Goal: Task Accomplishment & Management: Complete application form

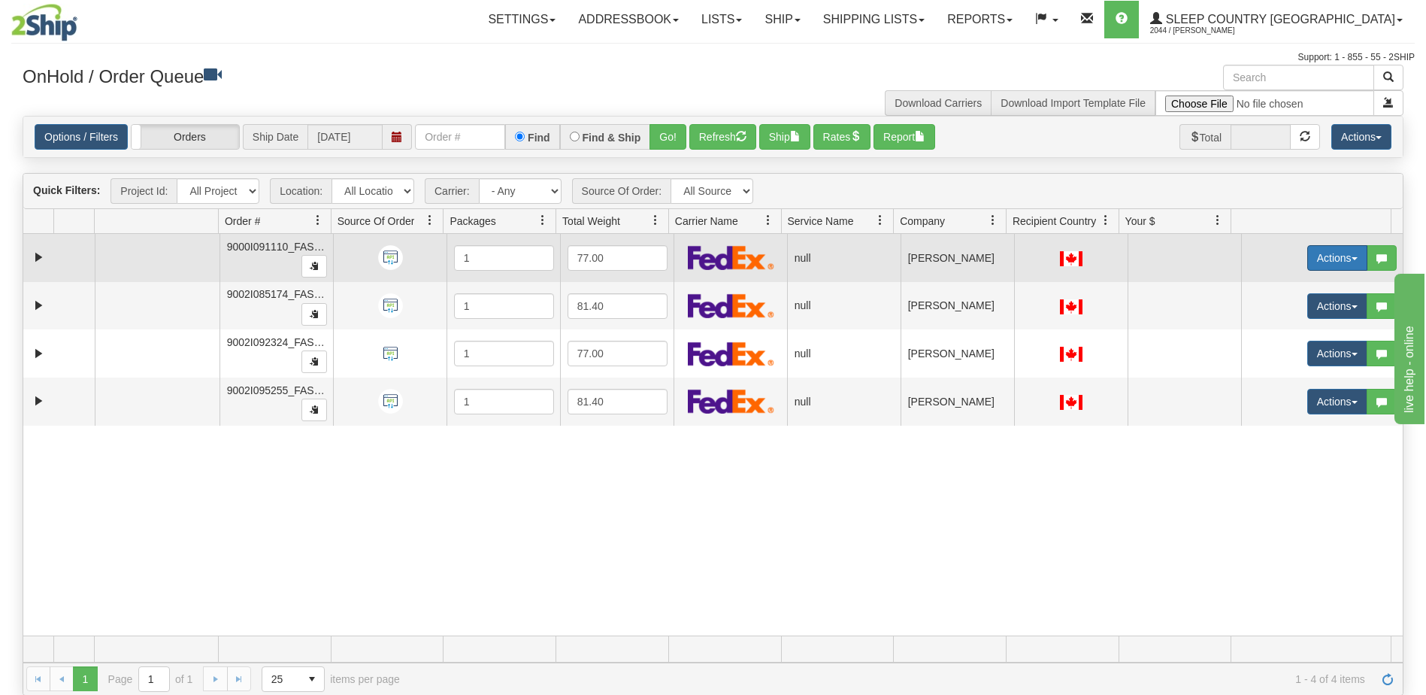
click at [1322, 252] on button "Actions" at bounding box center [1338, 258] width 60 height 26
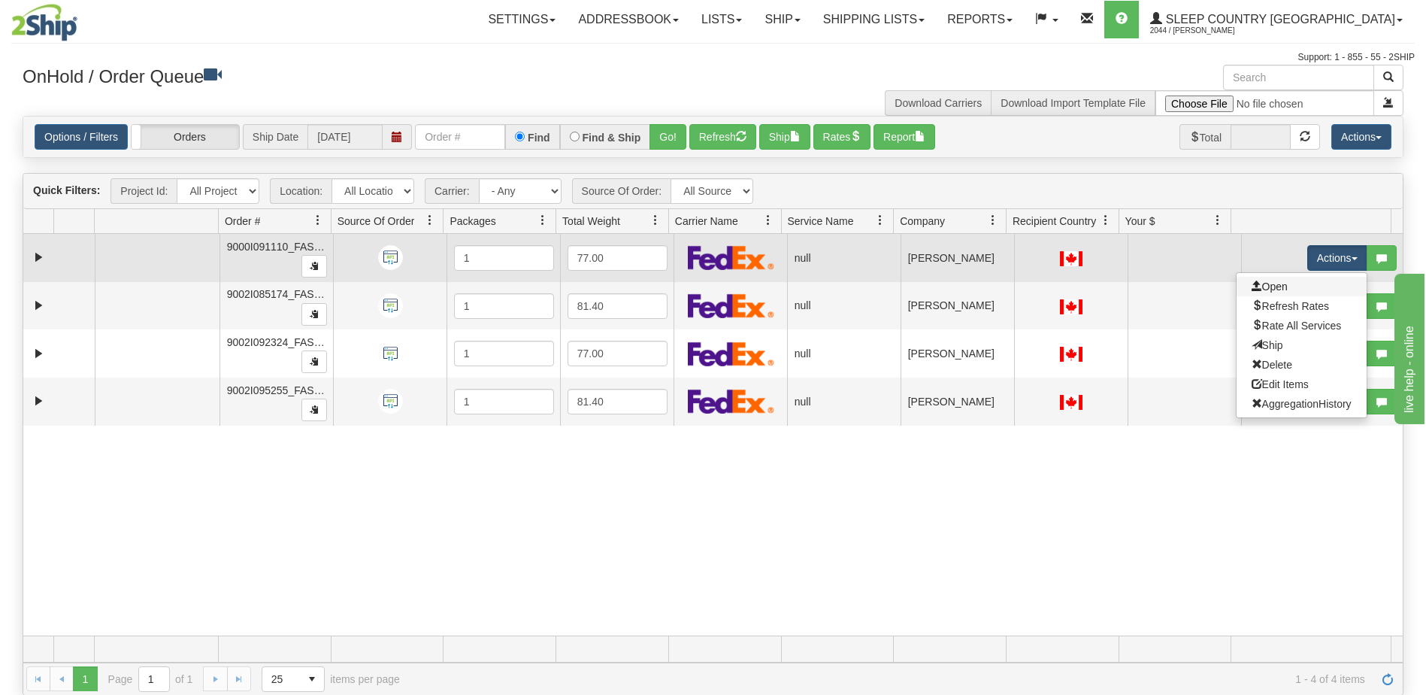
click at [1290, 285] on link "Open" at bounding box center [1302, 287] width 130 height 20
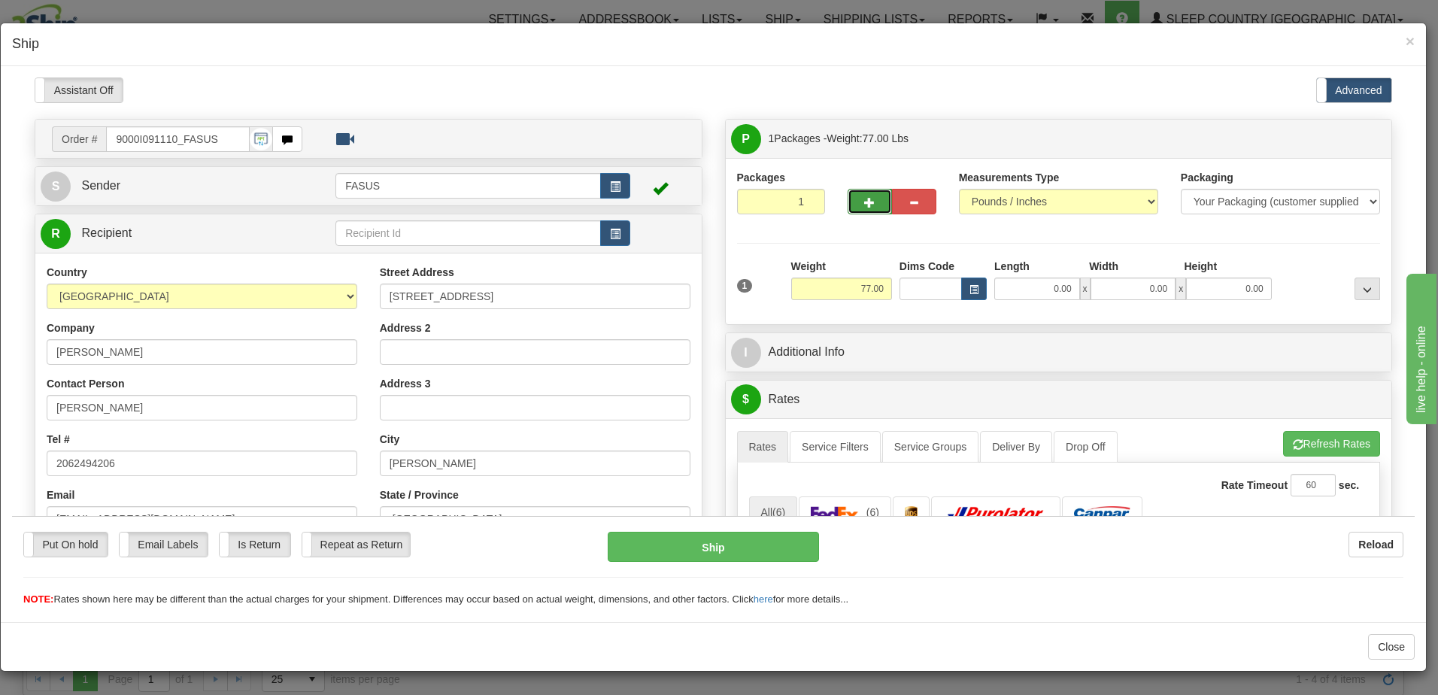
drag, startPoint x: 861, startPoint y: 194, endPoint x: 987, endPoint y: 223, distance: 128.8
click at [861, 195] on button "button" at bounding box center [869, 201] width 44 height 26
type input "2"
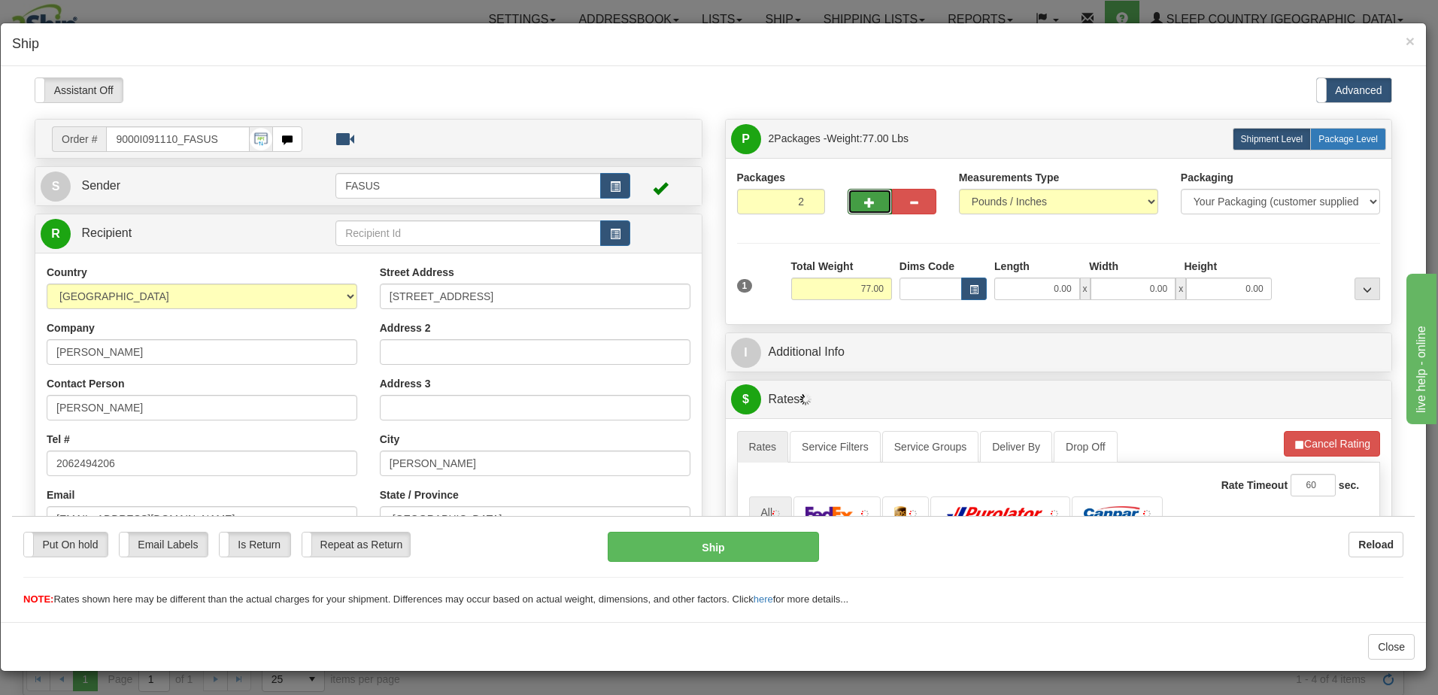
click at [1346, 138] on span "Package Level" at bounding box center [1347, 138] width 59 height 11
radio input "true"
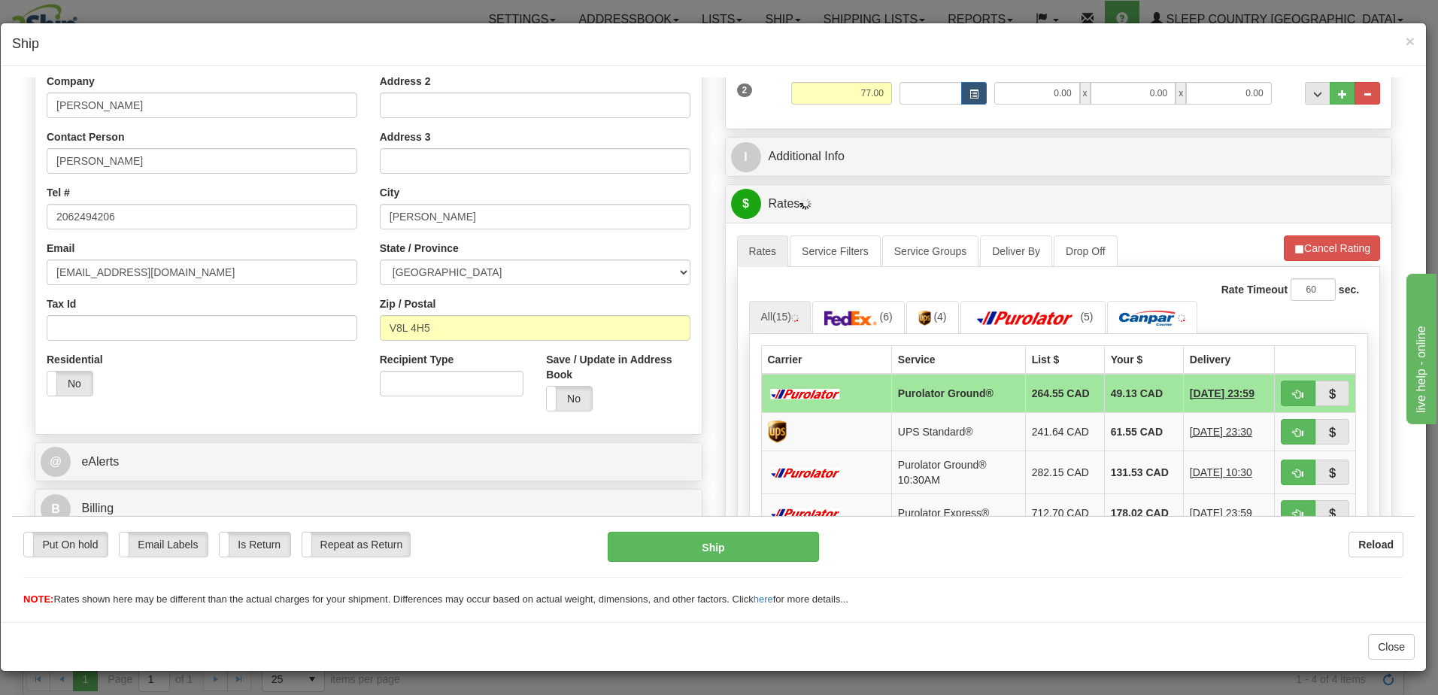
scroll to position [301, 0]
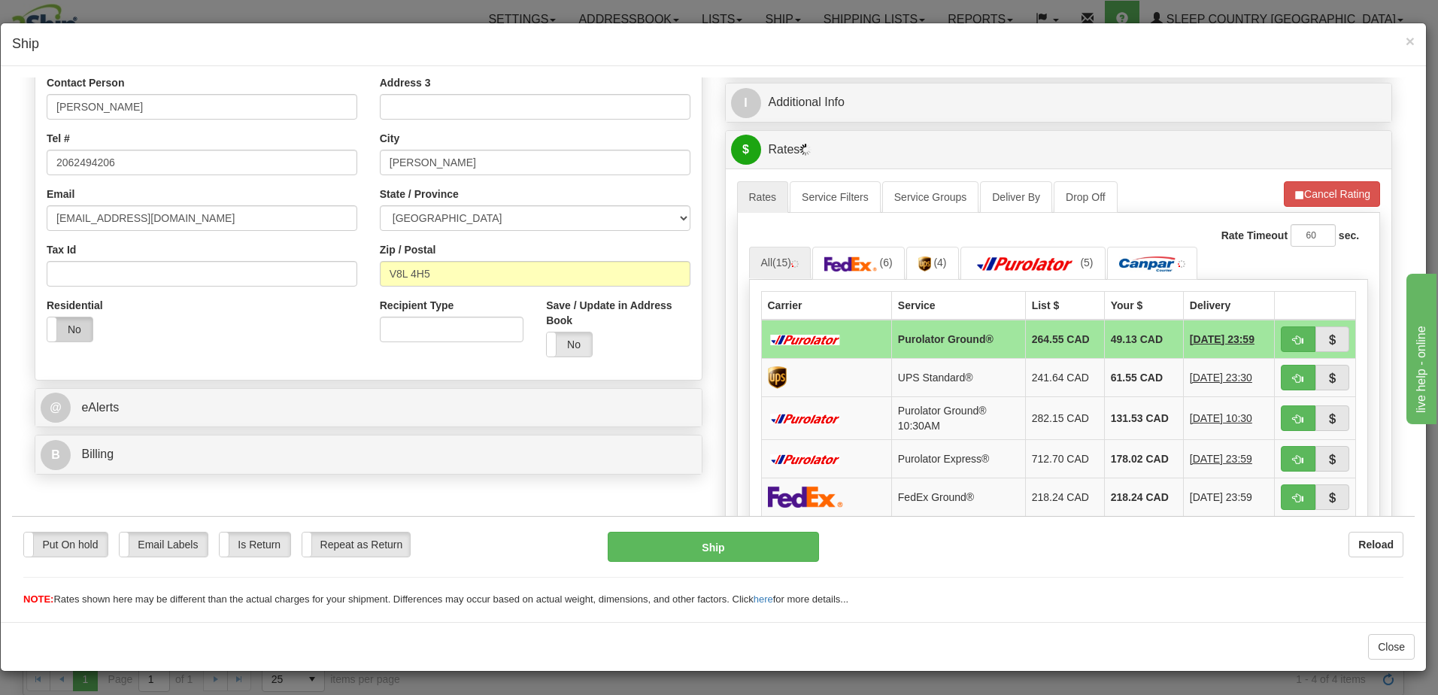
click at [68, 330] on label "No" at bounding box center [69, 329] width 45 height 24
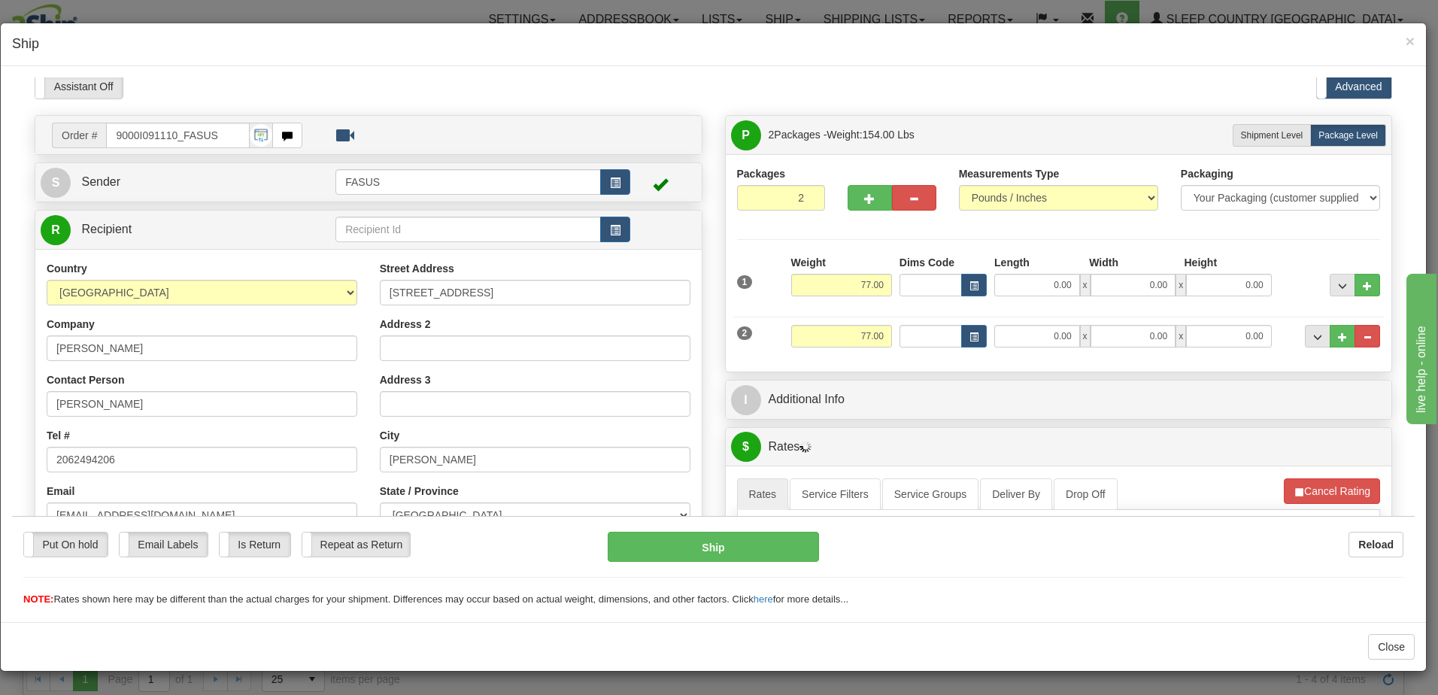
scroll to position [0, 0]
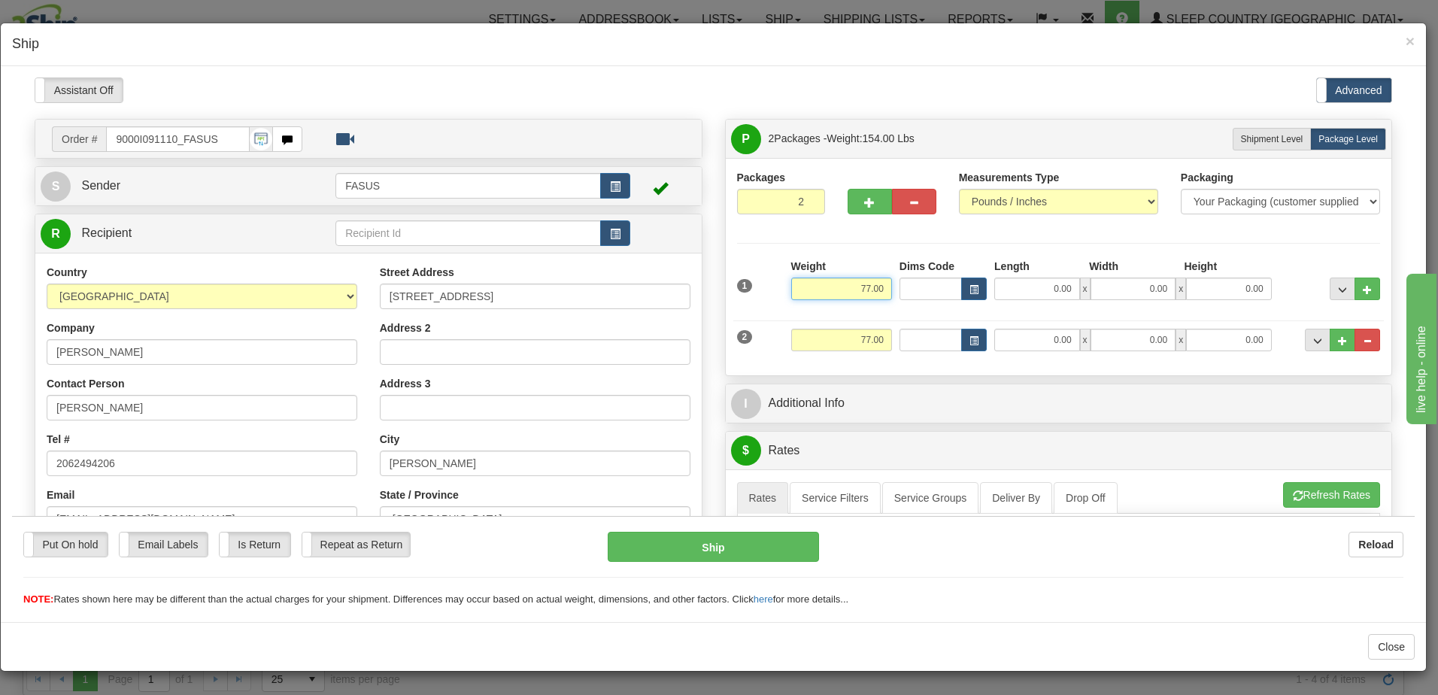
drag, startPoint x: 846, startPoint y: 283, endPoint x: 888, endPoint y: 287, distance: 42.4
click at [888, 287] on div "1 Weight 77.00 Dims Code x x" at bounding box center [1058, 284] width 651 height 53
type input "47.10"
type input "78.00"
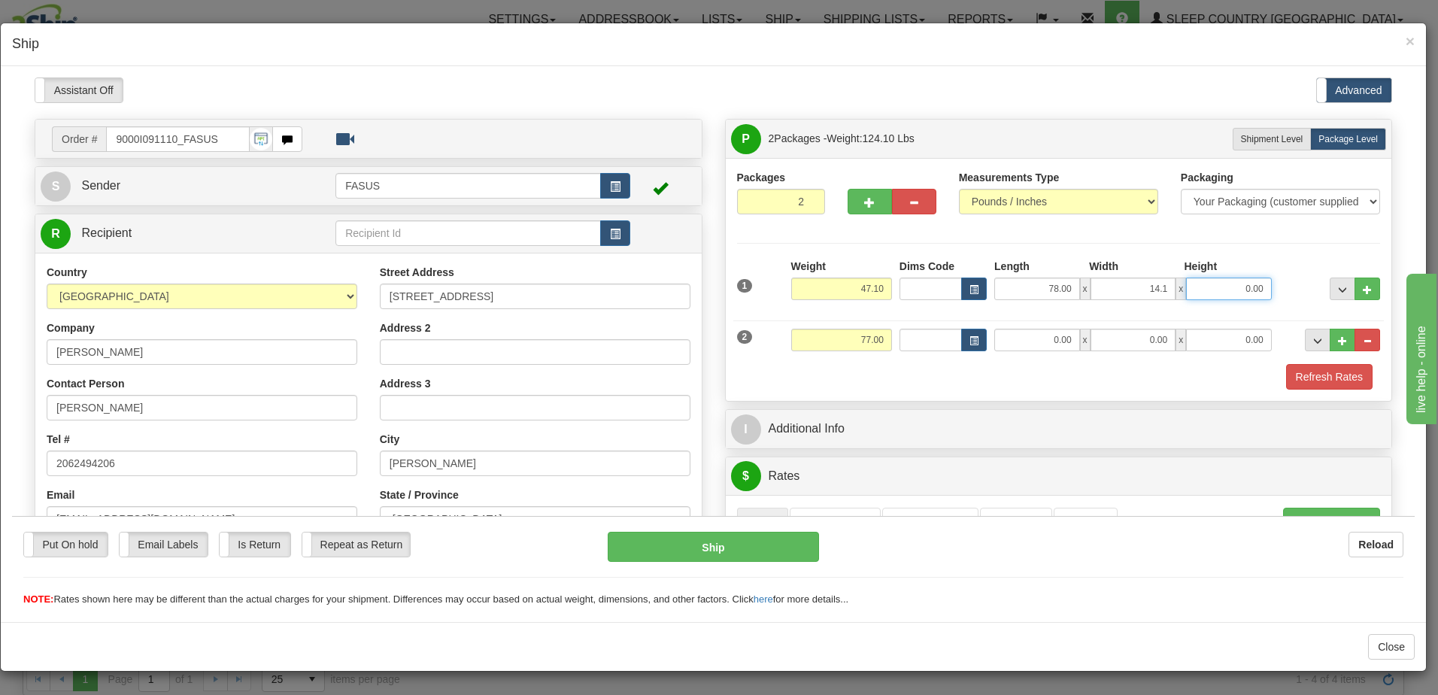
type input "14.10"
type input "3.50"
click at [1332, 294] on button "..." at bounding box center [1342, 288] width 26 height 23
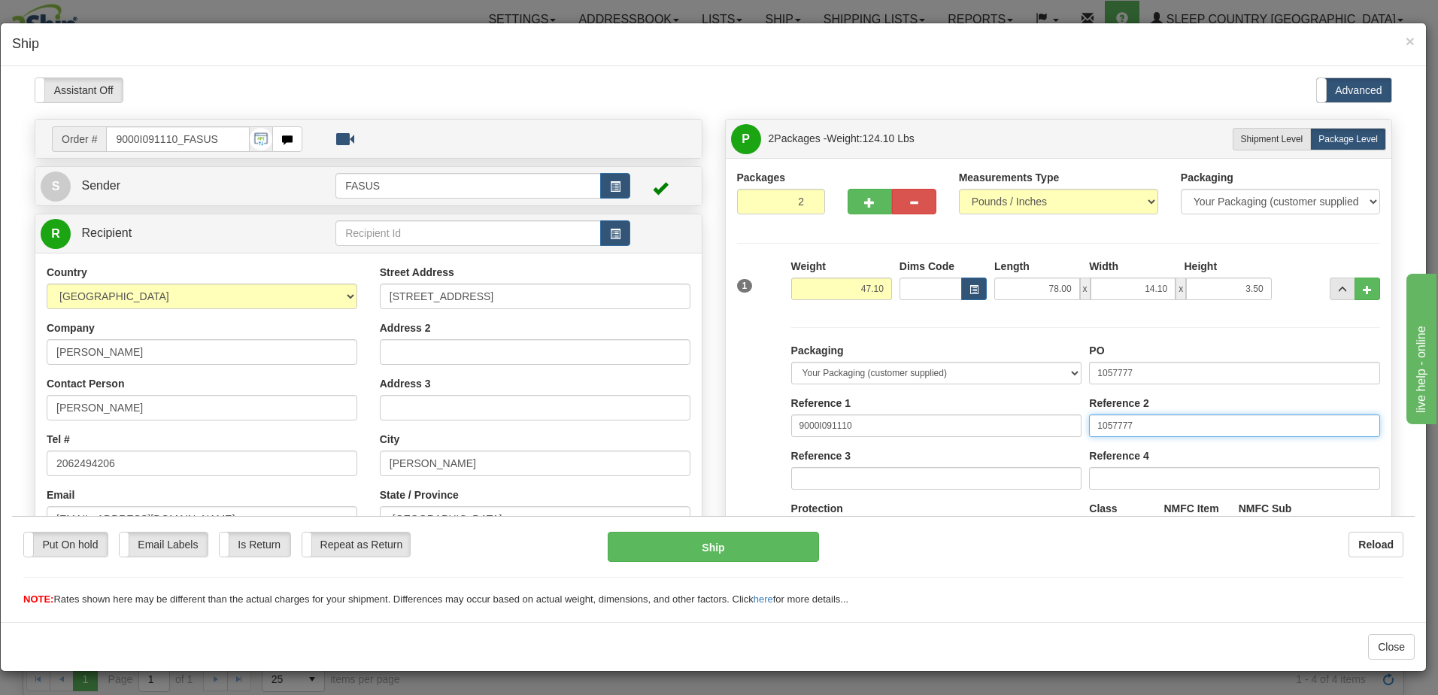
drag, startPoint x: 1156, startPoint y: 423, endPoint x: 918, endPoint y: 440, distance: 238.9
click at [918, 440] on div "Packaging Your Packaging (customer supplied) Envelope (carrier supplied) Pack (…" at bounding box center [1085, 480] width 596 height 277
drag, startPoint x: 1172, startPoint y: 376, endPoint x: 935, endPoint y: 376, distance: 237.6
click at [935, 376] on div "Packaging Your Packaging (customer supplied) Envelope (carrier supplied) Pack (…" at bounding box center [1085, 480] width 596 height 277
type input "1026770"
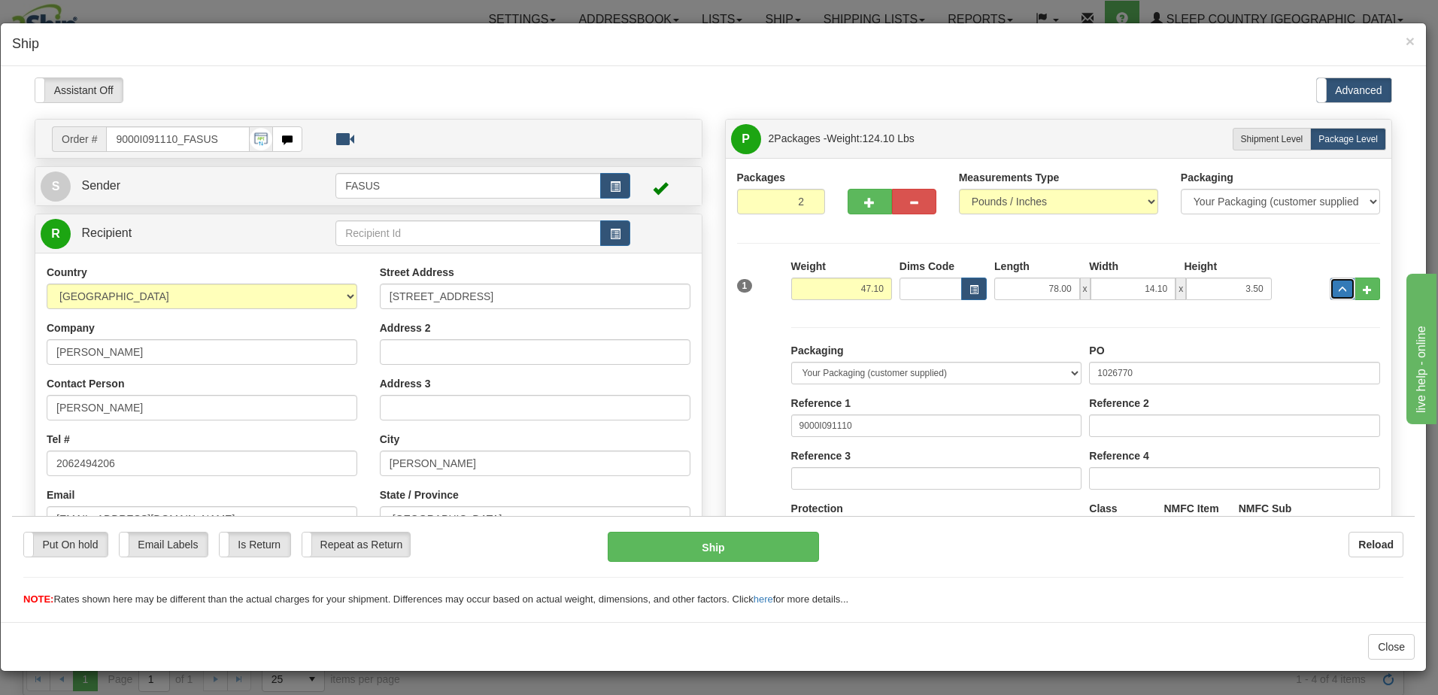
click at [1329, 283] on button "..." at bounding box center [1342, 288] width 26 height 23
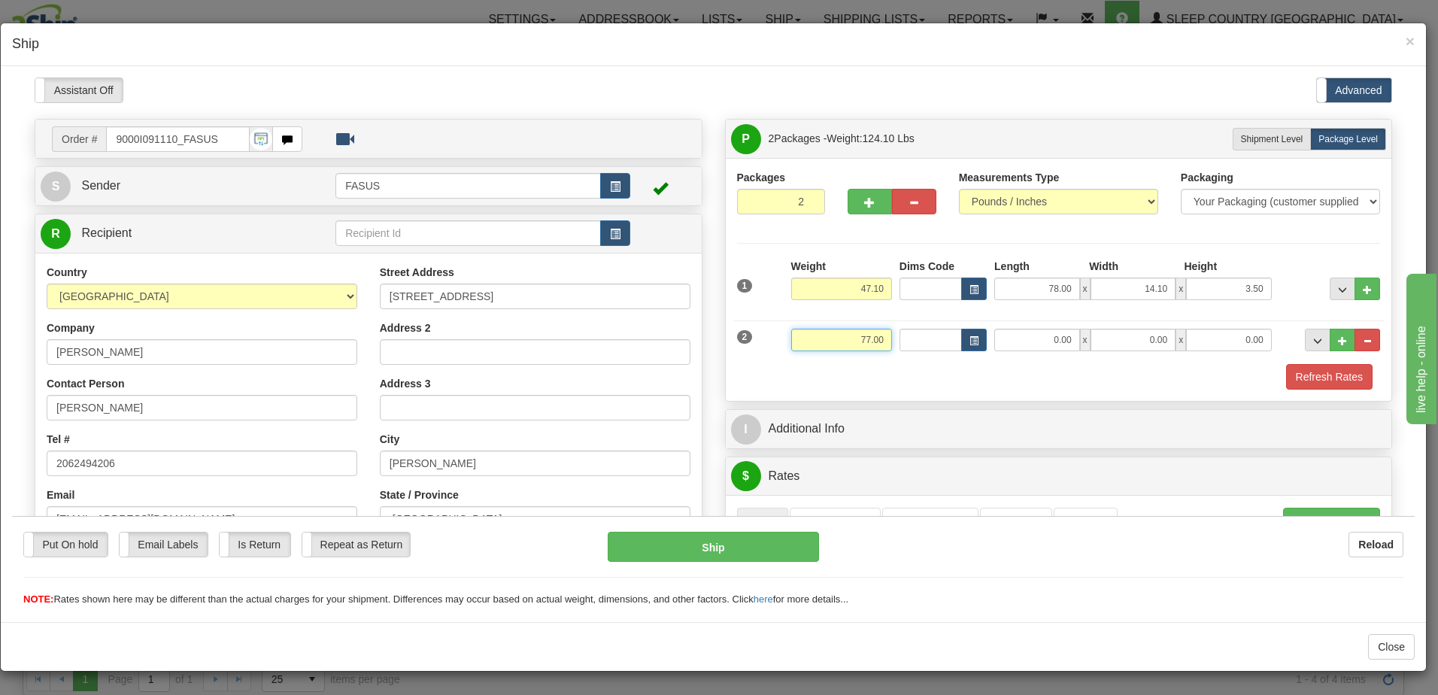
drag, startPoint x: 862, startPoint y: 336, endPoint x: 883, endPoint y: 332, distance: 20.6
click at [883, 332] on input "77.00" at bounding box center [841, 339] width 101 height 23
type input "22.00"
type input "61.25"
type input "14.00"
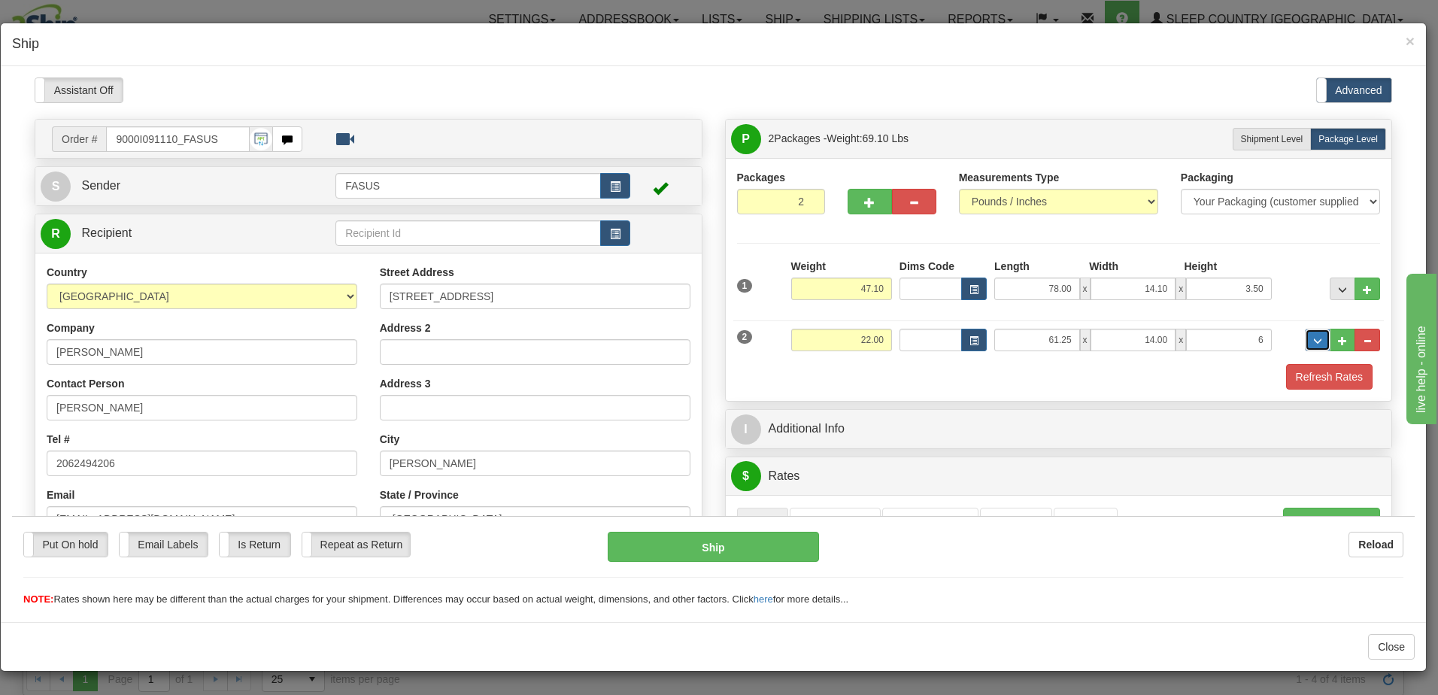
type input "6.00"
click at [1313, 338] on span "..." at bounding box center [1317, 340] width 9 height 8
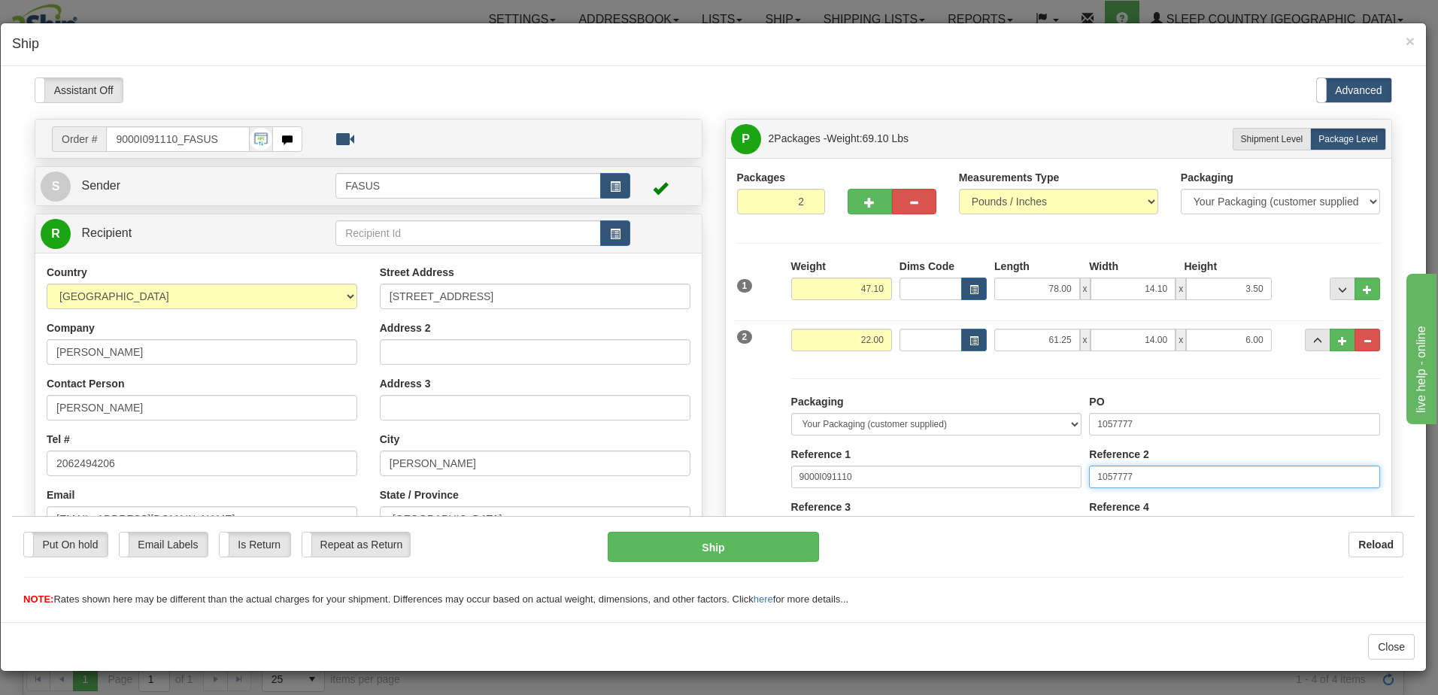
drag, startPoint x: 1171, startPoint y: 473, endPoint x: 950, endPoint y: 476, distance: 220.3
click at [950, 476] on div "Packaging Your Packaging (customer supplied) Envelope (carrier supplied) Pack (…" at bounding box center [1085, 531] width 596 height 277
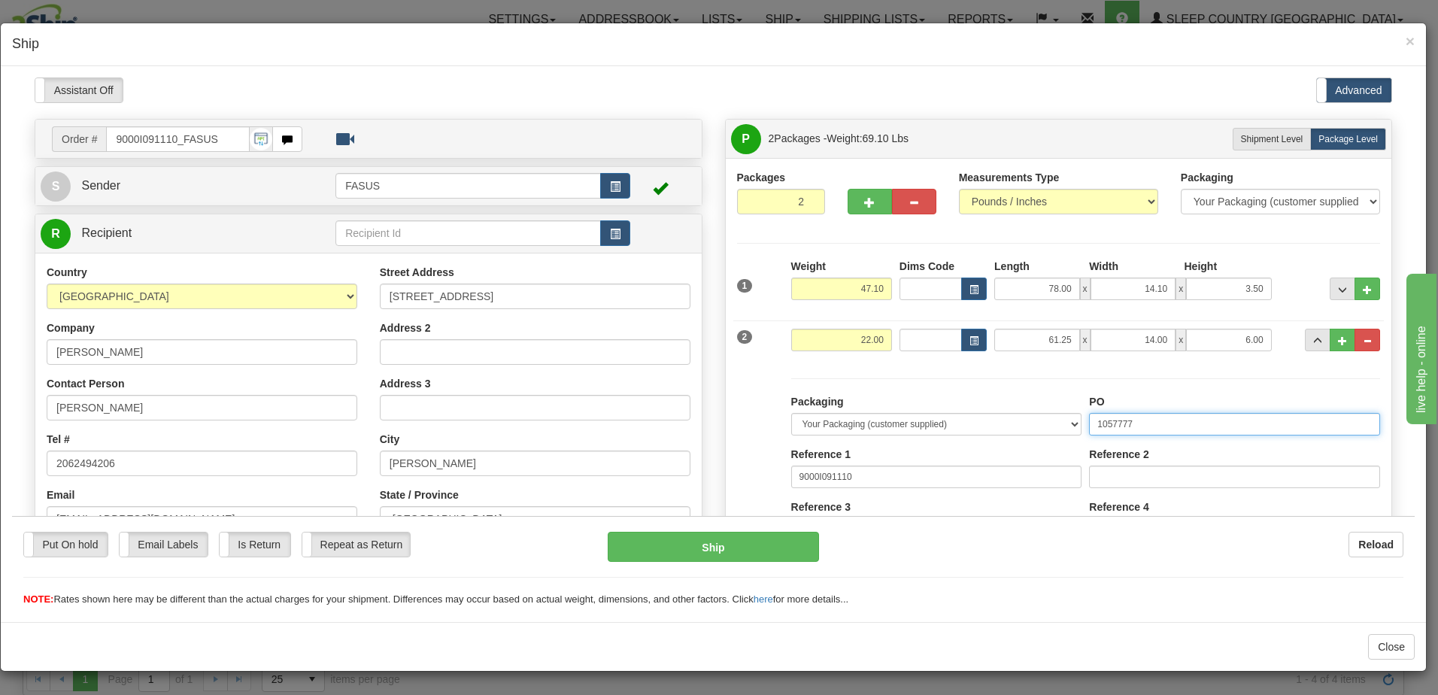
drag, startPoint x: 1150, startPoint y: 417, endPoint x: 996, endPoint y: 427, distance: 154.5
click at [996, 427] on div "Packaging Your Packaging (customer supplied) Envelope (carrier supplied) Pack (…" at bounding box center [1085, 531] width 596 height 277
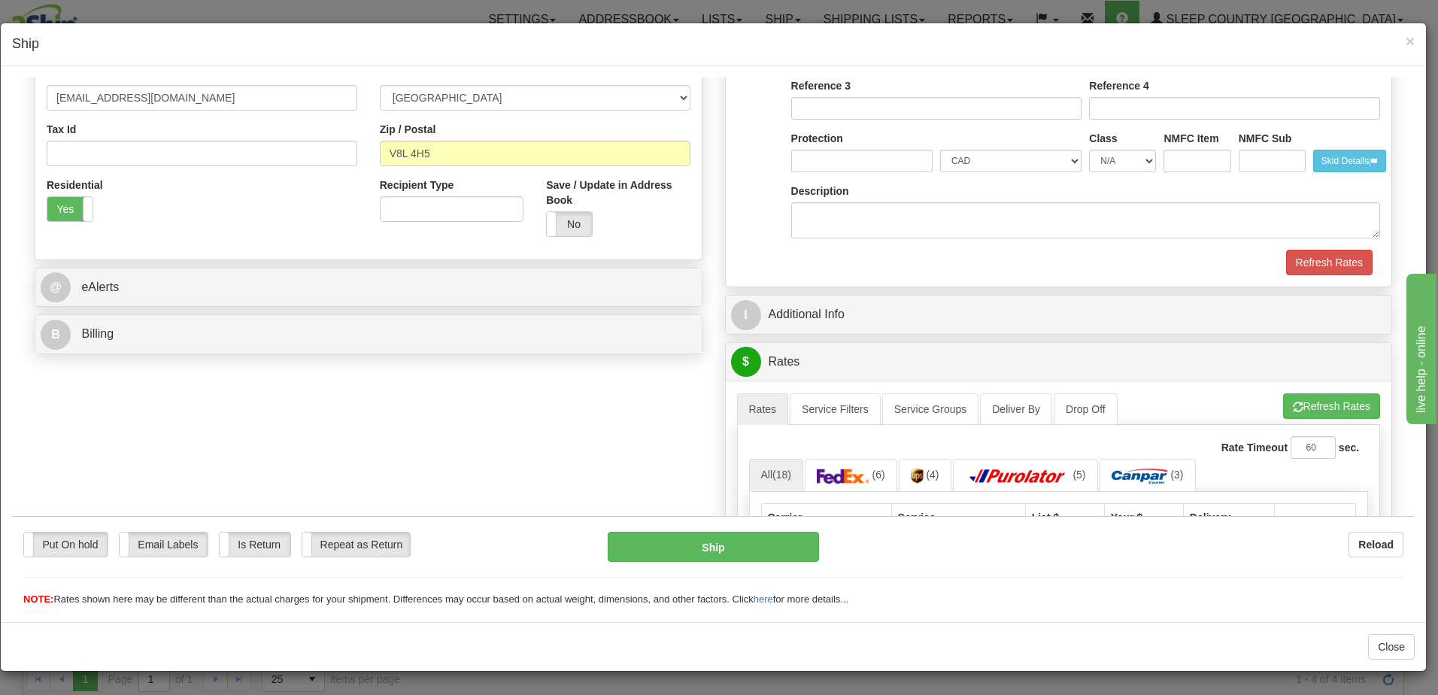
scroll to position [451, 0]
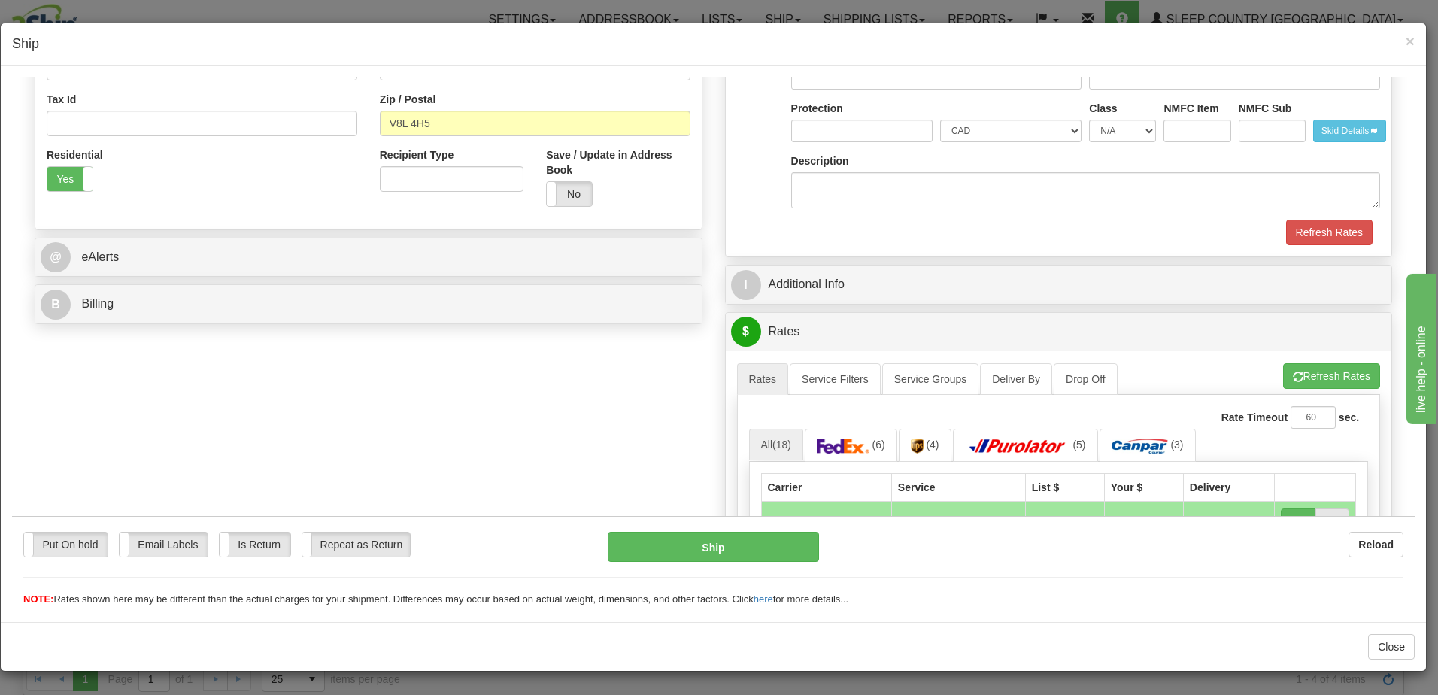
type input "1026770"
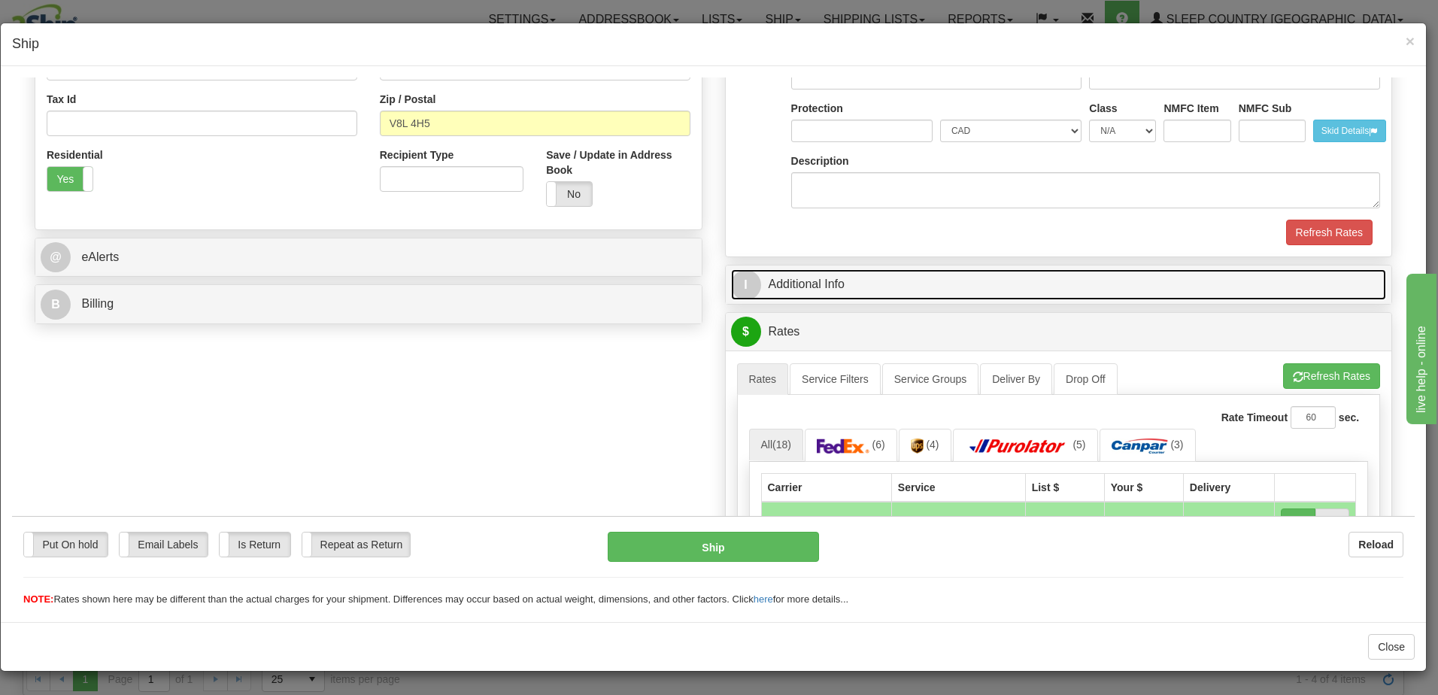
click at [1028, 283] on link "I Additional Info" at bounding box center [1059, 283] width 656 height 31
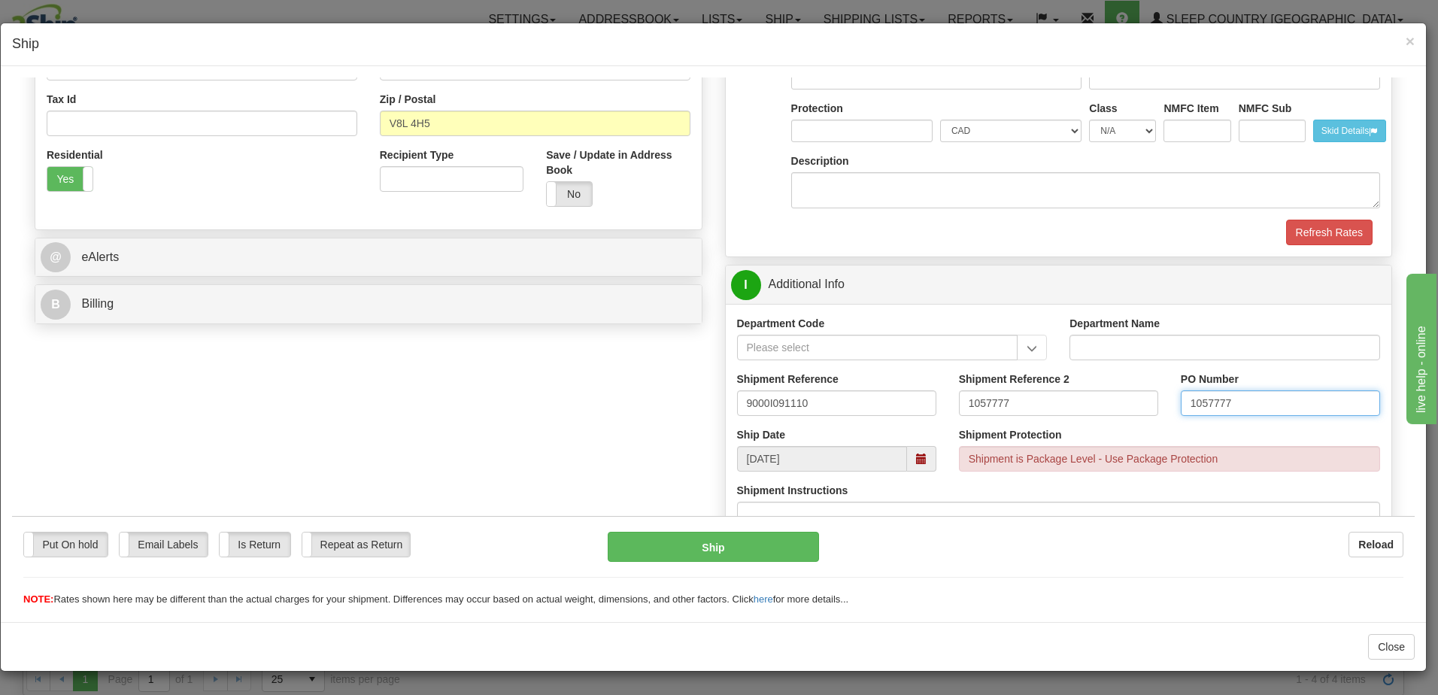
drag, startPoint x: 1251, startPoint y: 396, endPoint x: 1002, endPoint y: 404, distance: 249.0
click at [1002, 401] on div "Shipment Reference 9000I091110 Shipment Reference 2 1057777 PO Number 1057777" at bounding box center [1059, 399] width 666 height 56
drag, startPoint x: 1002, startPoint y: 403, endPoint x: 772, endPoint y: 412, distance: 230.3
click at [772, 412] on div "Shipment Reference 9000I091110 Shipment Reference 2 1057777 PO Number" at bounding box center [1059, 399] width 666 height 56
click at [1183, 396] on input "PO Number" at bounding box center [1280, 403] width 199 height 26
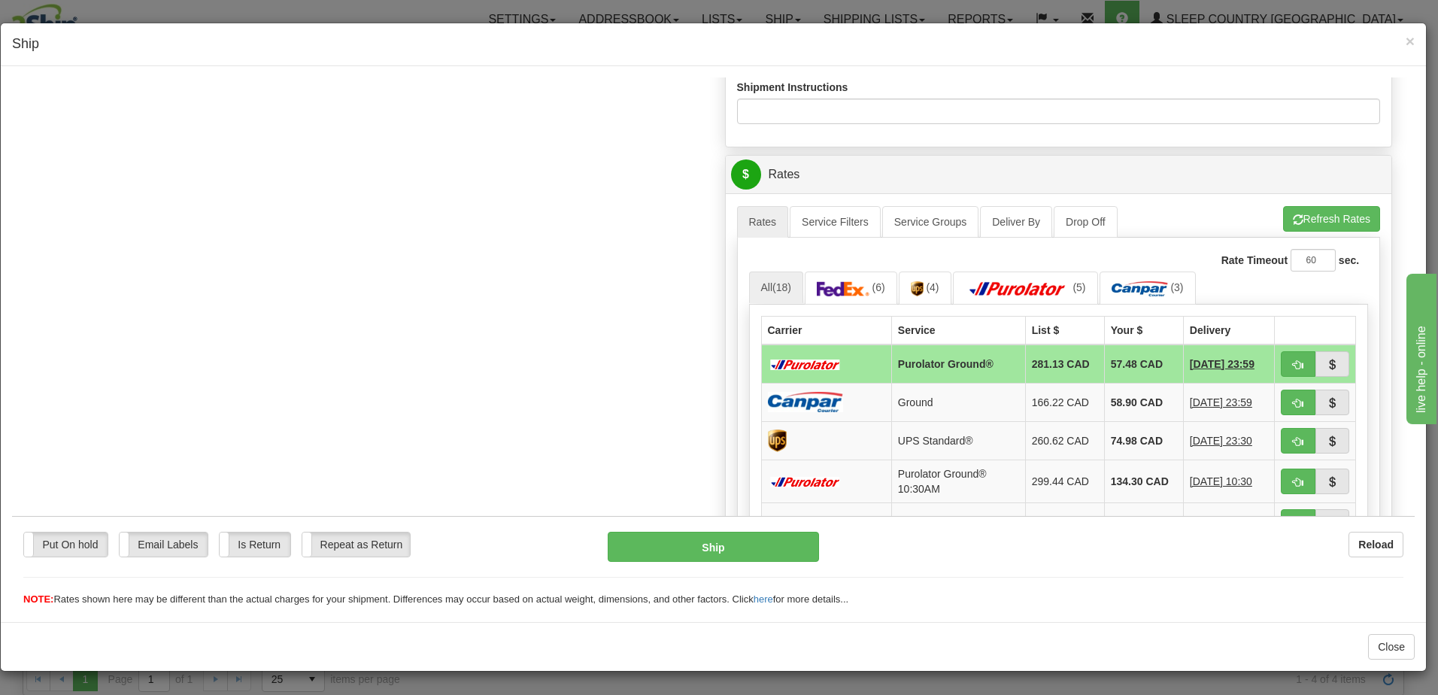
scroll to position [827, 0]
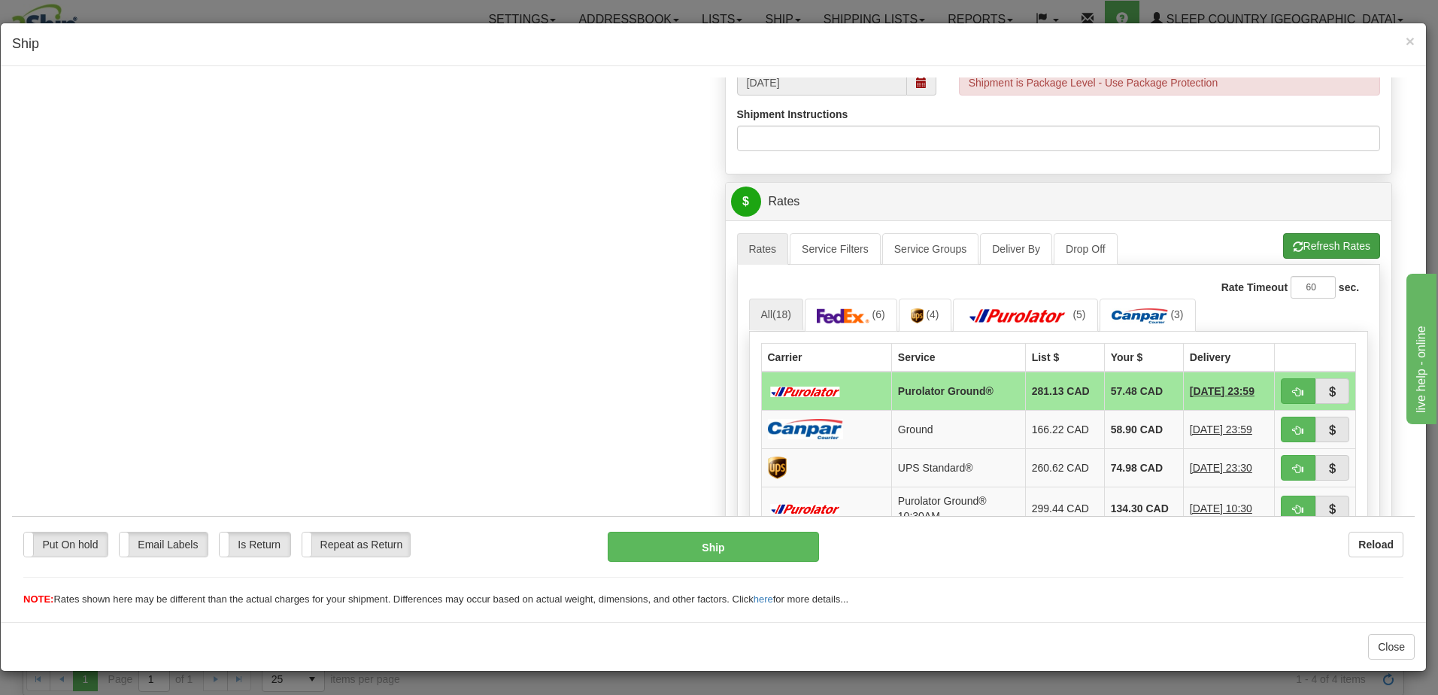
type input "1026770 1026771"
click at [1334, 237] on button "Refresh Rates" at bounding box center [1331, 245] width 97 height 26
click at [1293, 389] on span "button" at bounding box center [1298, 392] width 11 height 10
type input "1"
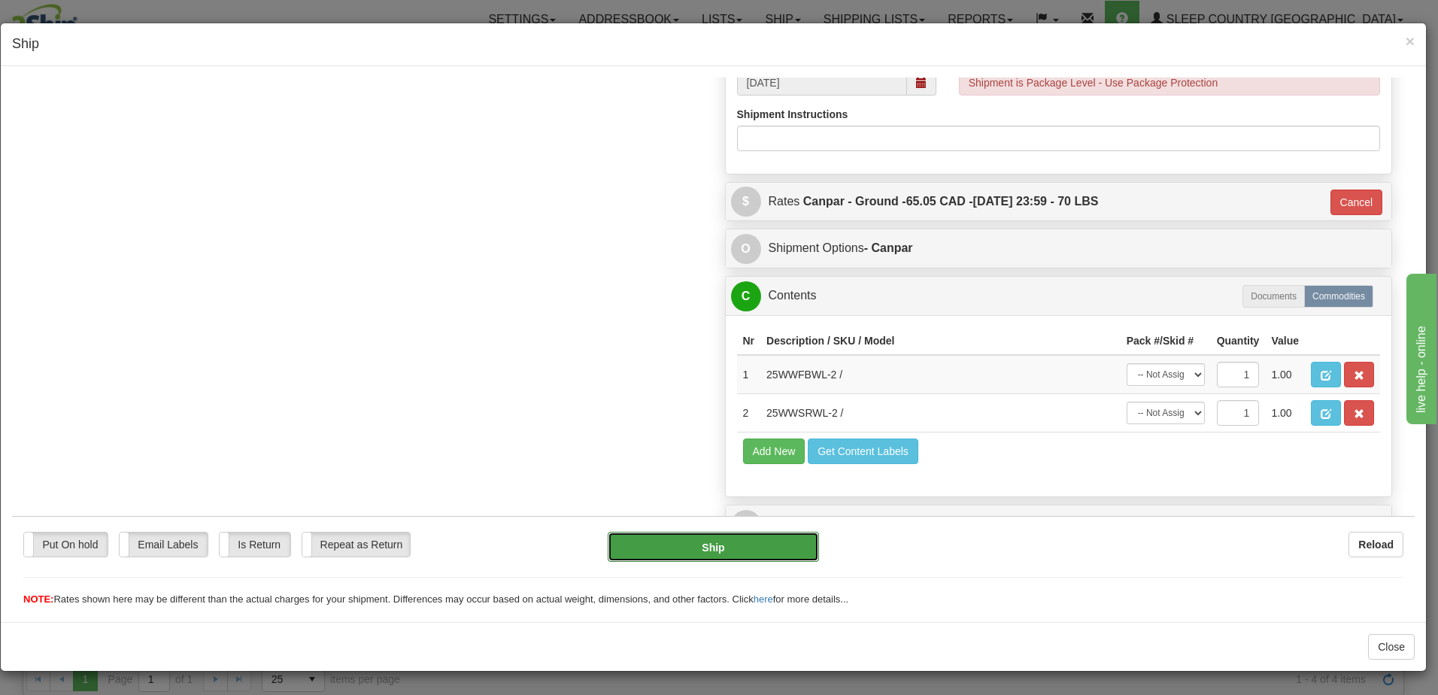
click at [725, 545] on button "Ship" at bounding box center [713, 546] width 211 height 30
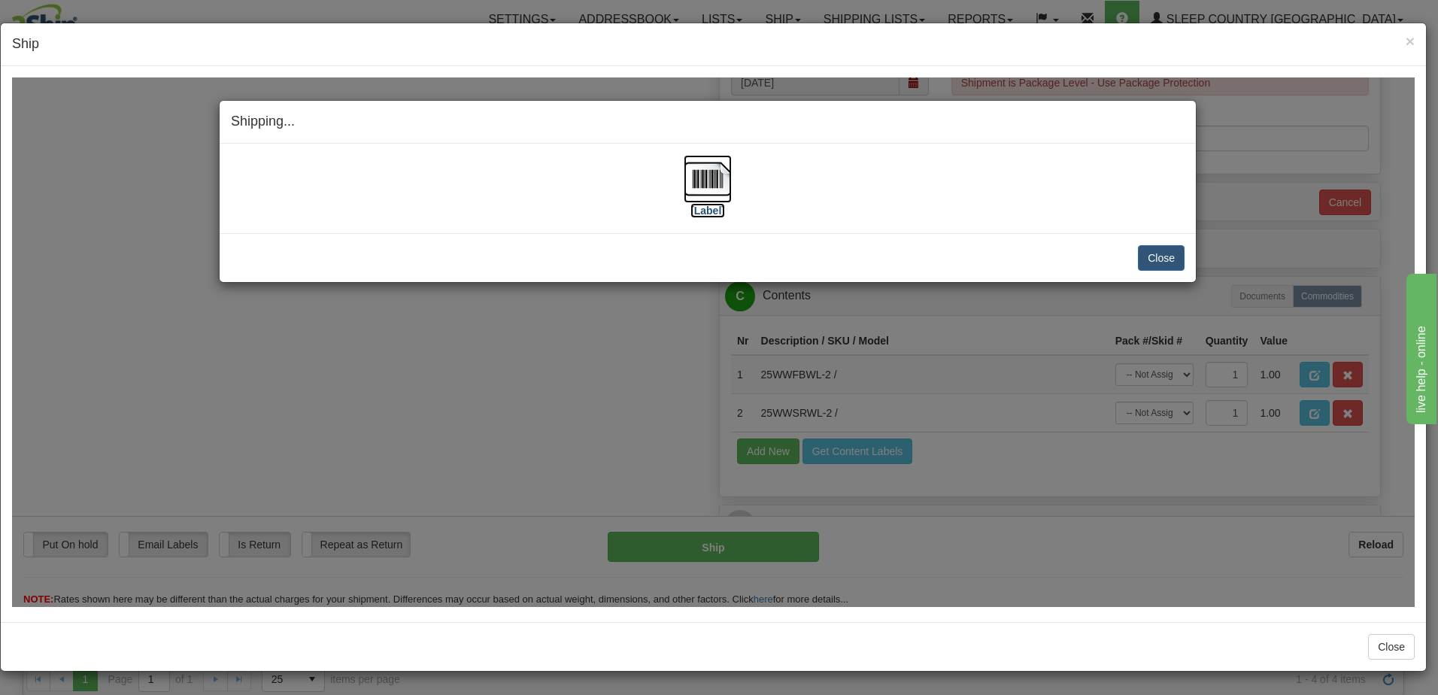
click at [715, 212] on label "[Label]" at bounding box center [707, 209] width 35 height 15
click at [1167, 258] on button "Close" at bounding box center [1161, 257] width 47 height 26
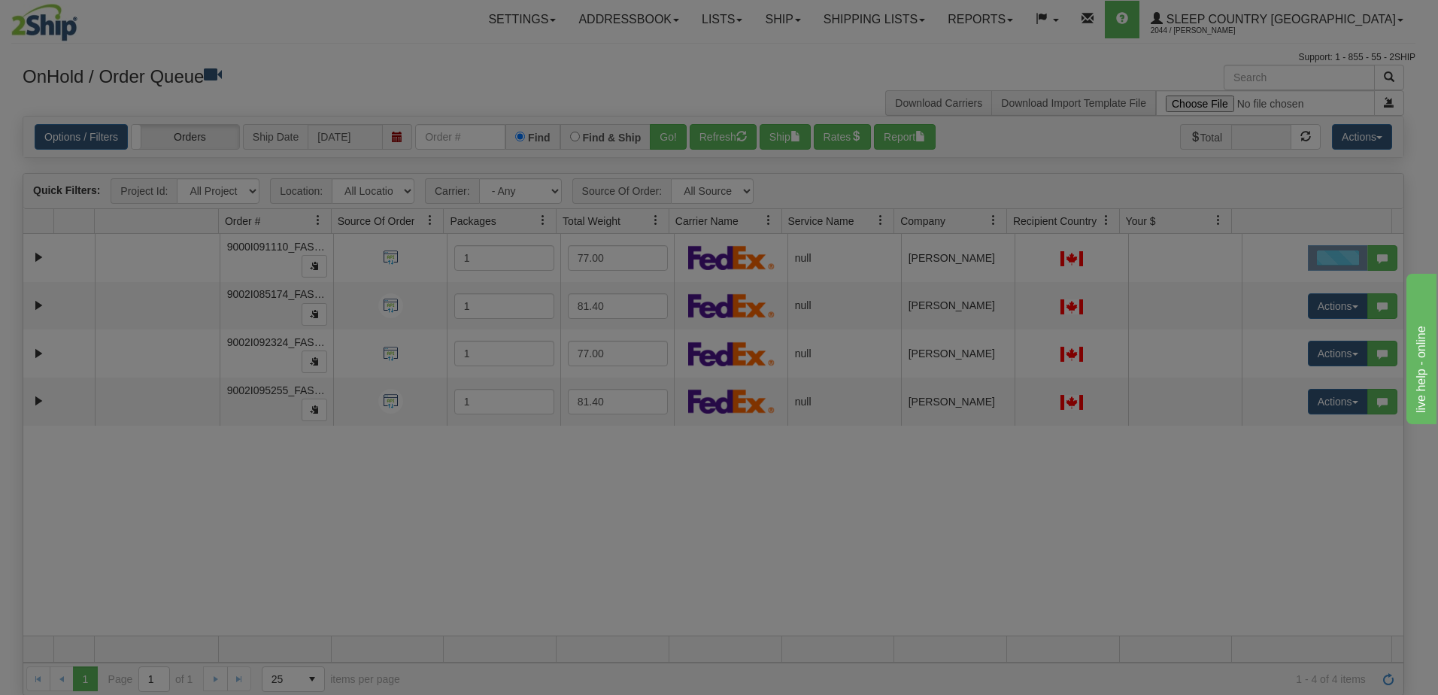
scroll to position [0, 0]
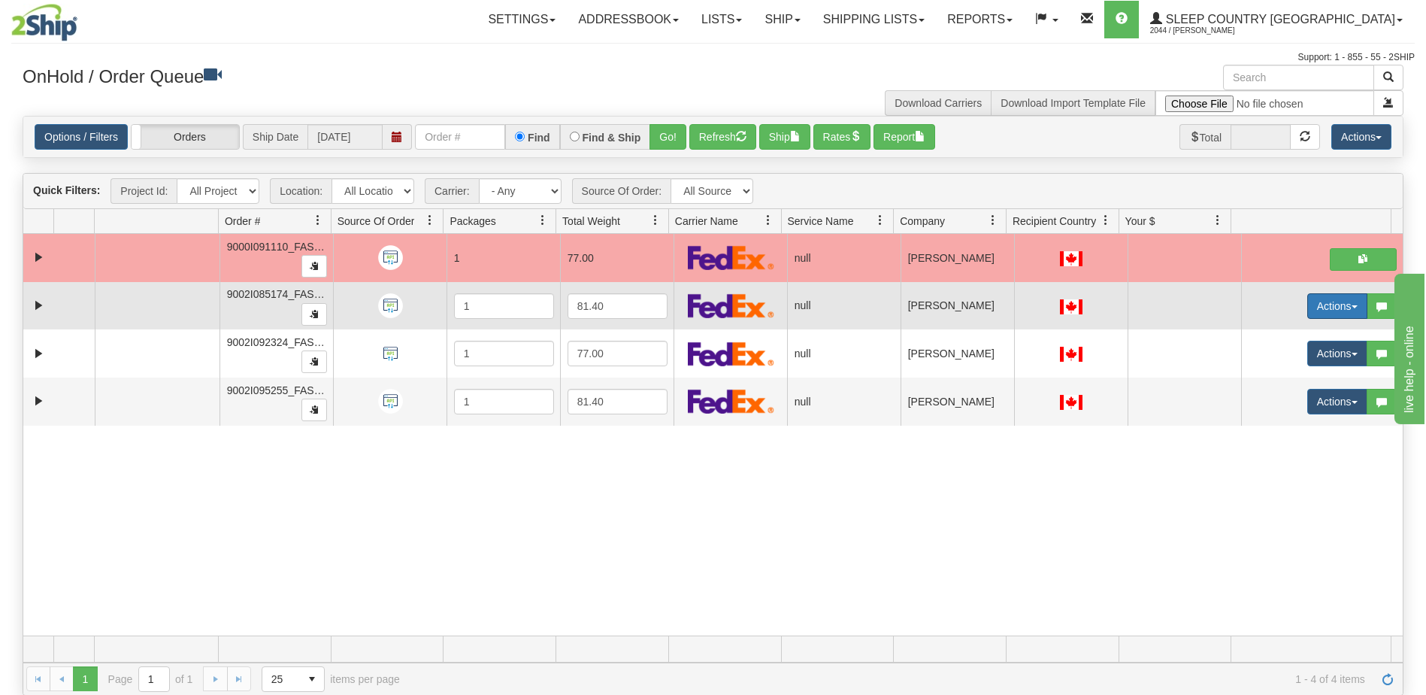
click at [1325, 307] on button "Actions" at bounding box center [1338, 306] width 60 height 26
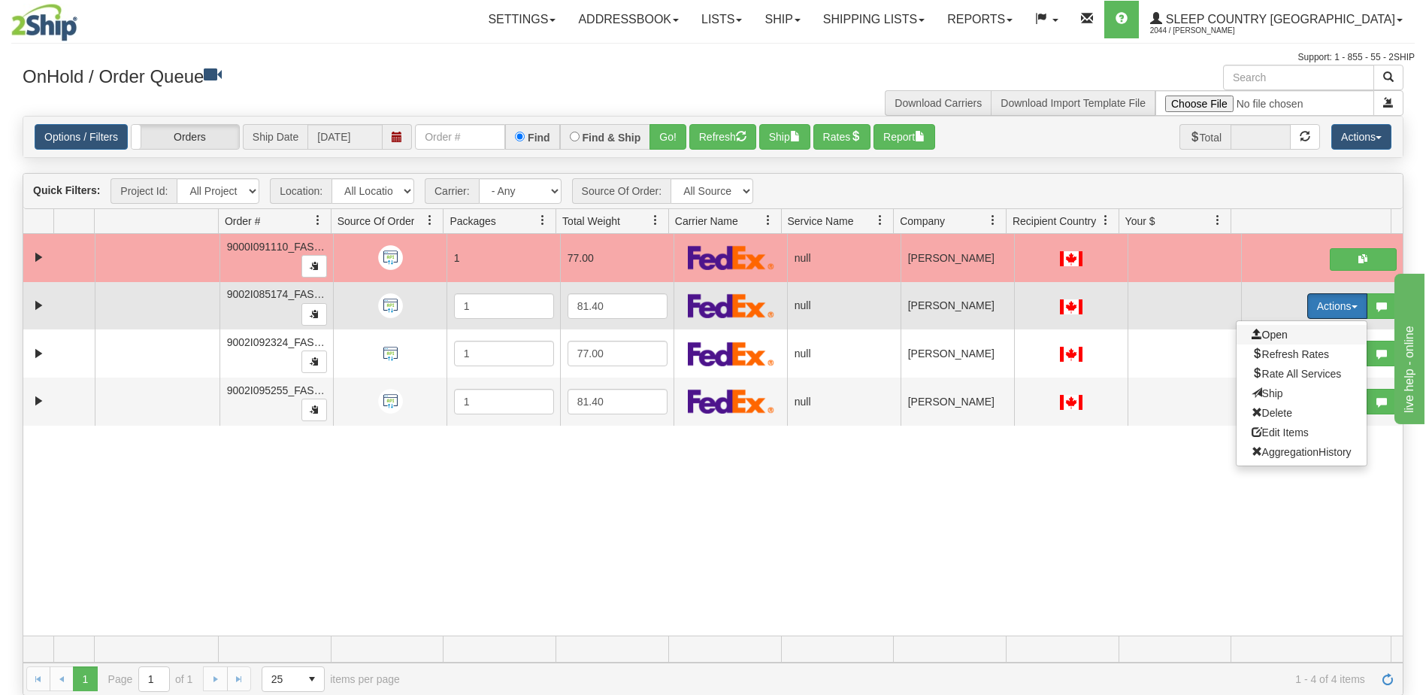
click at [1259, 336] on span "Open" at bounding box center [1270, 335] width 36 height 12
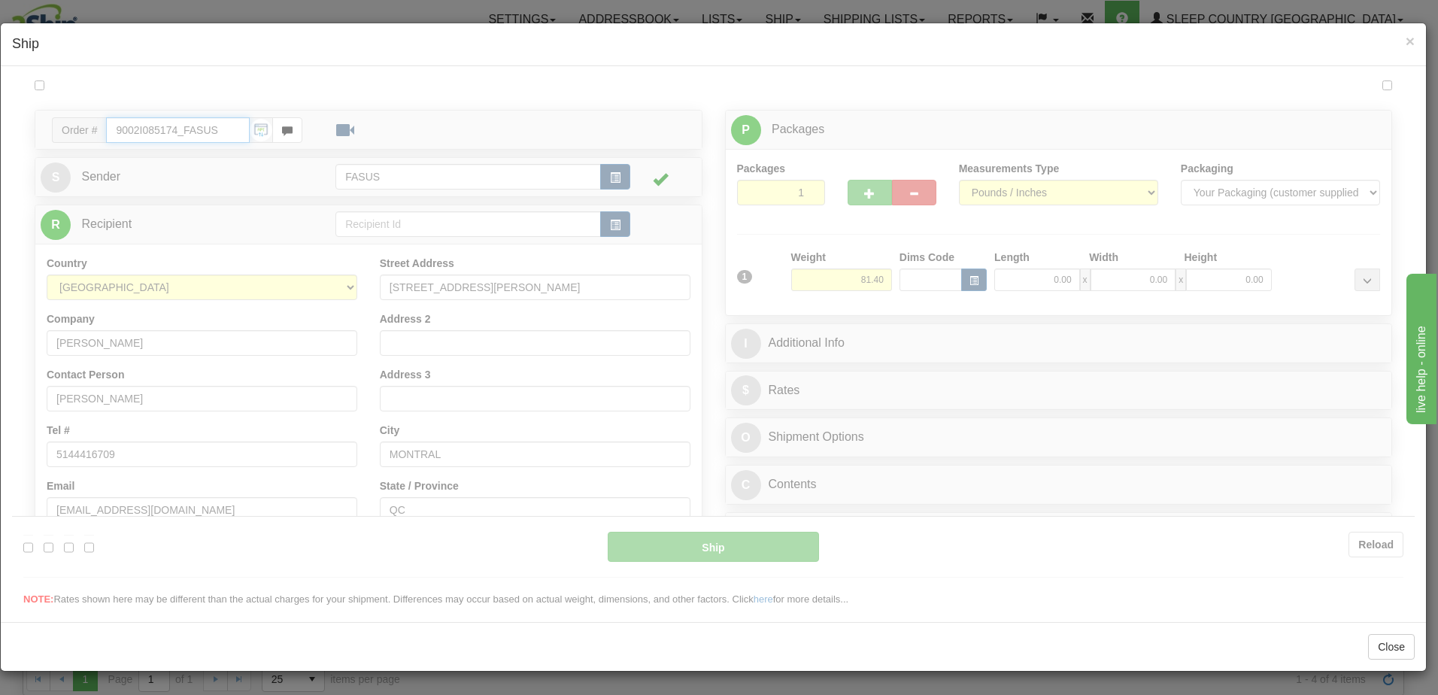
type input "09:07"
type input "16:00"
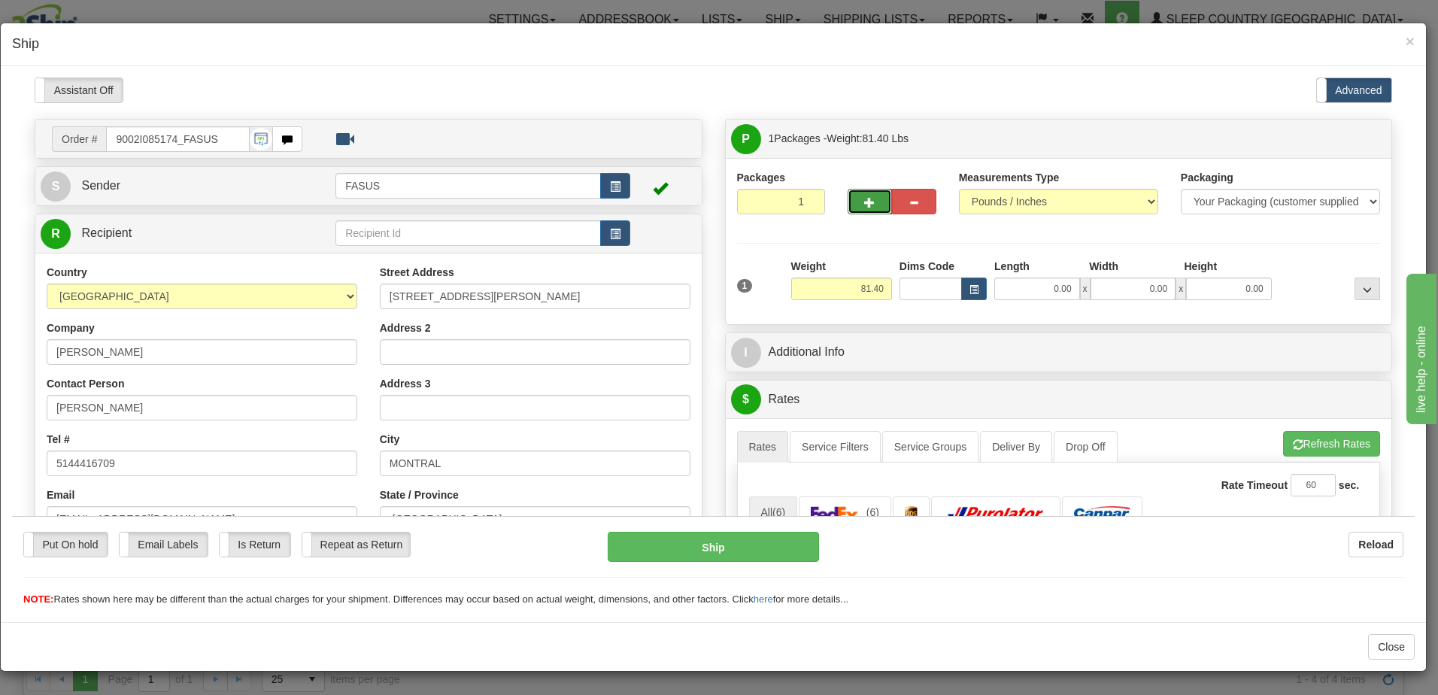
click at [864, 198] on span "button" at bounding box center [869, 202] width 11 height 10
type input "2"
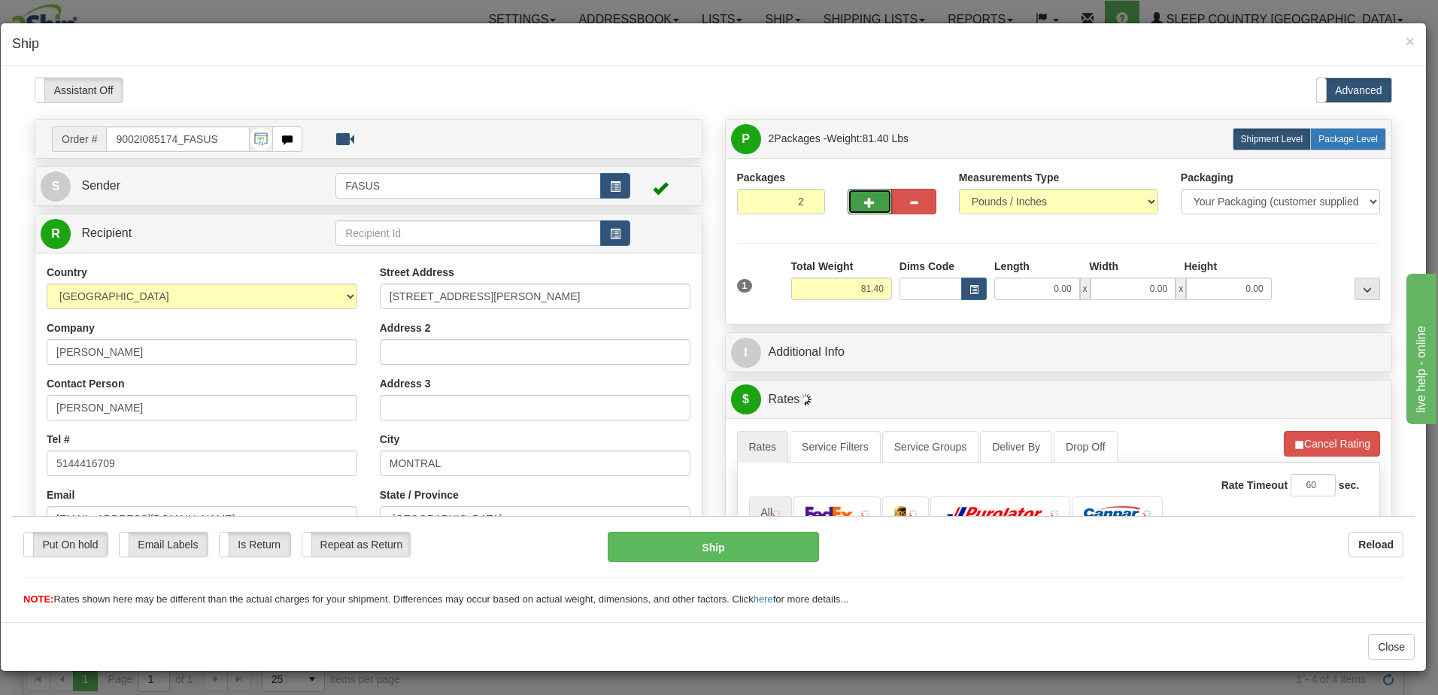
click at [1354, 138] on span "Package Level" at bounding box center [1347, 138] width 59 height 11
radio input "true"
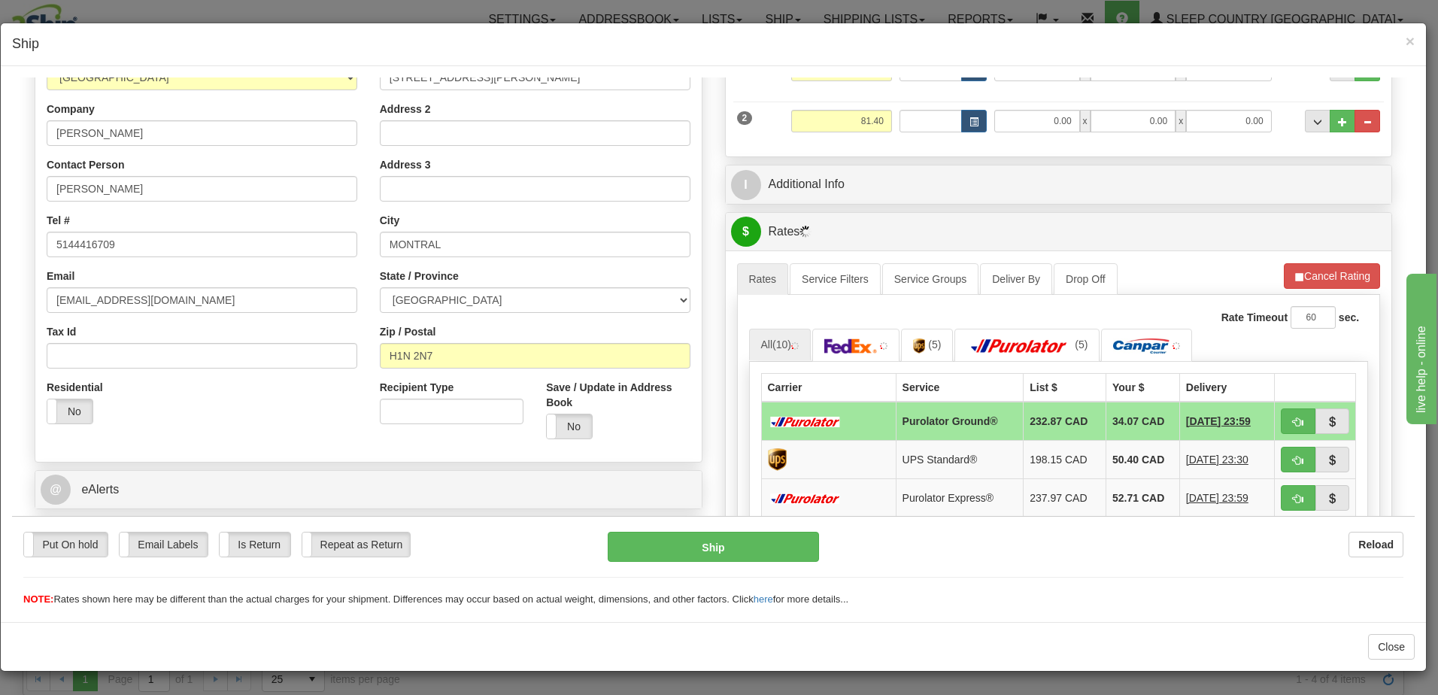
scroll to position [226, 0]
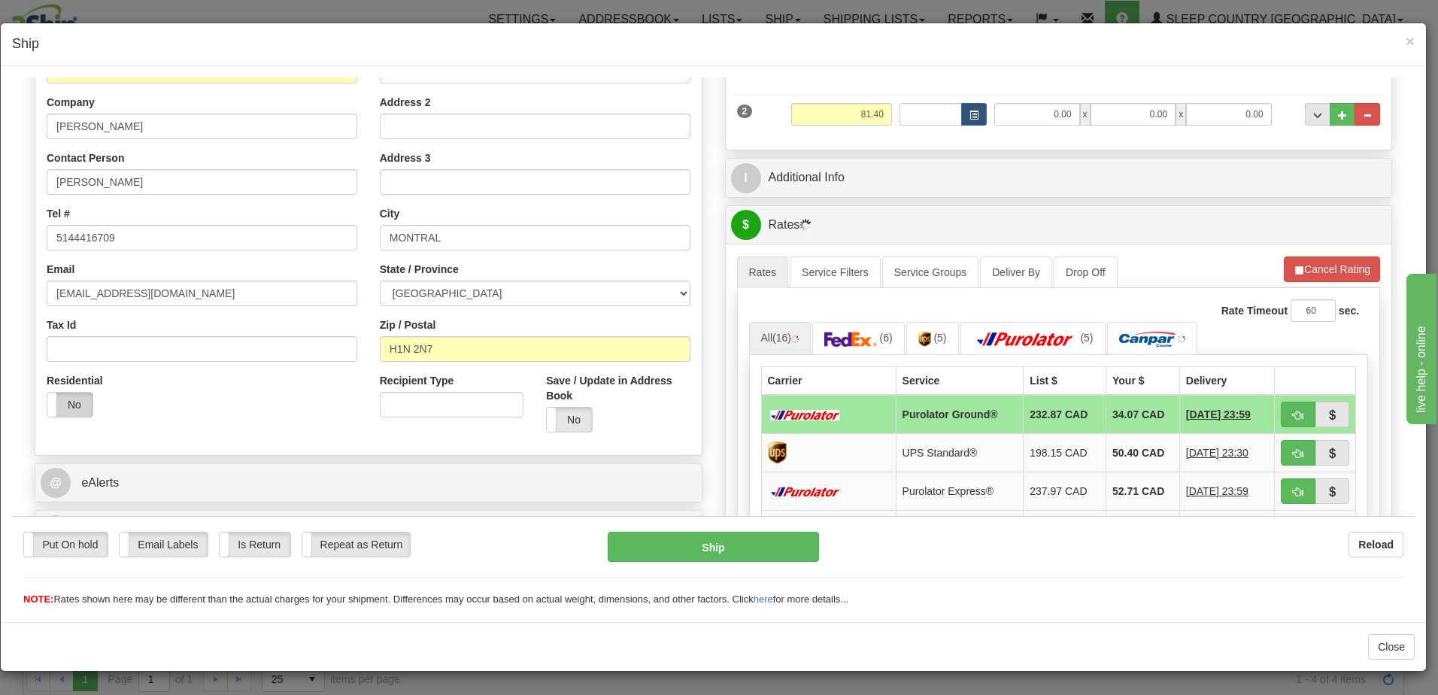
click at [69, 405] on label "No" at bounding box center [69, 404] width 45 height 24
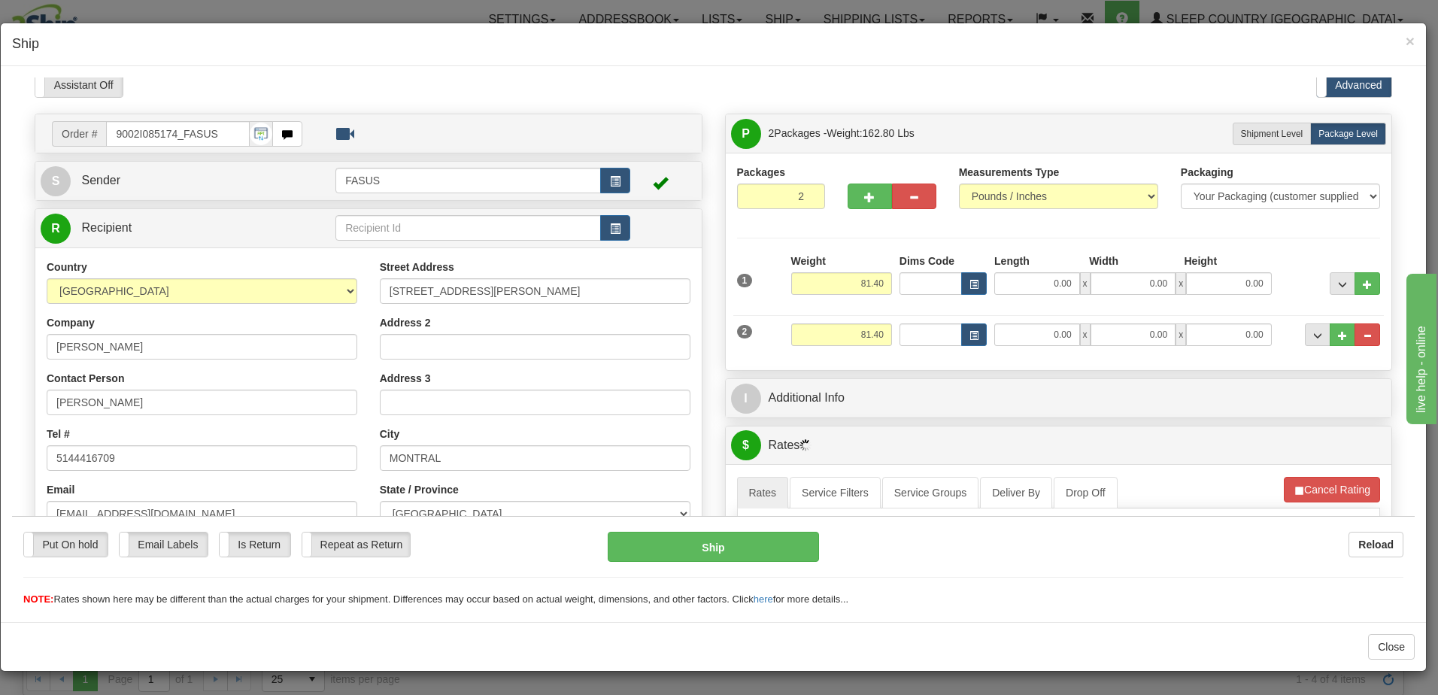
scroll to position [0, 0]
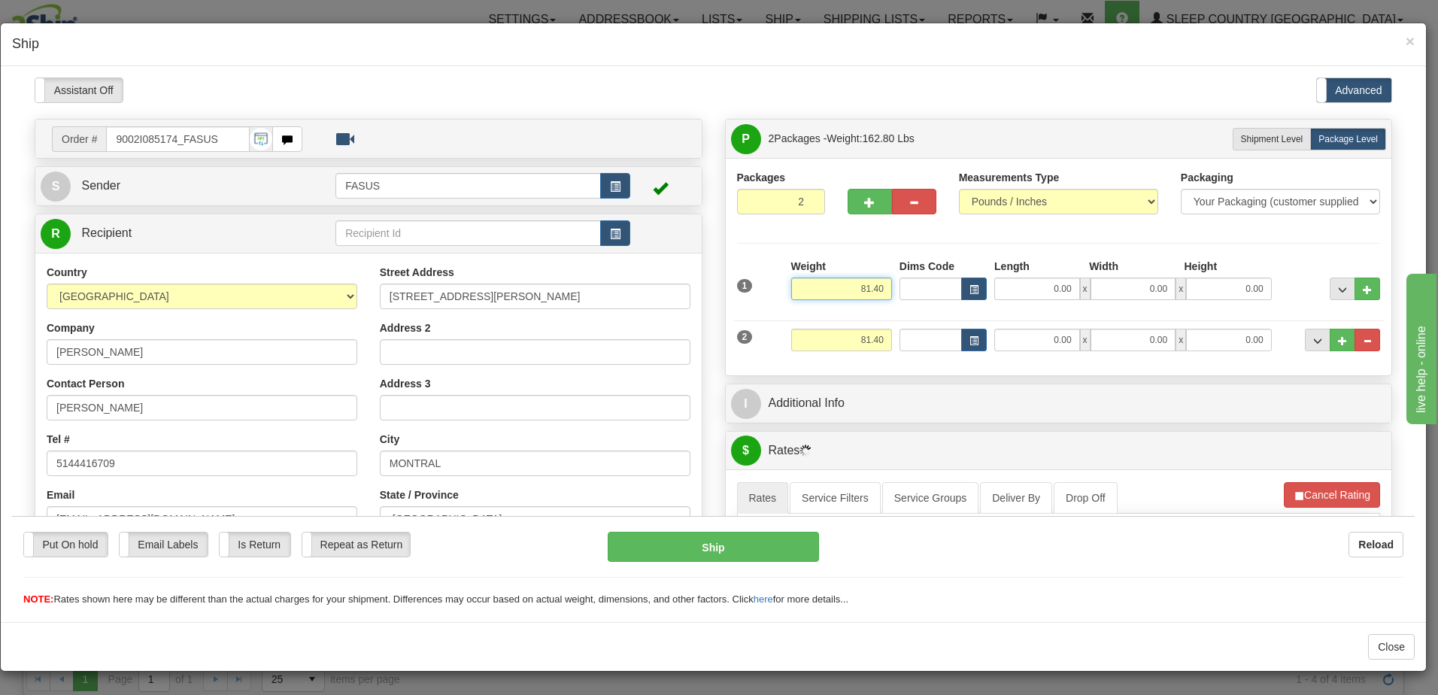
drag, startPoint x: 845, startPoint y: 287, endPoint x: 908, endPoint y: 288, distance: 63.2
click at [908, 288] on div "1 Weight 81.40 Dims Code x x" at bounding box center [1058, 284] width 651 height 53
type input "57.20"
type input "83.50"
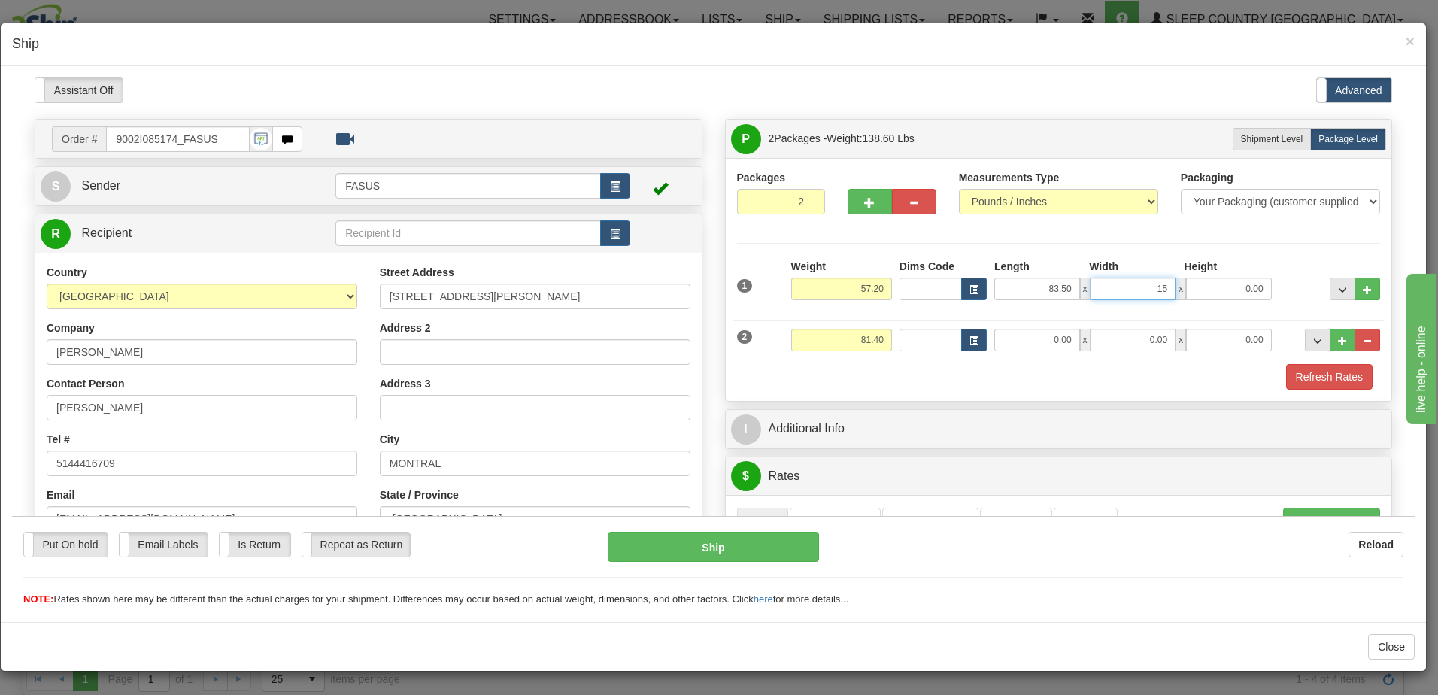
type input "15.00"
type input "4.00"
click at [1338, 290] on span "..." at bounding box center [1342, 289] width 9 height 8
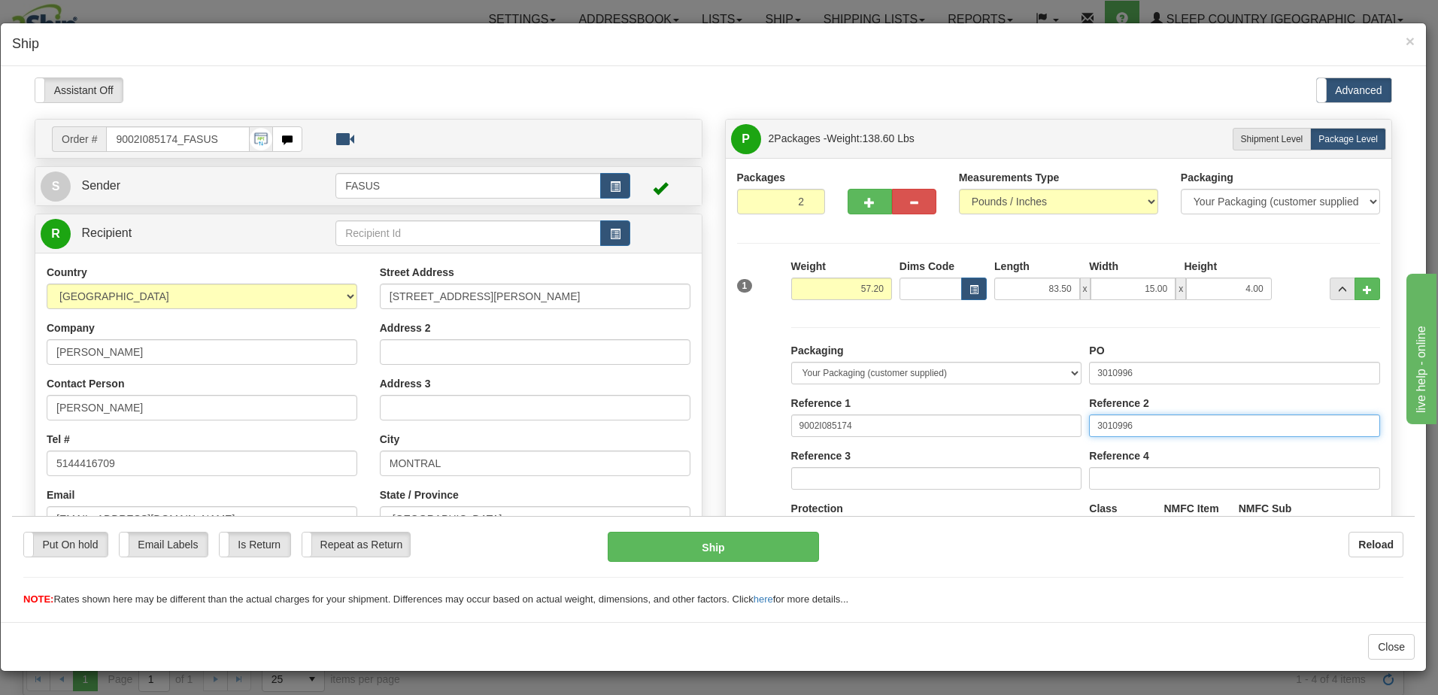
drag, startPoint x: 1160, startPoint y: 417, endPoint x: 926, endPoint y: 438, distance: 234.9
click at [926, 438] on div "Packaging Your Packaging (customer supplied) Envelope (carrier supplied) Pack (…" at bounding box center [1085, 480] width 596 height 277
drag, startPoint x: 1157, startPoint y: 368, endPoint x: 498, endPoint y: 376, distance: 659.5
click at [498, 118] on div "Order # 9002I085174_FASUS S Sender FASUS" at bounding box center [713, 118] width 1380 height 0
type input "1026818"
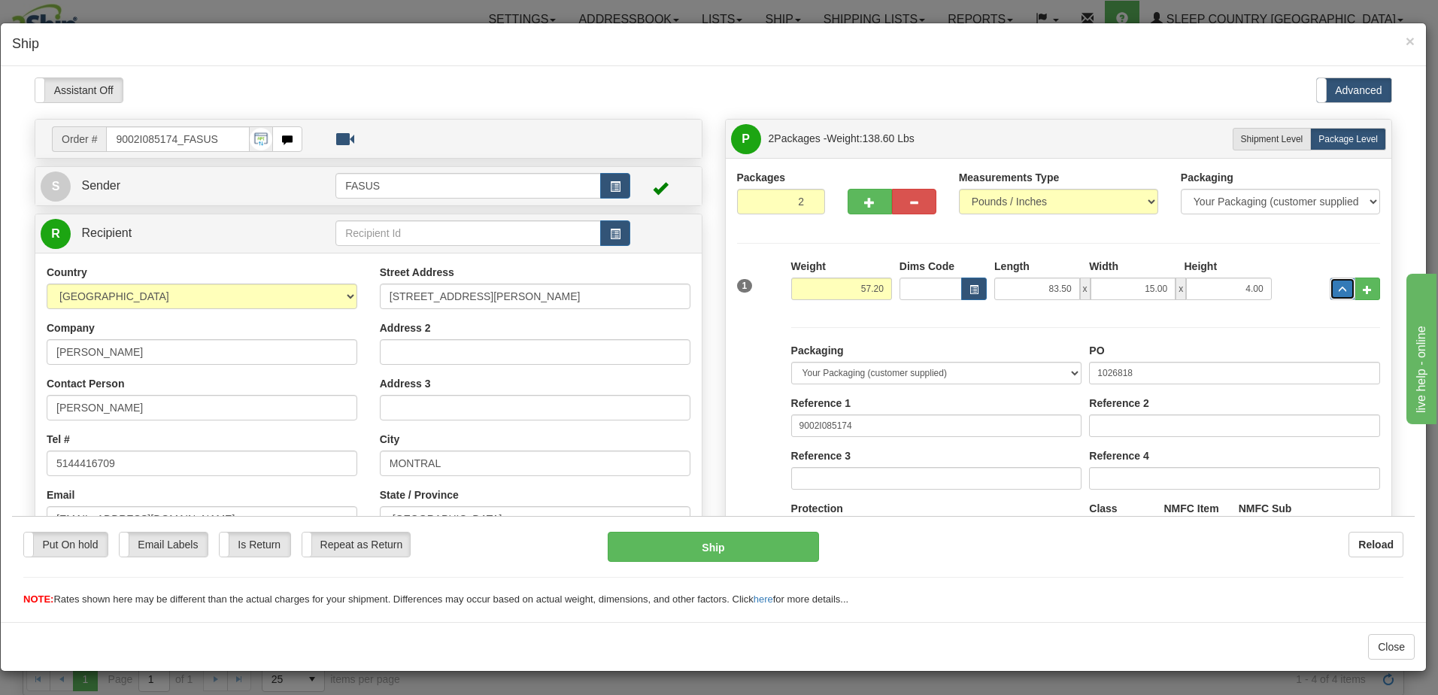
click at [1331, 282] on button "..." at bounding box center [1342, 288] width 26 height 23
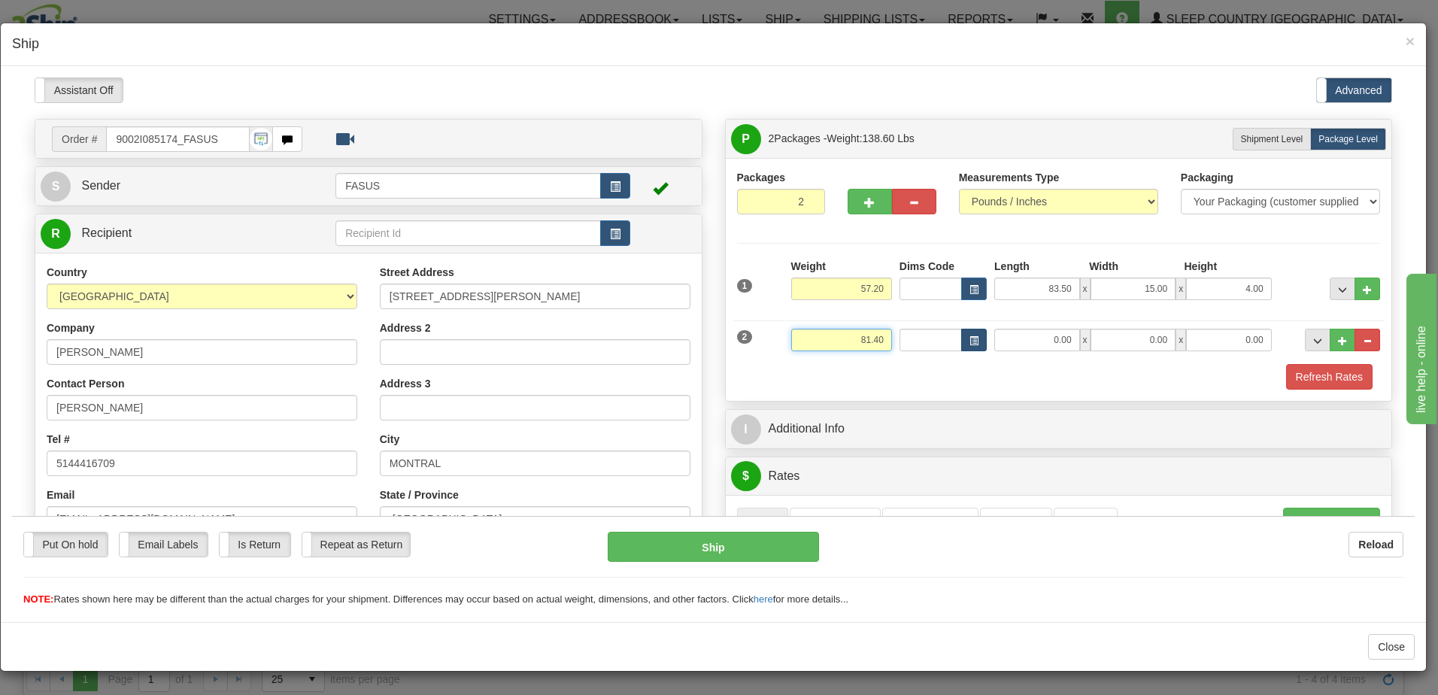
drag, startPoint x: 831, startPoint y: 336, endPoint x: 961, endPoint y: 347, distance: 130.6
click at [961, 347] on div "2 Weight 81.40 Dims Code Length Width Height" at bounding box center [1058, 337] width 651 height 50
type input "23.00"
type input "67.00"
type input "14.00"
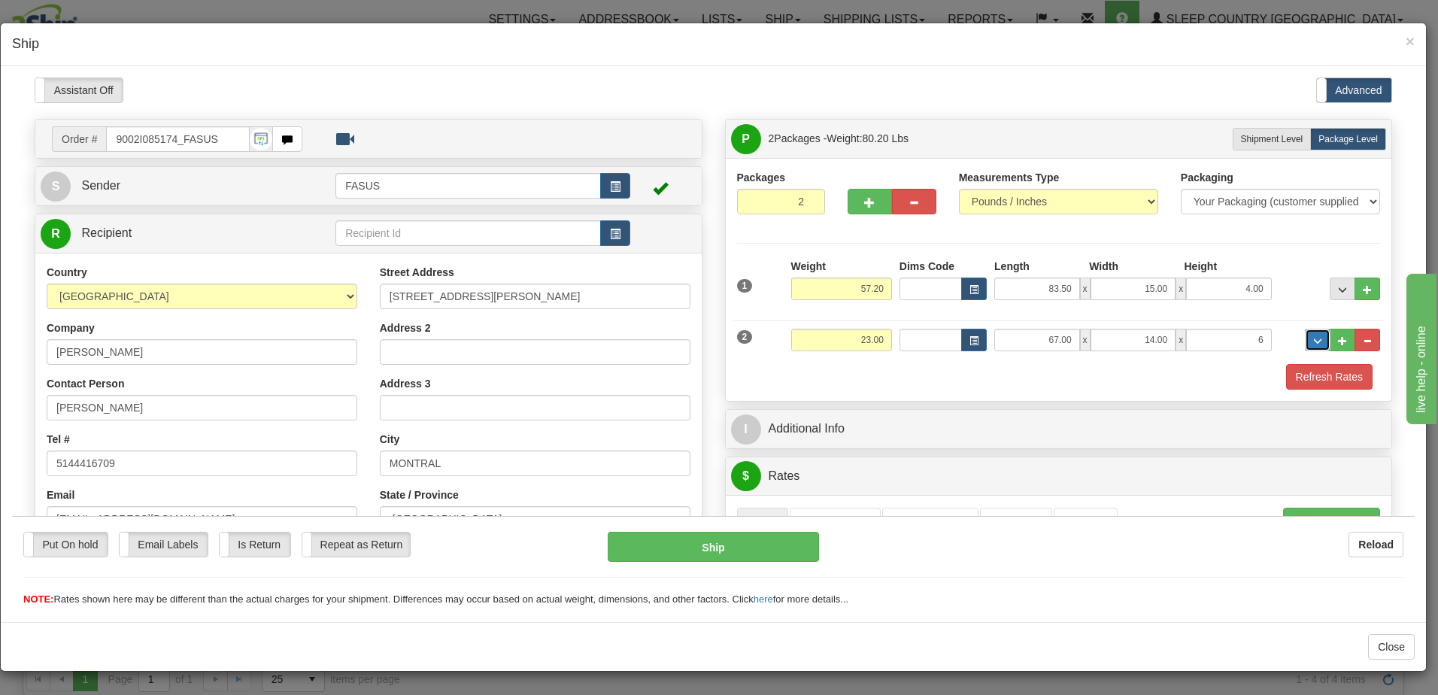
type input "6.00"
click at [1313, 343] on span "..." at bounding box center [1317, 340] width 9 height 8
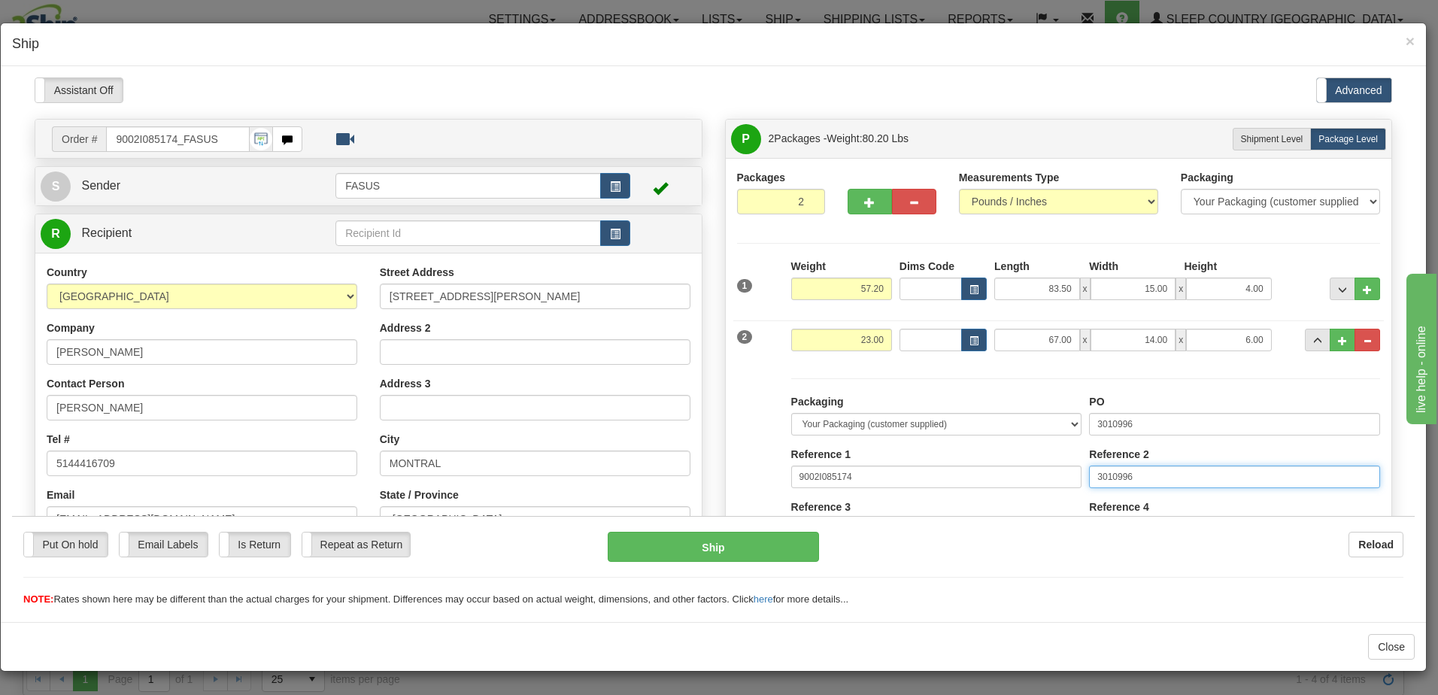
drag, startPoint x: 1157, startPoint y: 480, endPoint x: 906, endPoint y: 492, distance: 251.4
click at [906, 492] on div "Packaging Your Packaging (customer supplied) Envelope (carrier supplied) Pack (…" at bounding box center [1085, 531] width 596 height 277
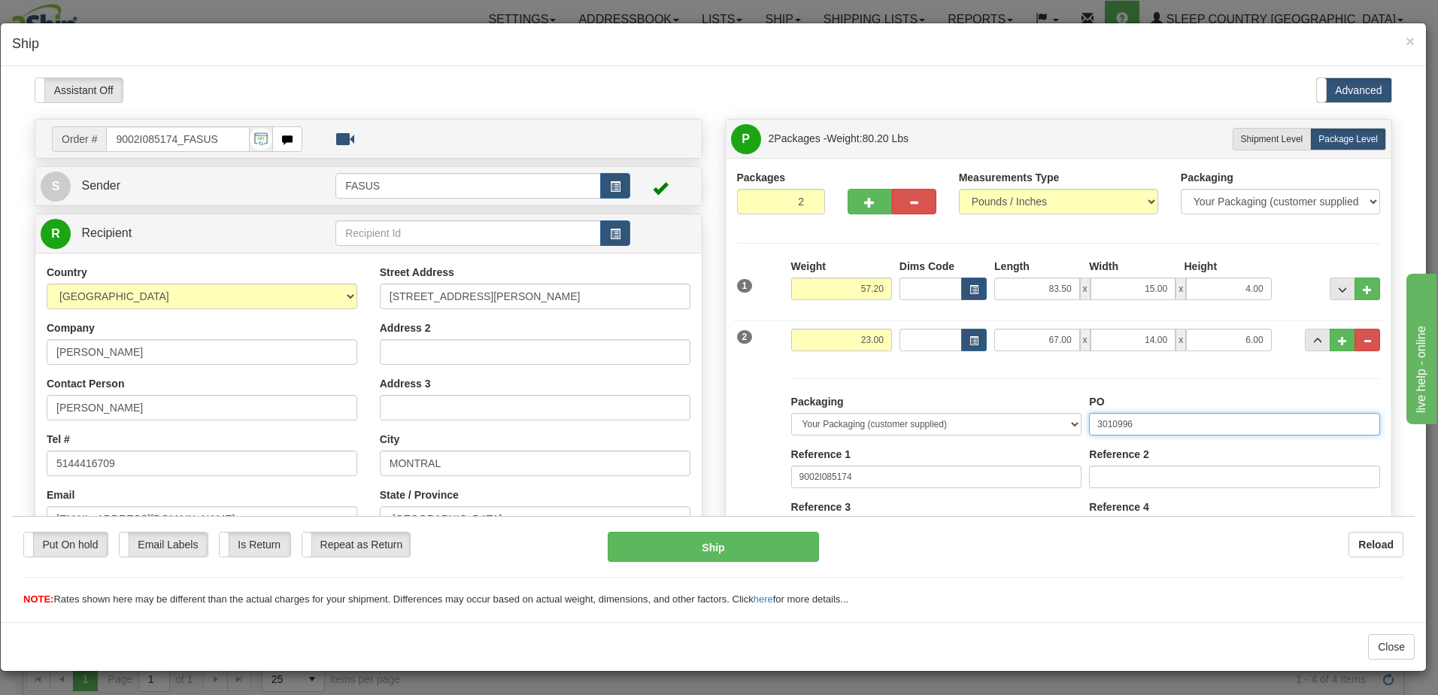
drag, startPoint x: 1138, startPoint y: 413, endPoint x: 779, endPoint y: 403, distance: 359.6
click at [779, 403] on div "Packaging Your Packaging (customer supplied) Envelope (carrier supplied) Pack (…" at bounding box center [1058, 516] width 651 height 308
type input "1026817"
click at [1314, 341] on button "..." at bounding box center [1318, 339] width 26 height 23
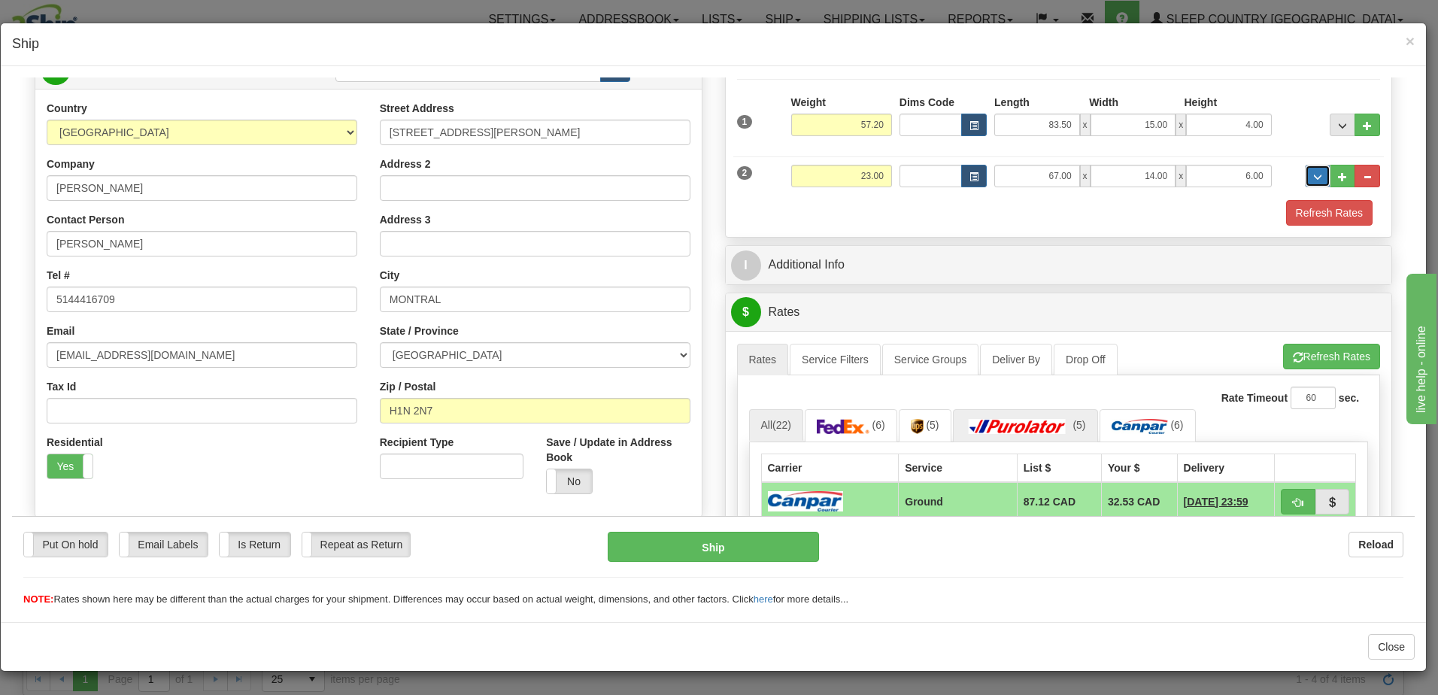
scroll to position [226, 0]
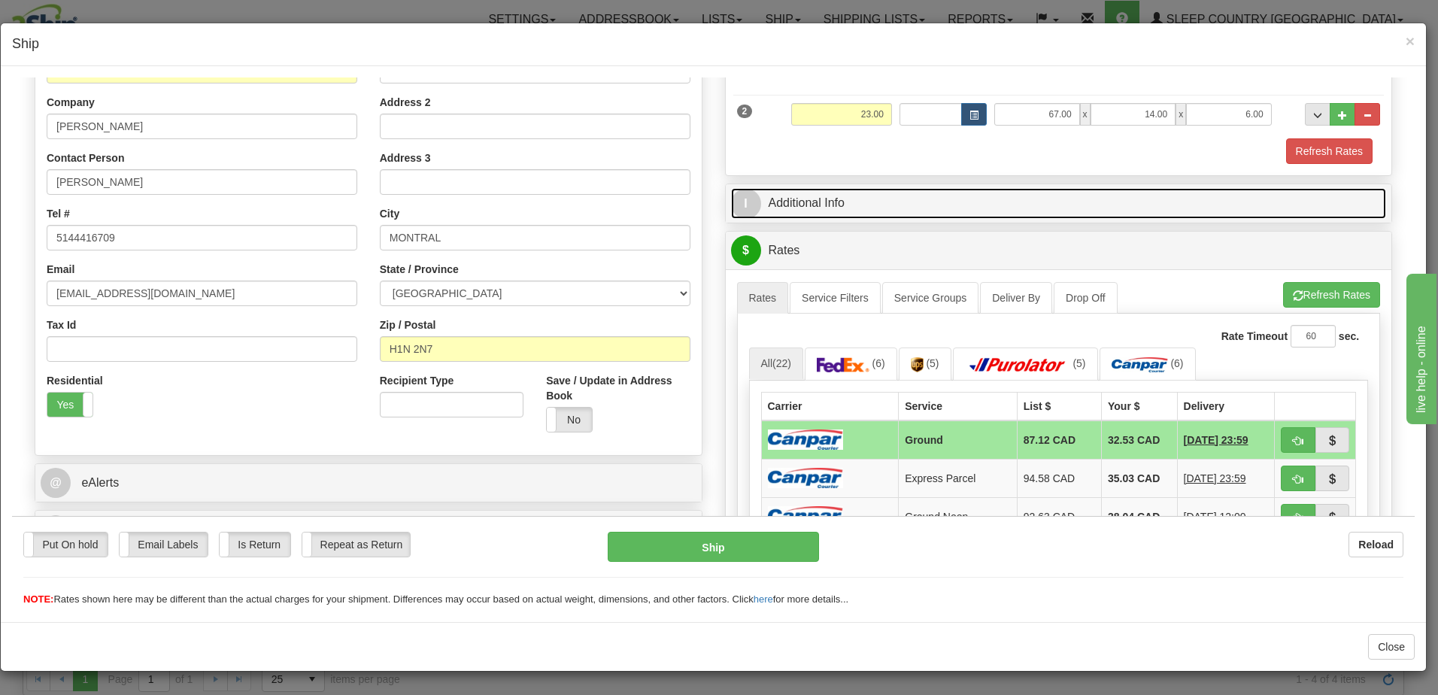
click at [871, 200] on link "I Additional Info" at bounding box center [1059, 202] width 656 height 31
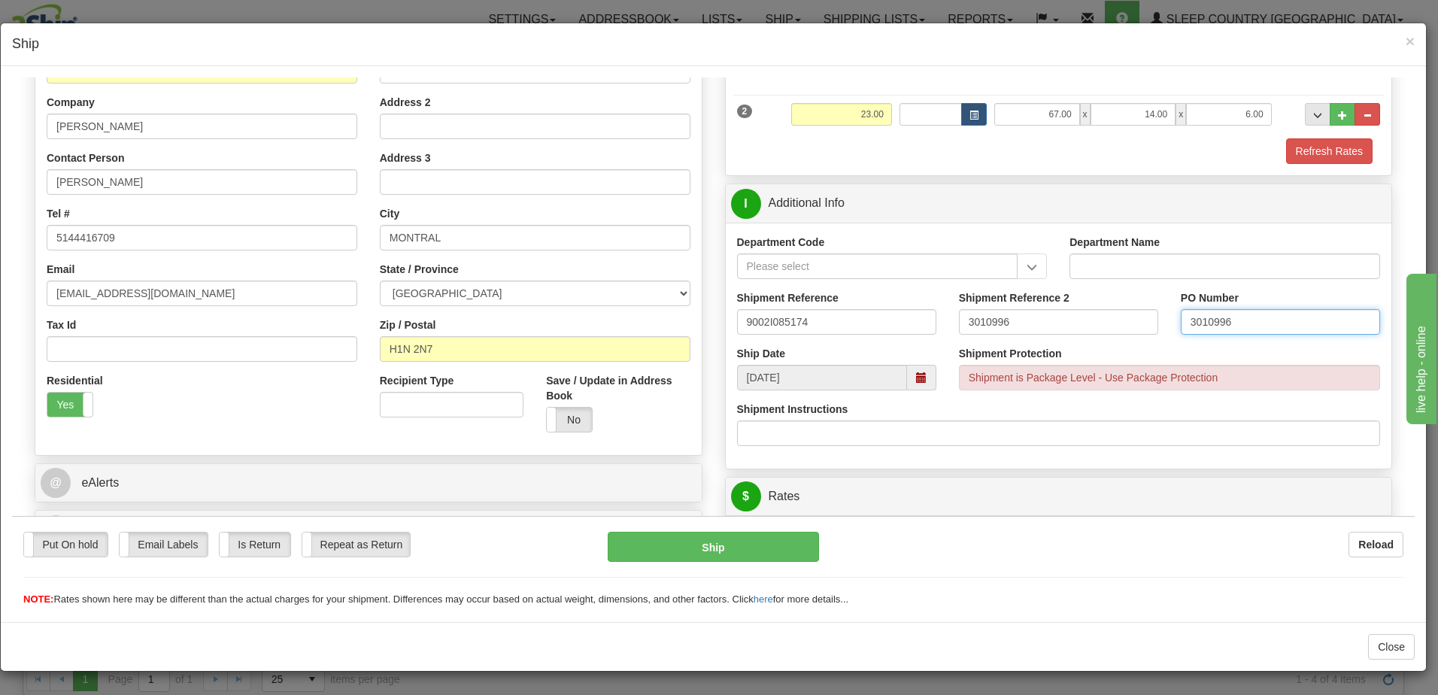
drag, startPoint x: 1179, startPoint y: 322, endPoint x: 1029, endPoint y: 323, distance: 149.6
click at [1029, 323] on div "Shipment Reference 9002I085174 Shipment Reference 2 3010996 PO Number 3010996" at bounding box center [1059, 318] width 666 height 56
drag, startPoint x: 1033, startPoint y: 326, endPoint x: 913, endPoint y: 323, distance: 120.3
click at [913, 323] on div "Shipment Reference 9002I085174 Shipment Reference 2 3010996 PO Number" at bounding box center [1059, 318] width 666 height 56
click at [1205, 320] on input "PO Number" at bounding box center [1280, 321] width 199 height 26
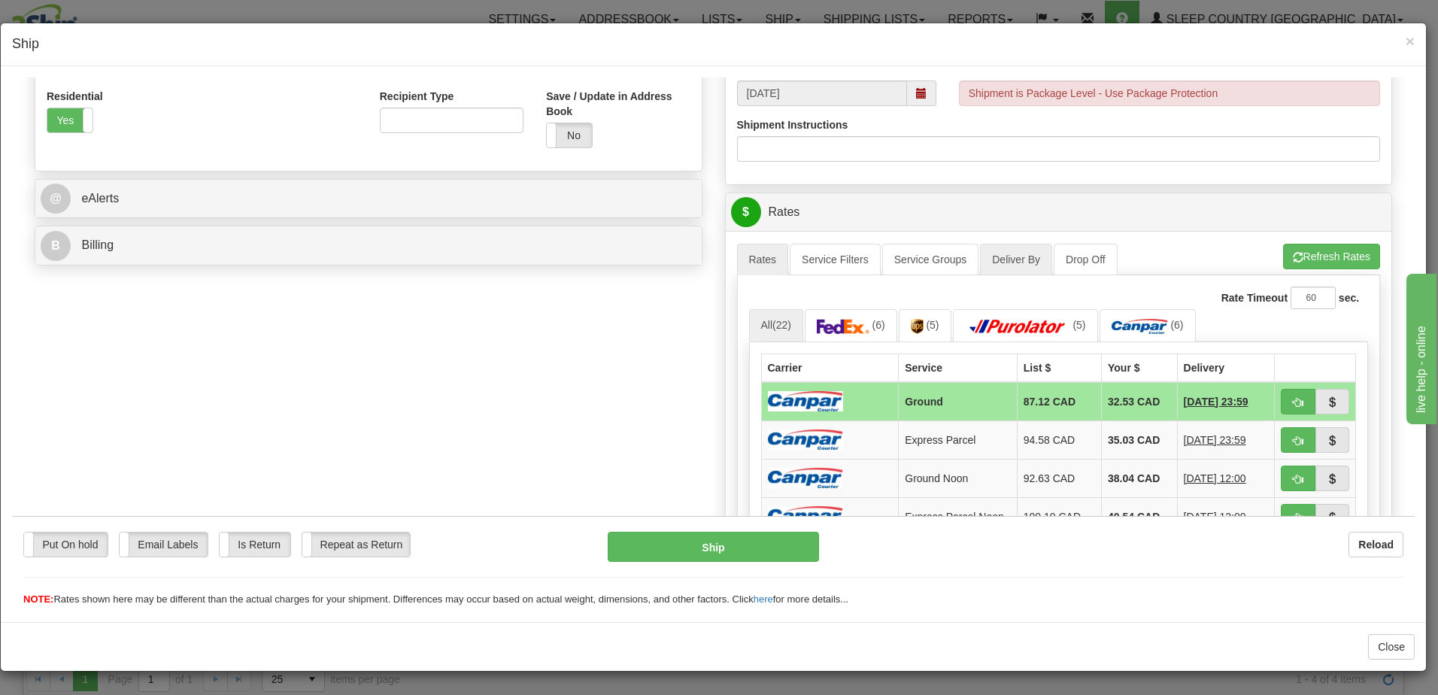
scroll to position [526, 0]
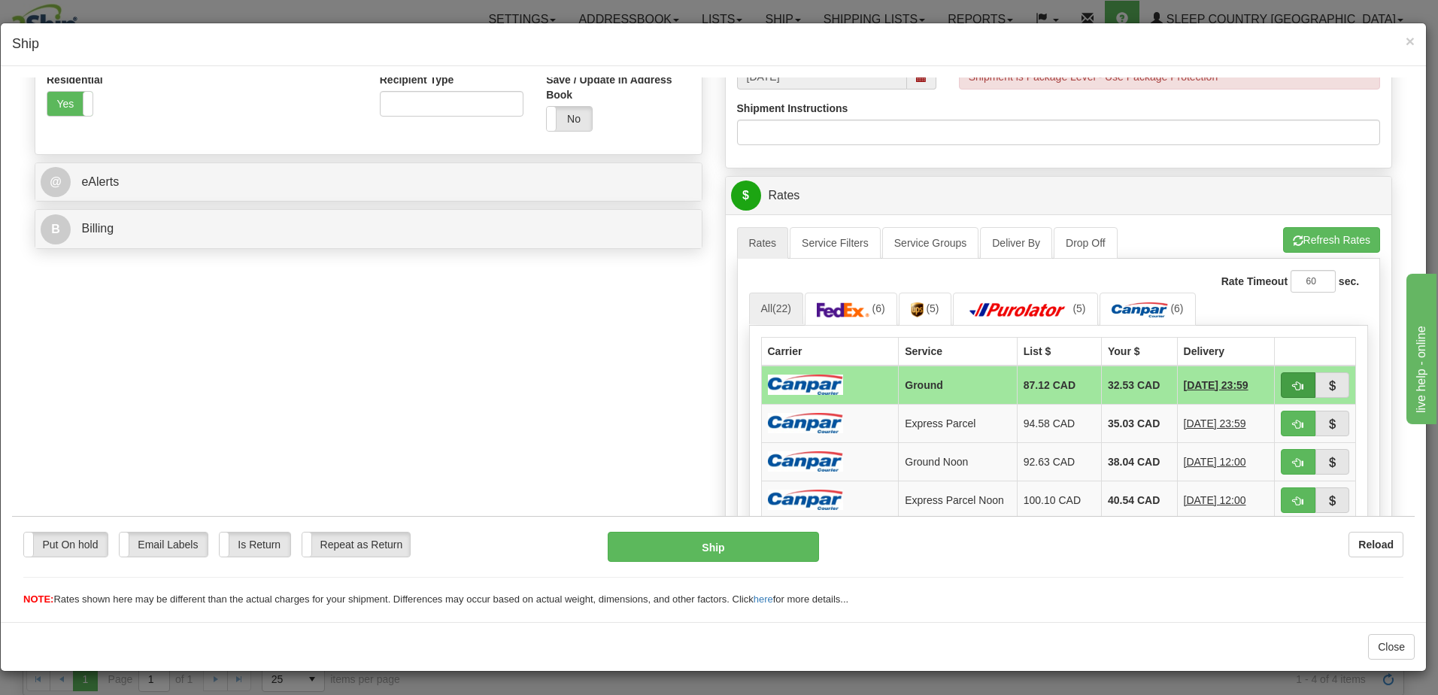
type input "1026818 1026817"
click at [1293, 381] on span "button" at bounding box center [1298, 385] width 11 height 10
type input "1"
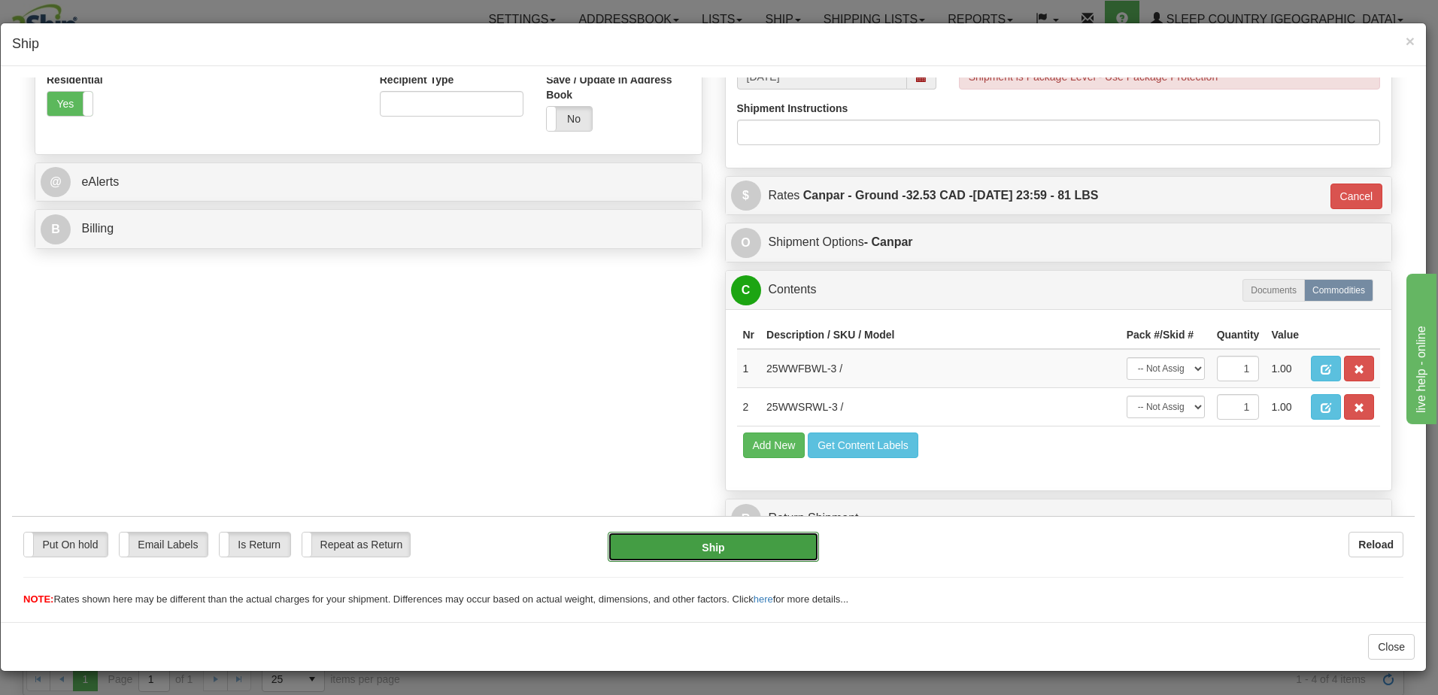
click at [690, 543] on button "Ship" at bounding box center [713, 546] width 211 height 30
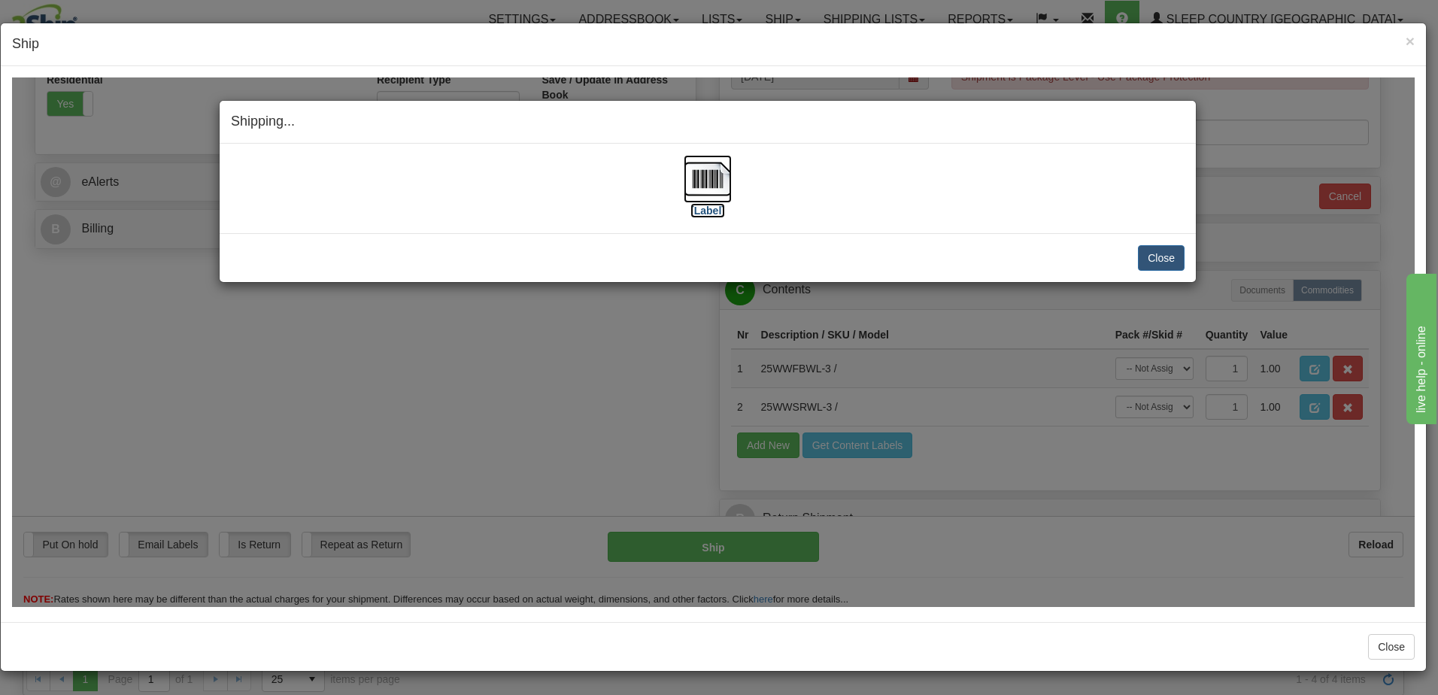
click at [713, 206] on label "[Label]" at bounding box center [707, 209] width 35 height 15
click at [1169, 257] on button "Close" at bounding box center [1161, 257] width 47 height 26
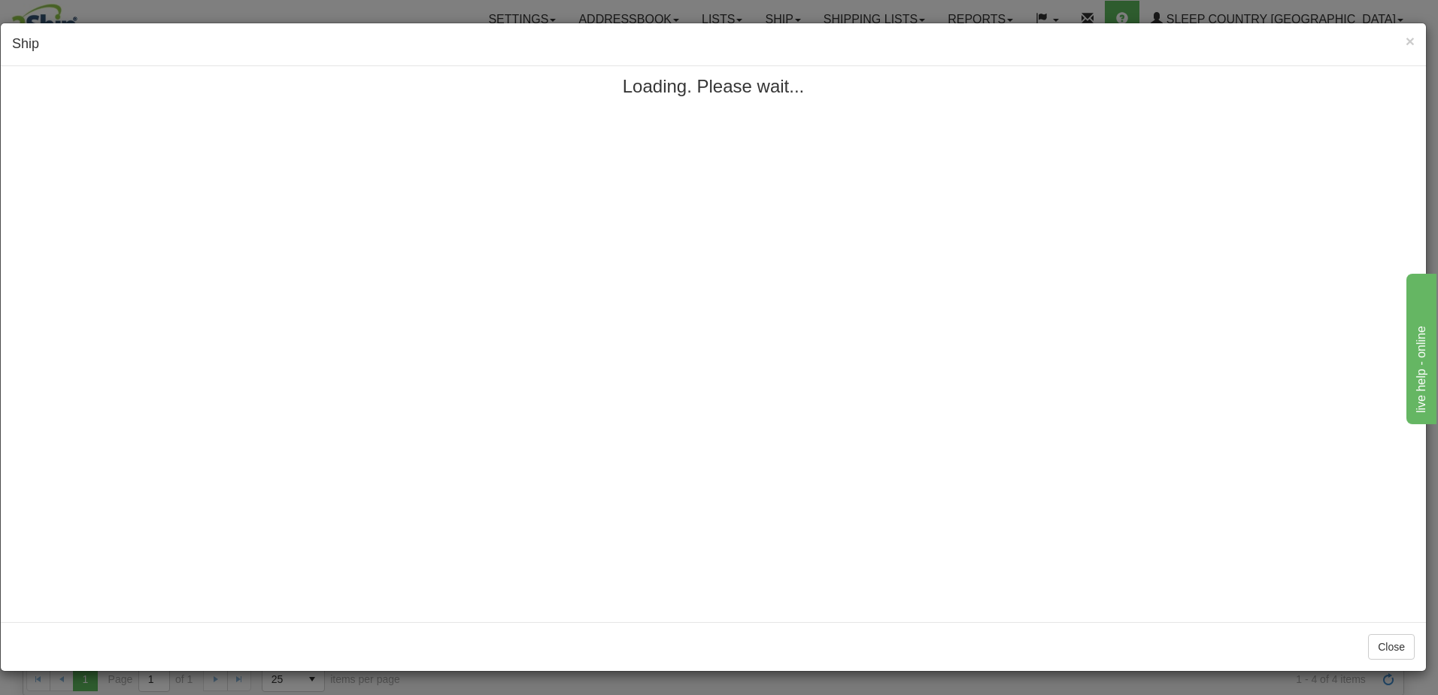
scroll to position [0, 0]
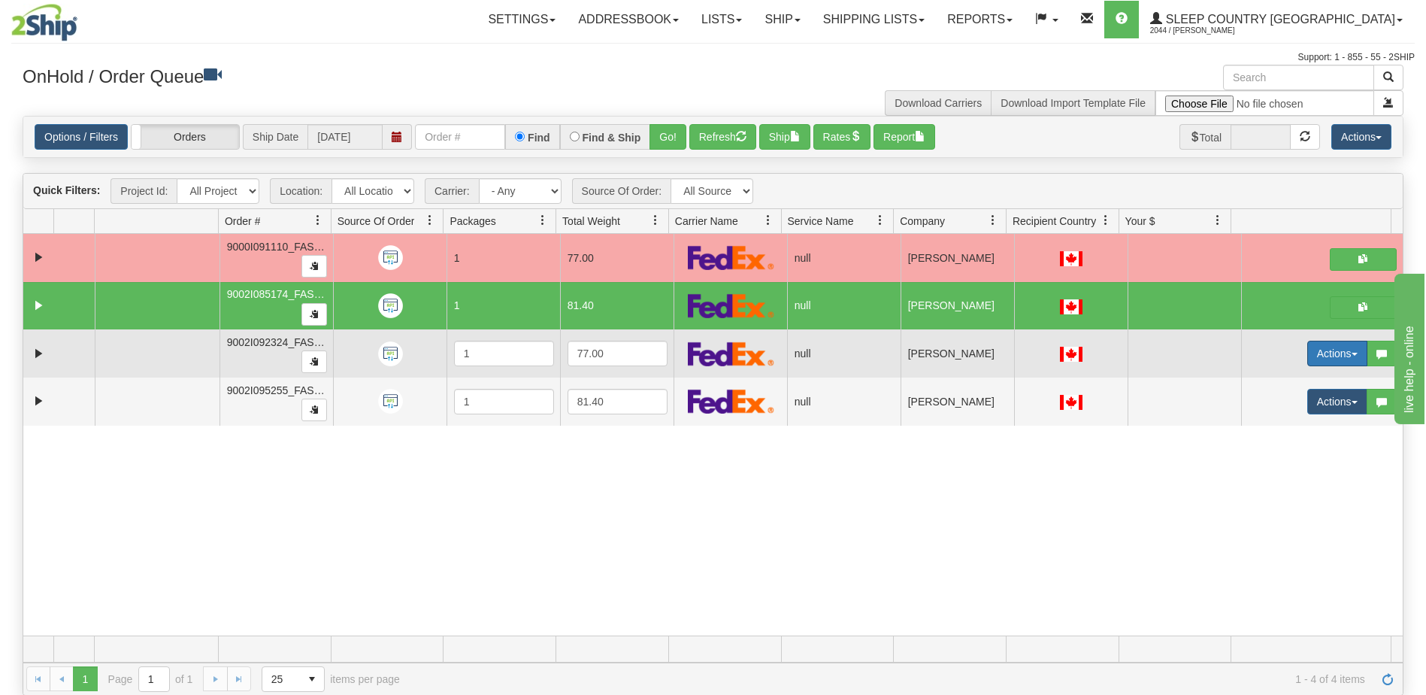
click at [1322, 353] on button "Actions" at bounding box center [1338, 354] width 60 height 26
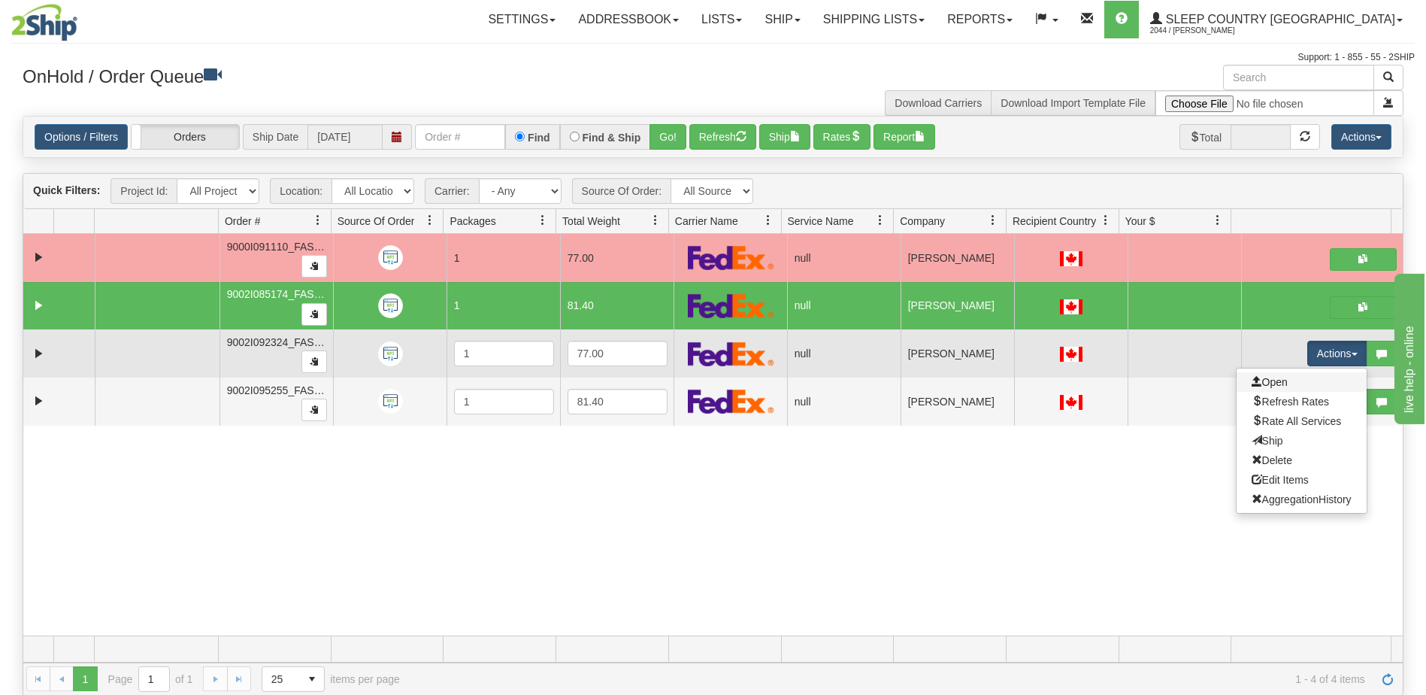
click at [1281, 380] on link "Open" at bounding box center [1302, 382] width 130 height 20
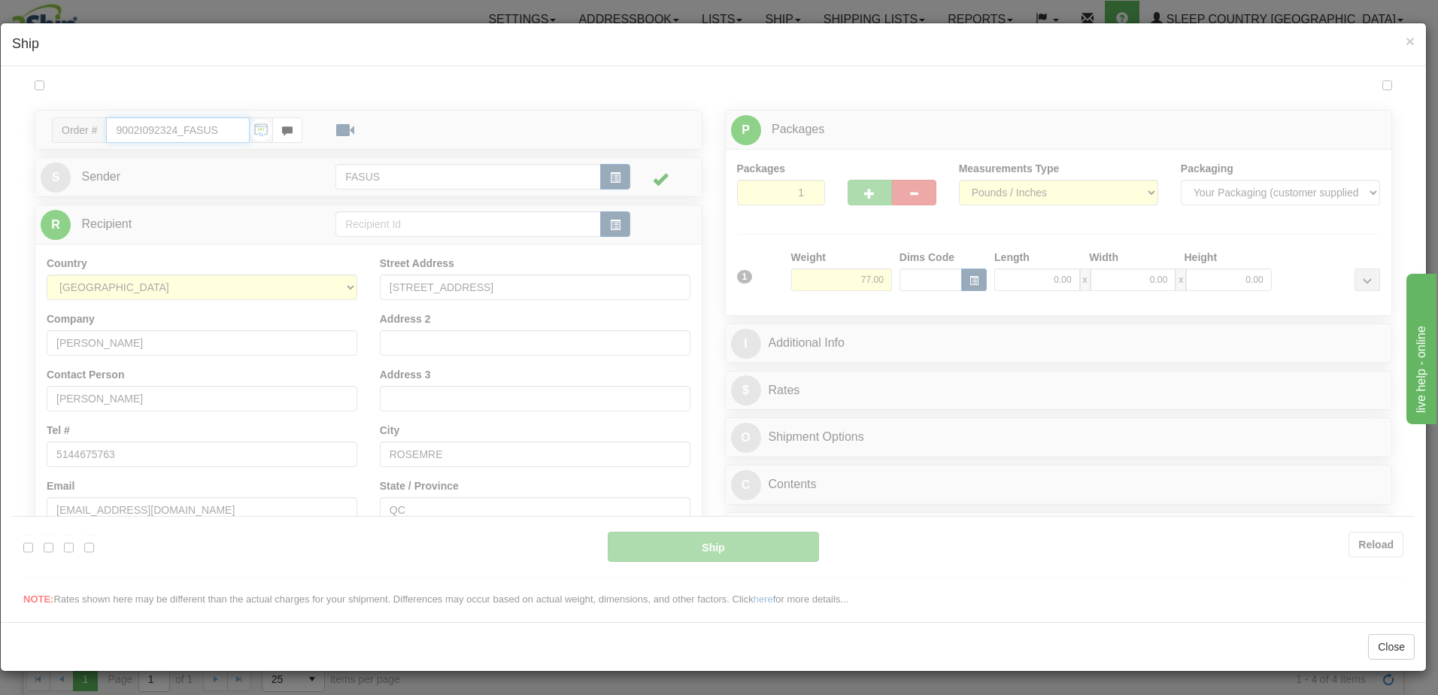
type input "09:10"
type input "16:00"
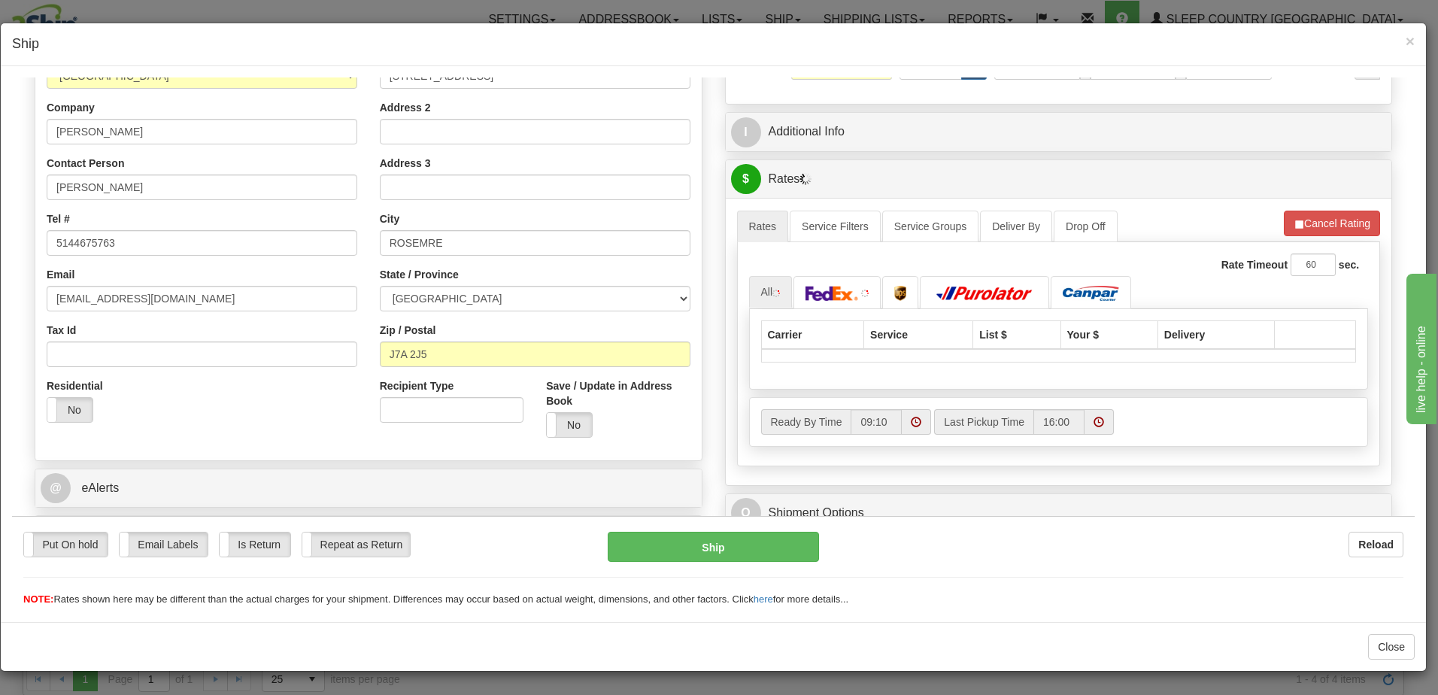
scroll to position [226, 0]
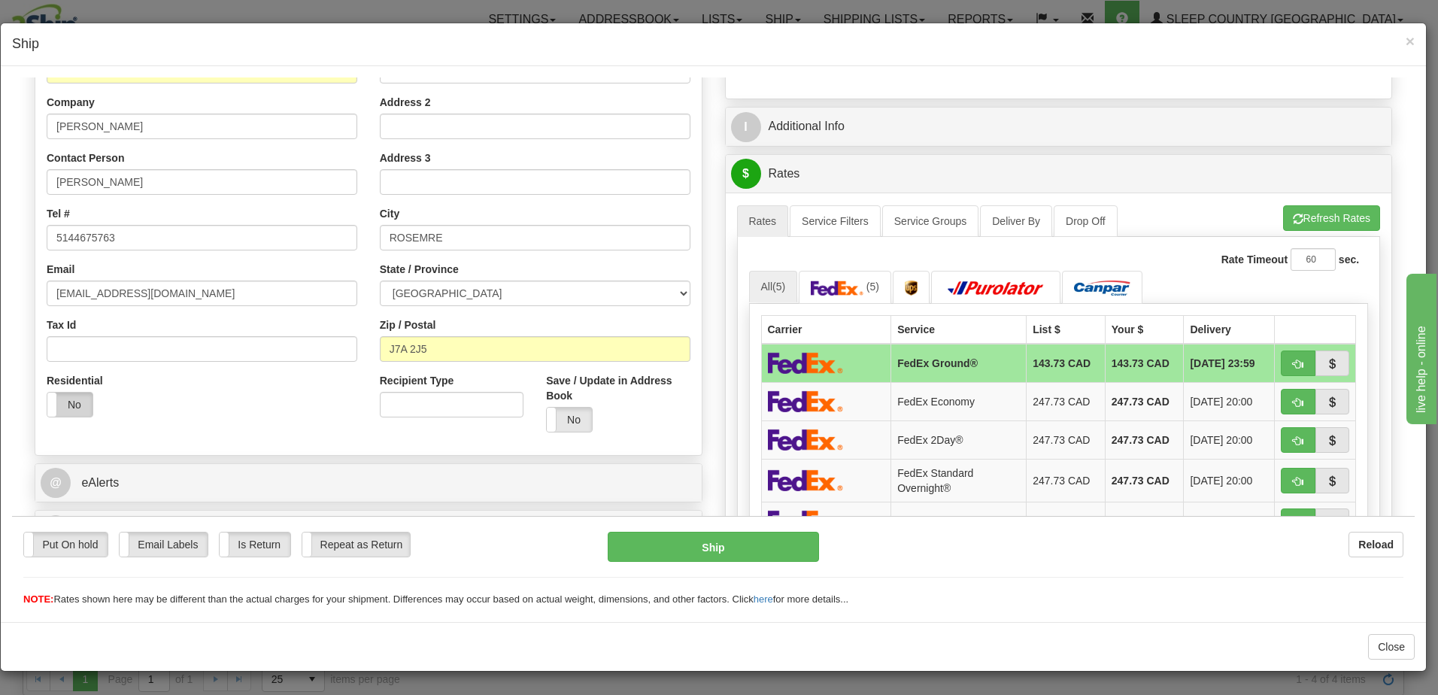
click at [80, 402] on label "No" at bounding box center [69, 404] width 45 height 24
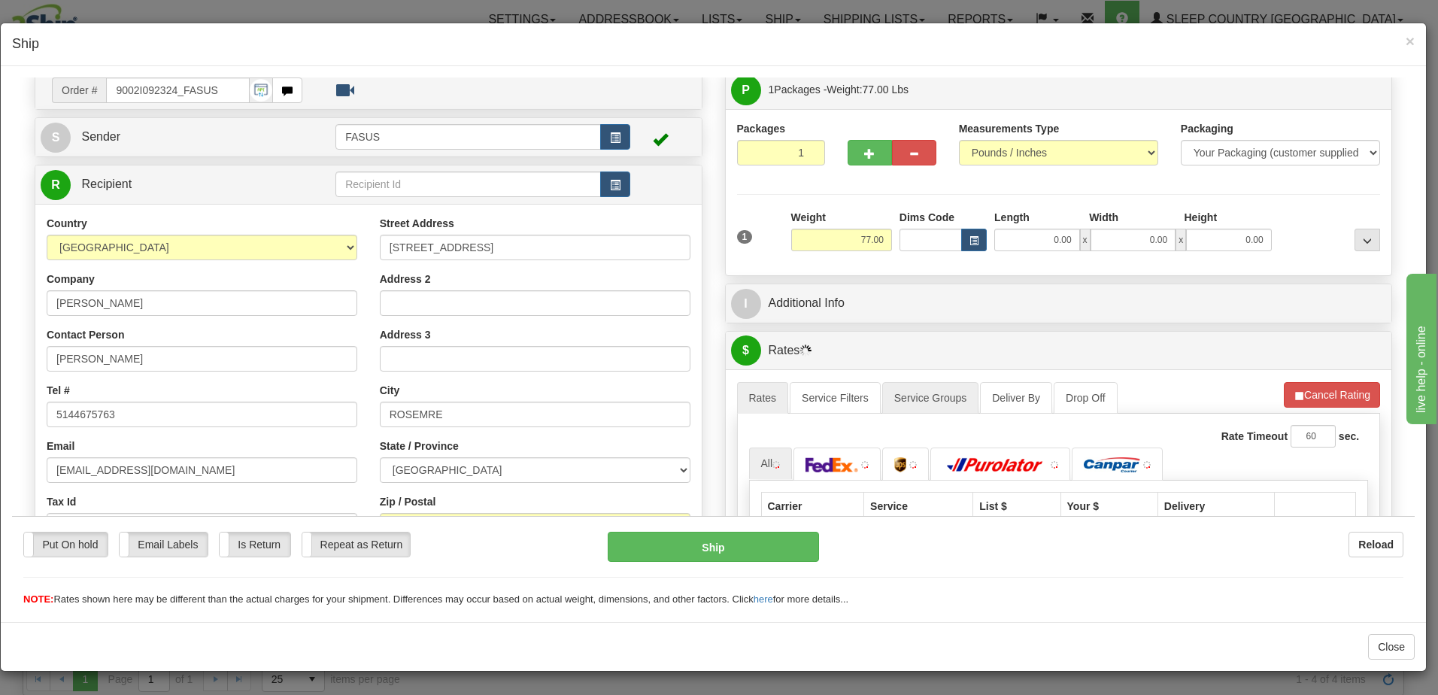
scroll to position [0, 0]
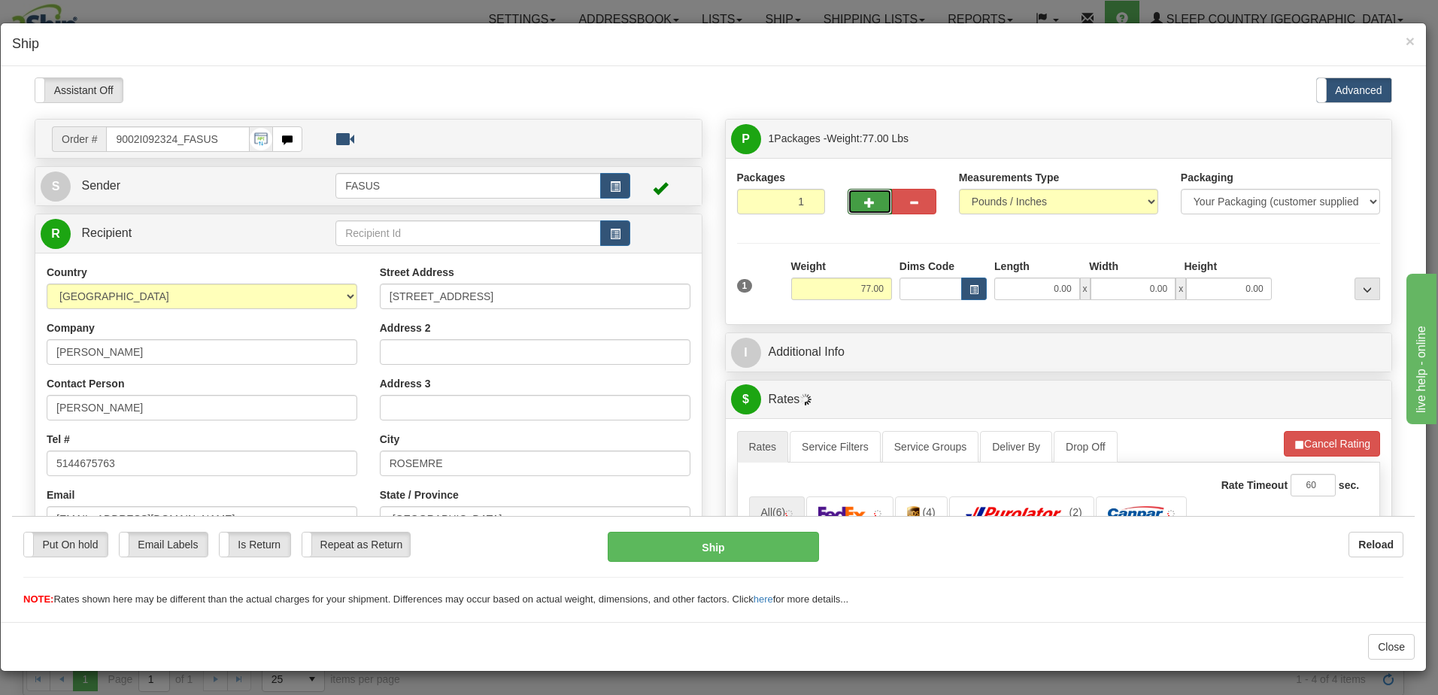
drag, startPoint x: 865, startPoint y: 197, endPoint x: 877, endPoint y: 197, distance: 12.0
click at [868, 197] on span "button" at bounding box center [869, 202] width 11 height 10
type input "2"
click at [1357, 133] on span "Package Level" at bounding box center [1347, 138] width 59 height 11
radio input "true"
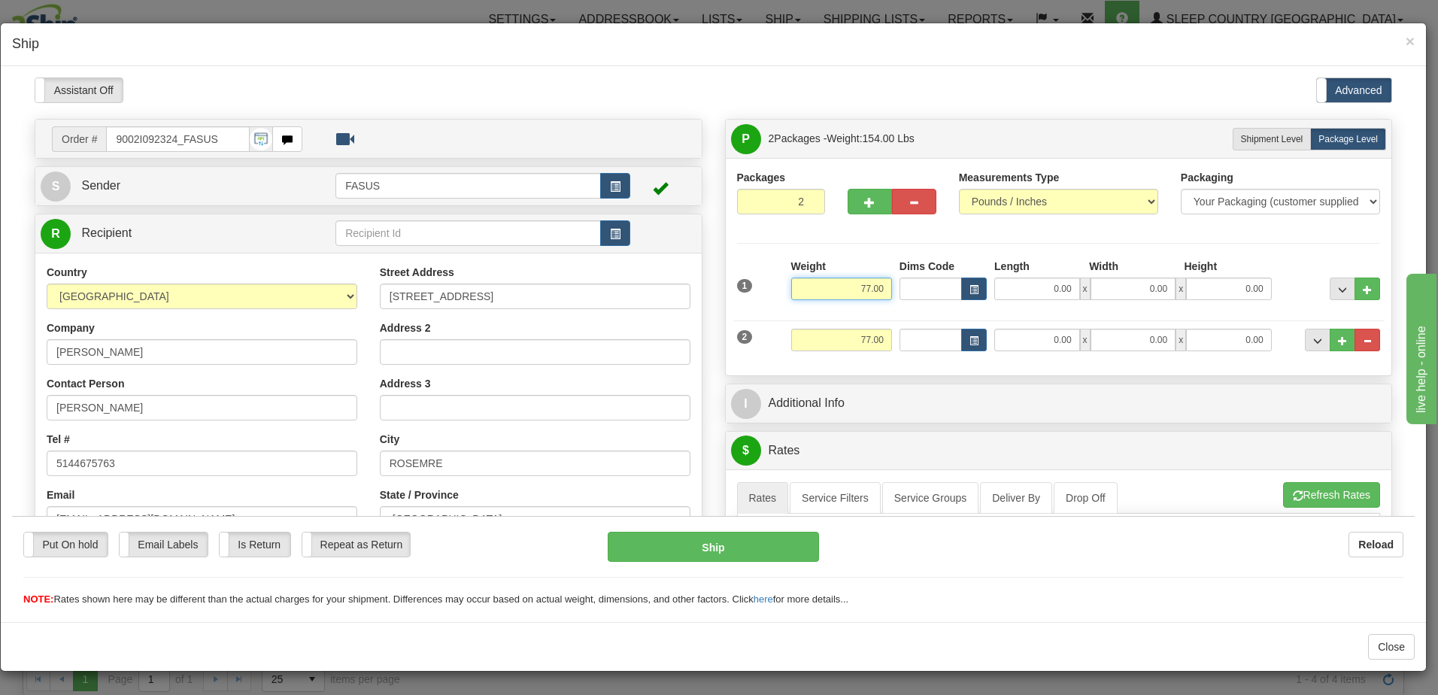
drag, startPoint x: 848, startPoint y: 286, endPoint x: 932, endPoint y: 280, distance: 84.4
click at [932, 280] on div "1 Weight 77.00 Dims Code x x" at bounding box center [1058, 284] width 651 height 53
type input "47.10"
type input "78.00"
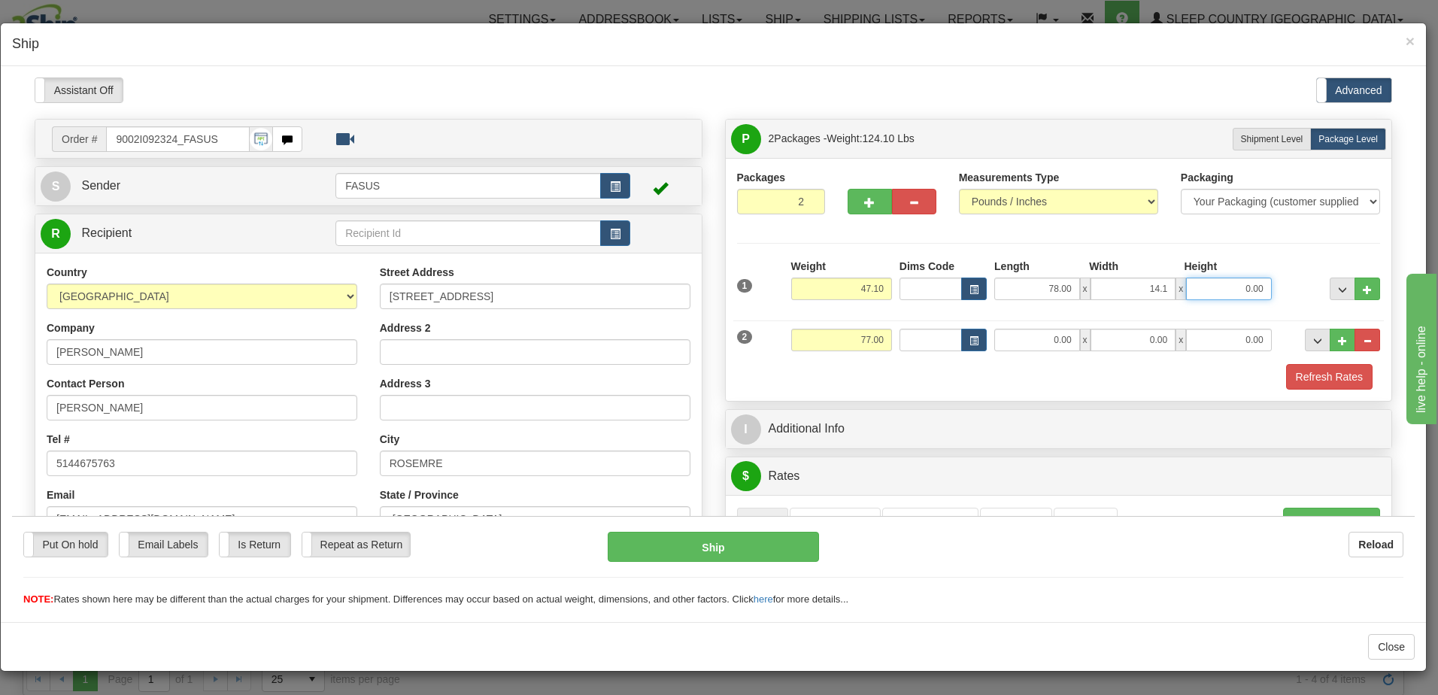
type input "14.10"
type input "3.50"
click at [1338, 287] on span "..." at bounding box center [1342, 289] width 9 height 8
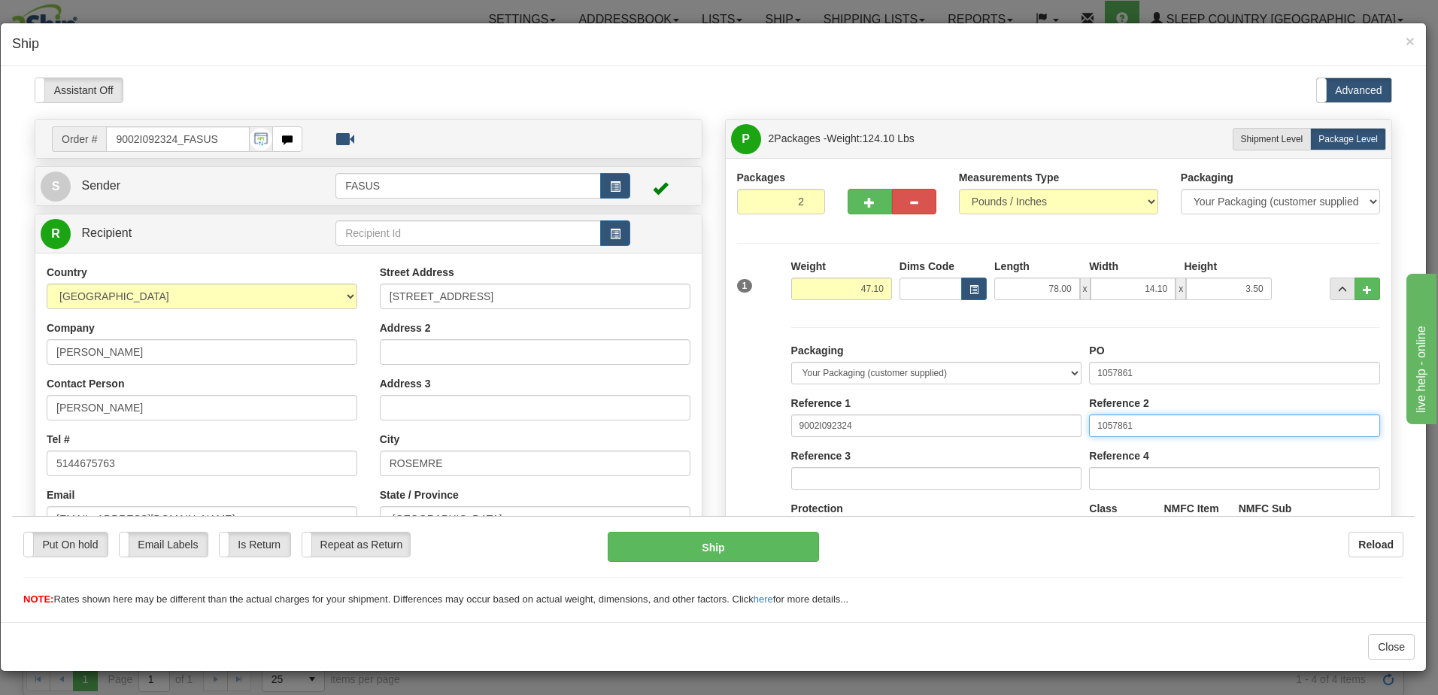
drag, startPoint x: 1151, startPoint y: 426, endPoint x: 904, endPoint y: 440, distance: 247.8
click at [904, 435] on div "Packaging Your Packaging (customer supplied) Envelope (carrier supplied) Pack (…" at bounding box center [1085, 480] width 596 height 277
drag, startPoint x: 1189, startPoint y: 373, endPoint x: 771, endPoint y: 388, distance: 418.4
click at [771, 388] on div "Packaging Your Packaging (customer supplied) Envelope (carrier supplied) Pack (…" at bounding box center [1058, 465] width 651 height 308
type input "1026835"
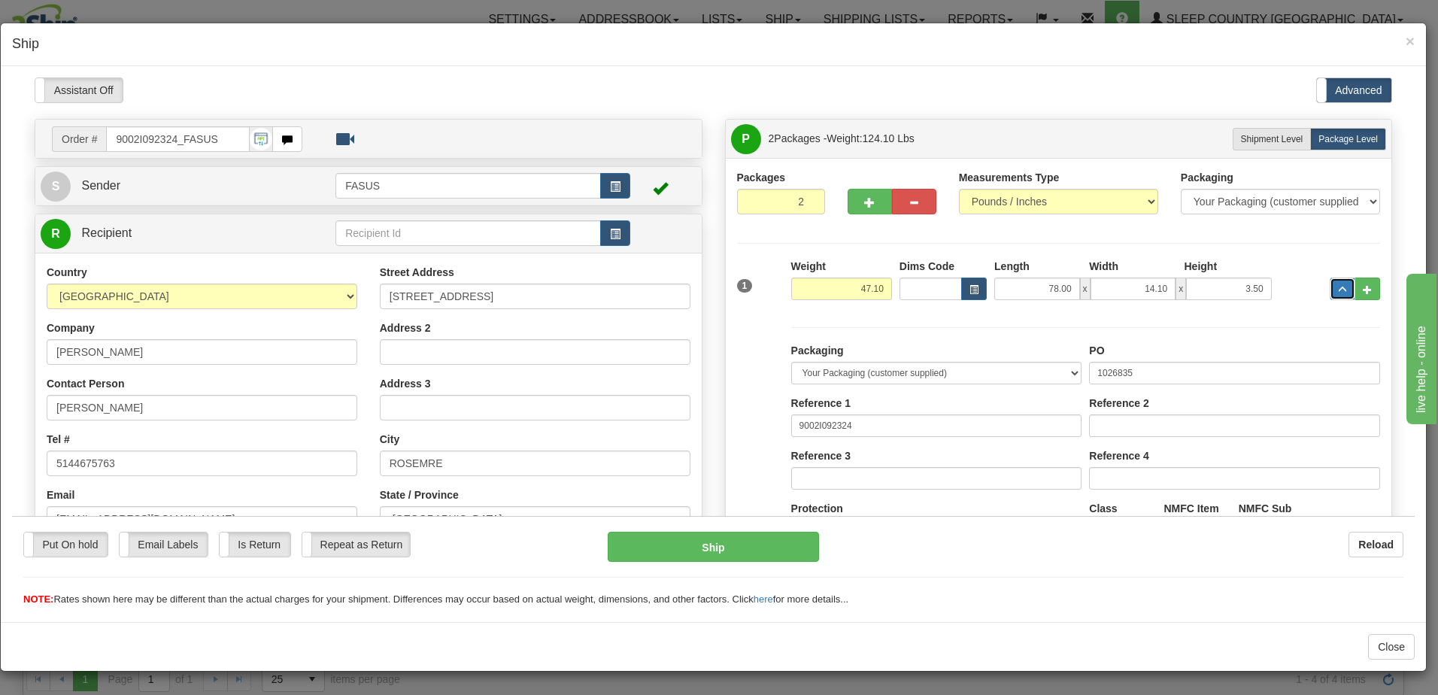
click at [1338, 286] on span "..." at bounding box center [1342, 289] width 9 height 8
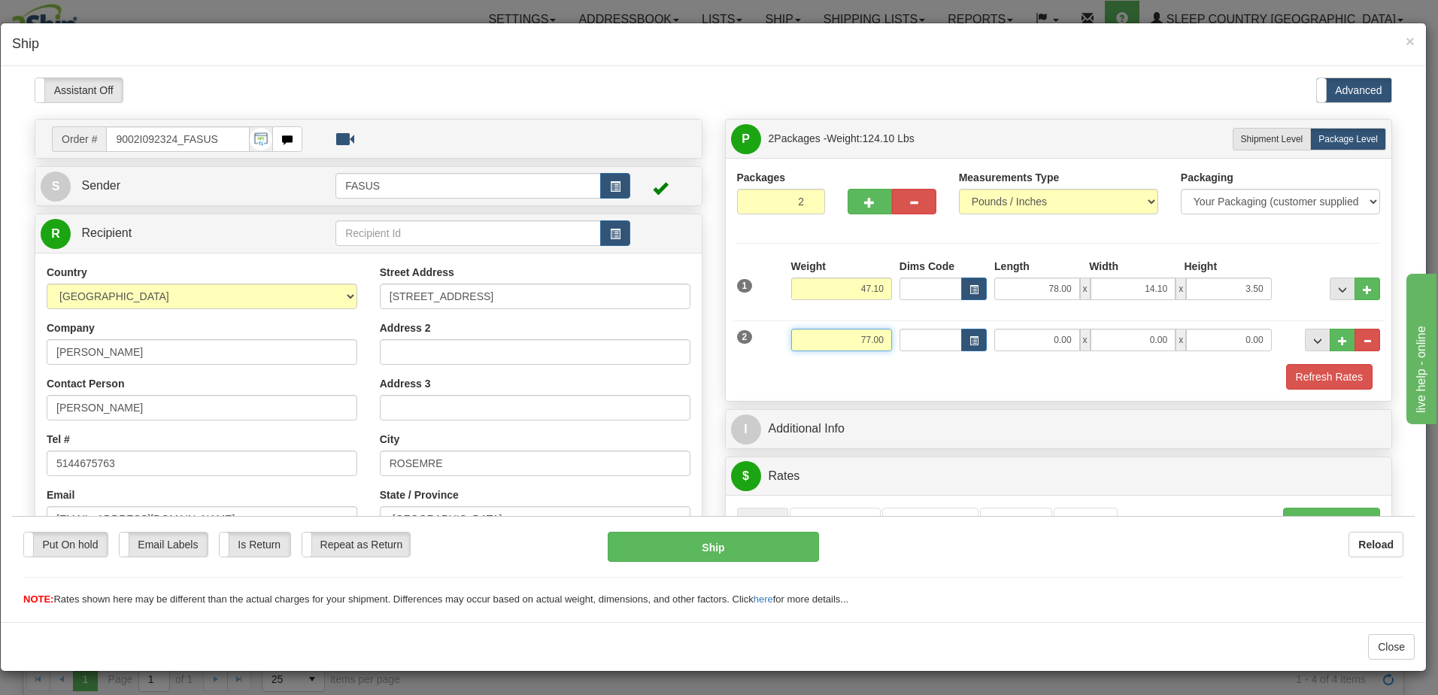
drag, startPoint x: 841, startPoint y: 342, endPoint x: 935, endPoint y: 326, distance: 96.2
click at [935, 326] on div "2 Weight 77.00 Dims Code Length Width Height" at bounding box center [1058, 337] width 651 height 50
type input "22.00"
type input "61.25"
type input "14.00"
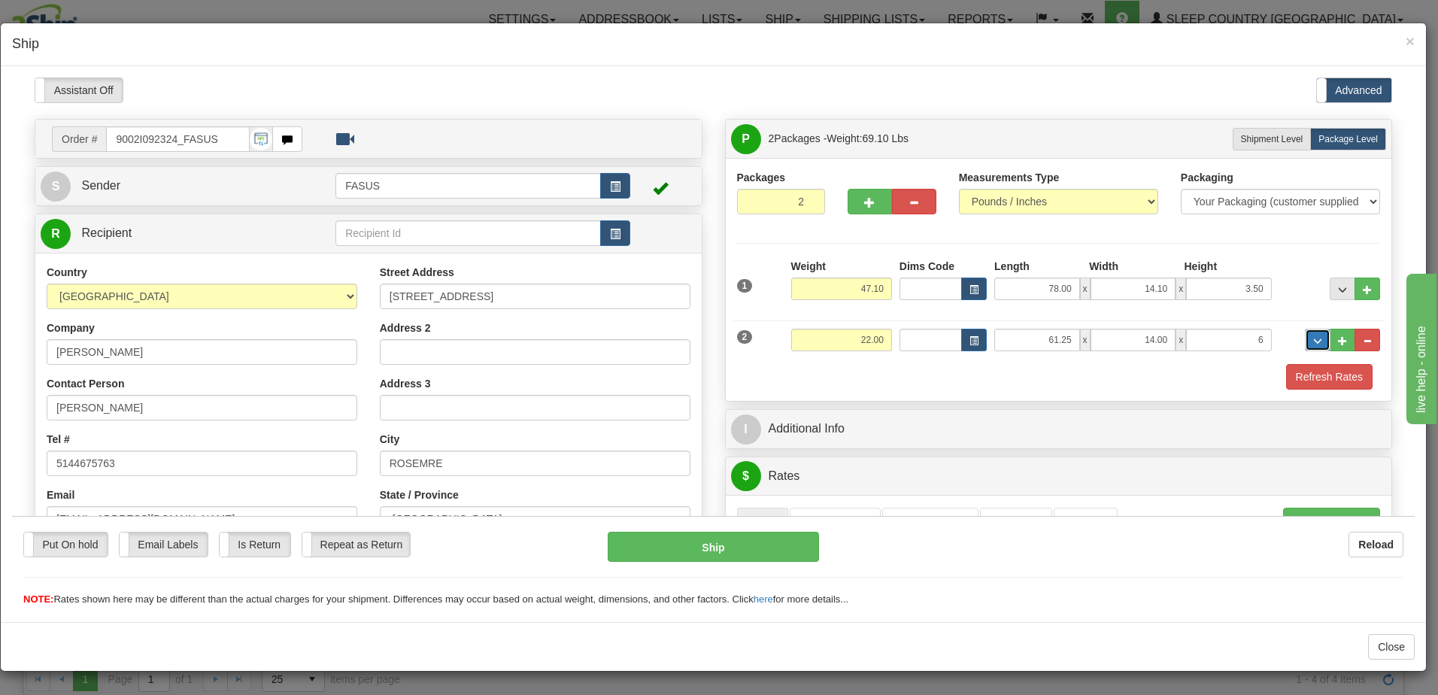
type input "6.00"
click at [1305, 334] on button "..." at bounding box center [1318, 339] width 26 height 23
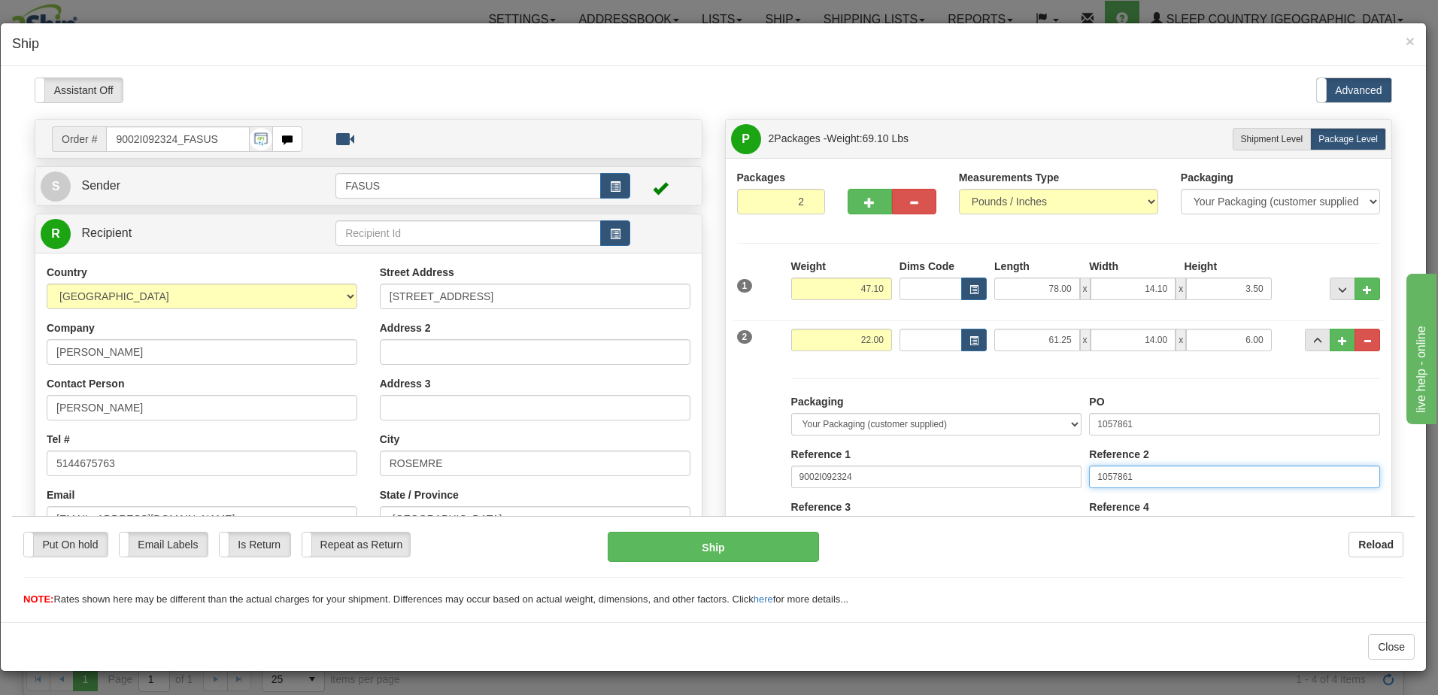
drag, startPoint x: 1115, startPoint y: 481, endPoint x: 911, endPoint y: 489, distance: 204.7
click at [911, 489] on div "Packaging Your Packaging (customer supplied) Envelope (carrier supplied) Pack (…" at bounding box center [1085, 531] width 596 height 277
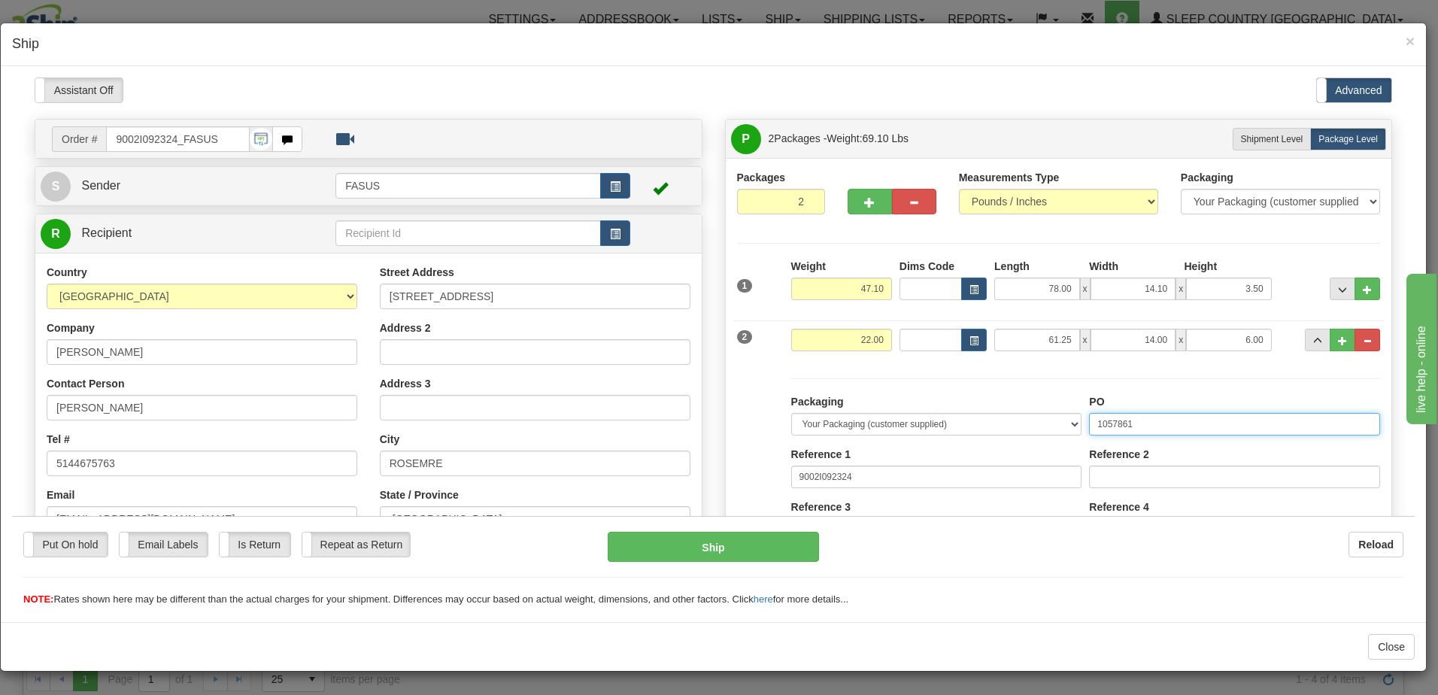
drag, startPoint x: 1152, startPoint y: 421, endPoint x: 566, endPoint y: 419, distance: 585.8
click at [566, 118] on div "Order # 9002I092324_FASUS S Sender FASUS" at bounding box center [713, 118] width 1380 height 0
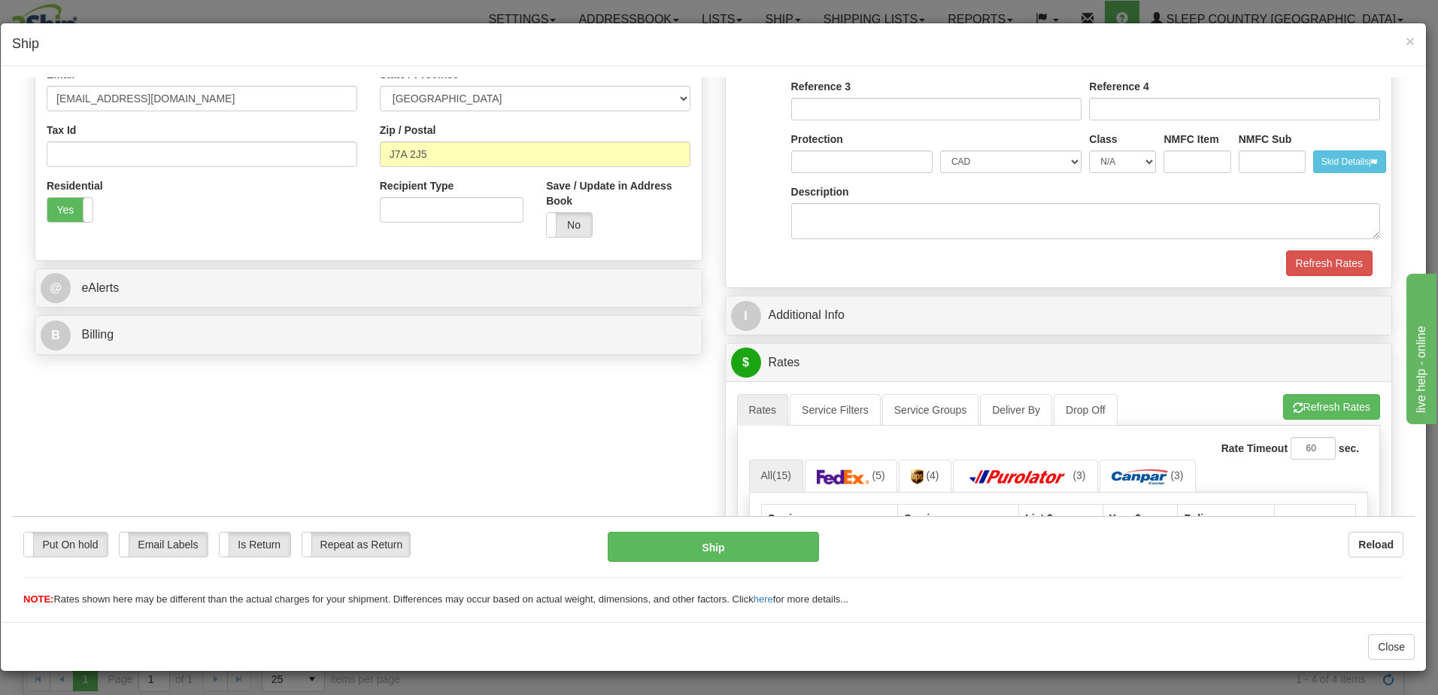
scroll to position [451, 0]
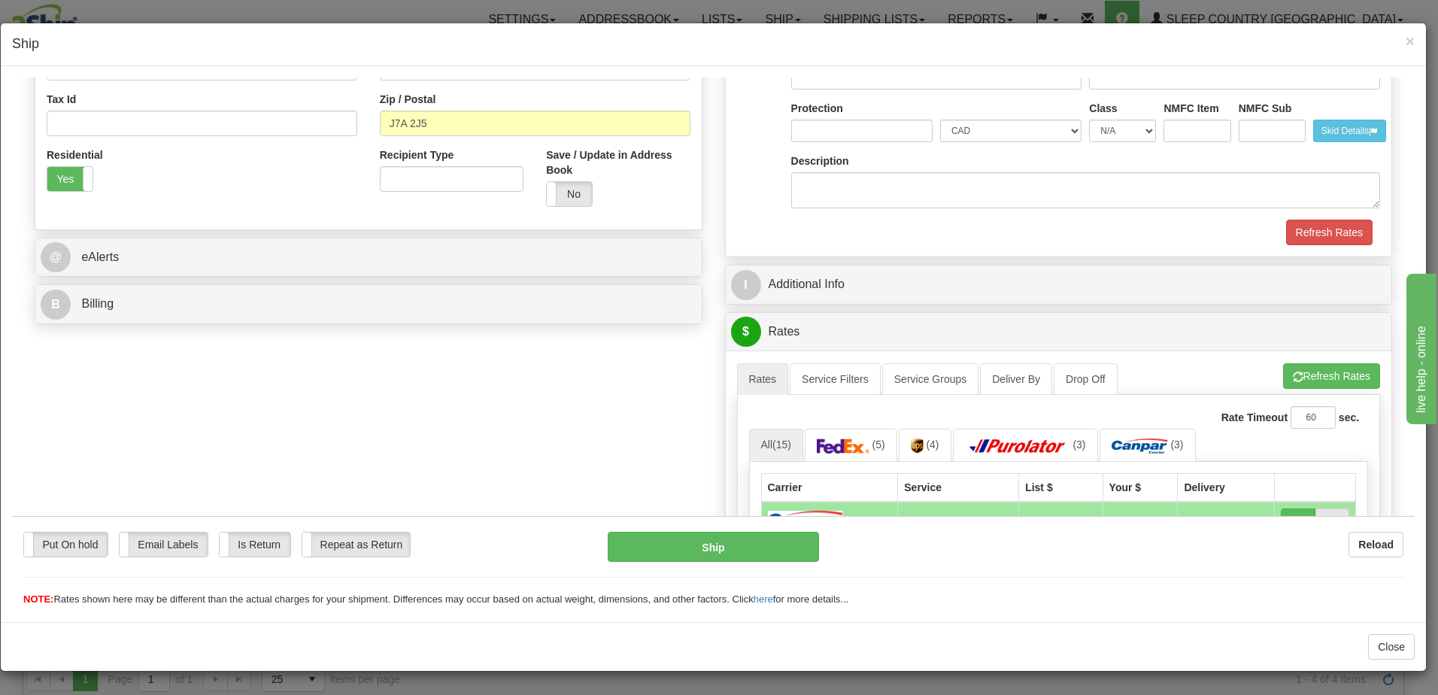
type input "1026834"
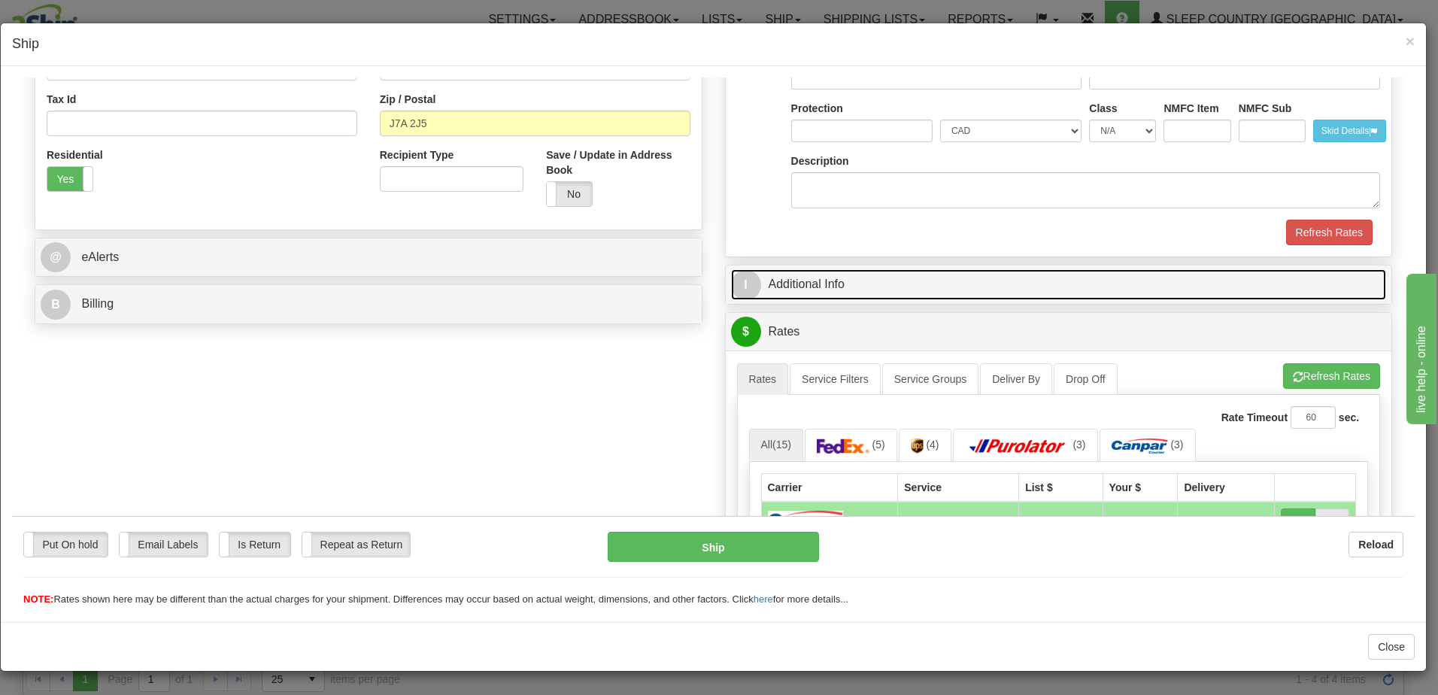
click at [931, 283] on link "I Additional Info" at bounding box center [1059, 283] width 656 height 31
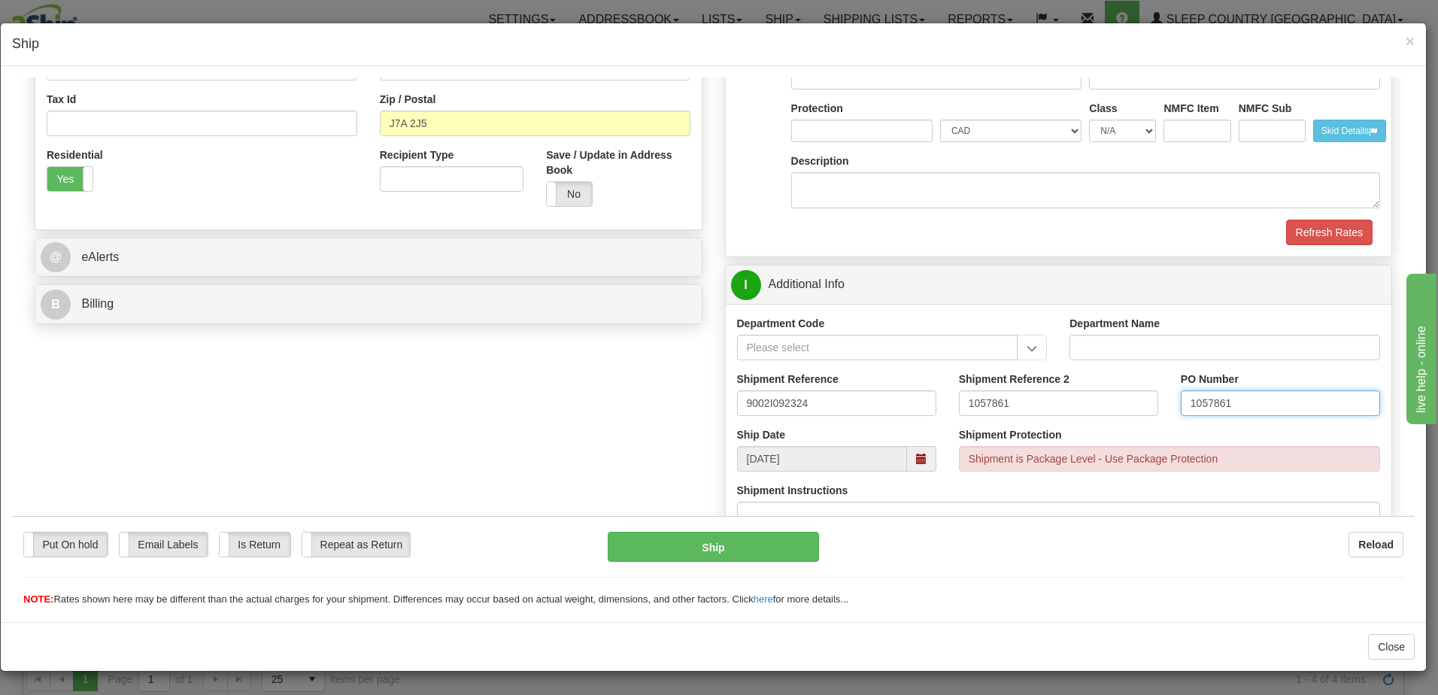
drag, startPoint x: 1250, startPoint y: 399, endPoint x: 966, endPoint y: 393, distance: 284.3
click at [966, 393] on div "Shipment Reference 9002I092324 Shipment Reference 2 1057861 PO Number 1057861" at bounding box center [1059, 399] width 666 height 56
drag, startPoint x: 859, startPoint y: 398, endPoint x: 638, endPoint y: 390, distance: 221.2
click at [638, 388] on div "Order # 9002I092324_FASUS S" at bounding box center [713, 556] width 1380 height 1778
click at [1187, 406] on input "PO Number" at bounding box center [1280, 403] width 199 height 26
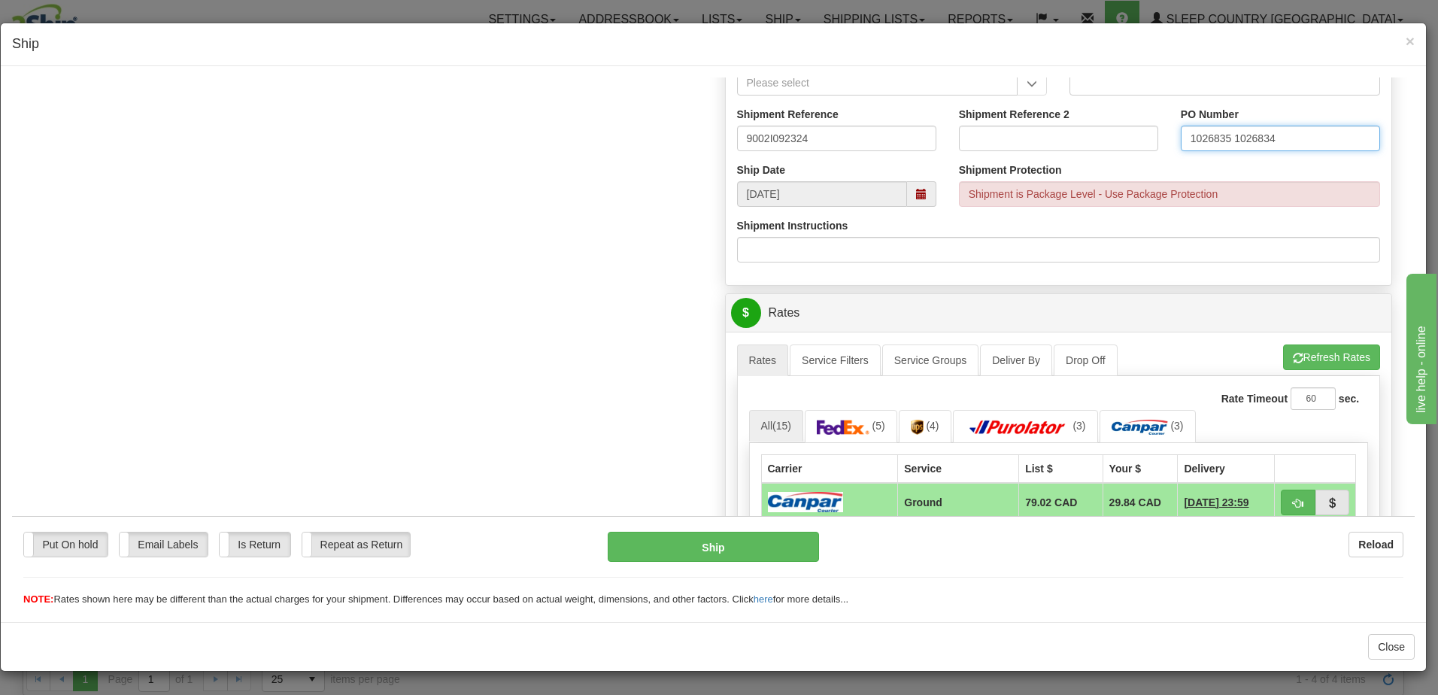
scroll to position [752, 0]
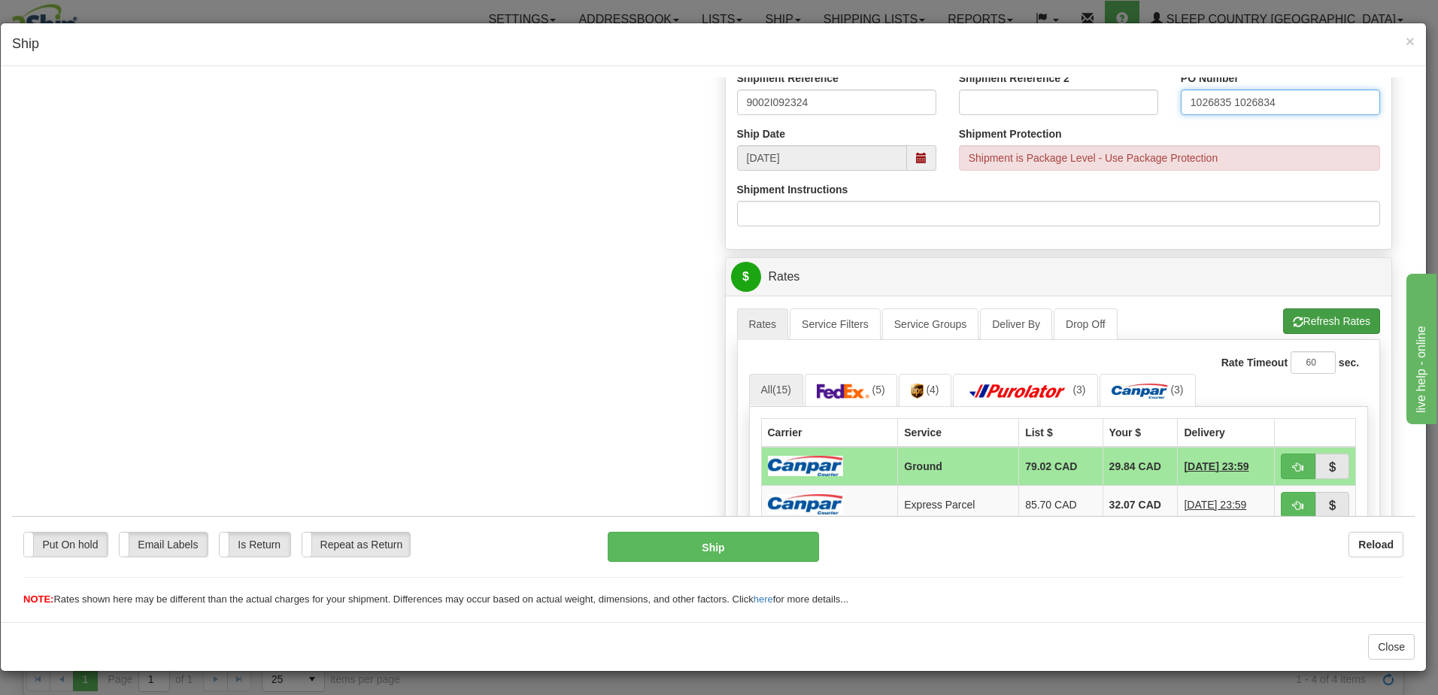
type input "1026835 1026834"
click at [1303, 318] on button "Refresh Rates" at bounding box center [1331, 321] width 97 height 26
click at [1293, 462] on span "button" at bounding box center [1298, 467] width 11 height 10
type input "1"
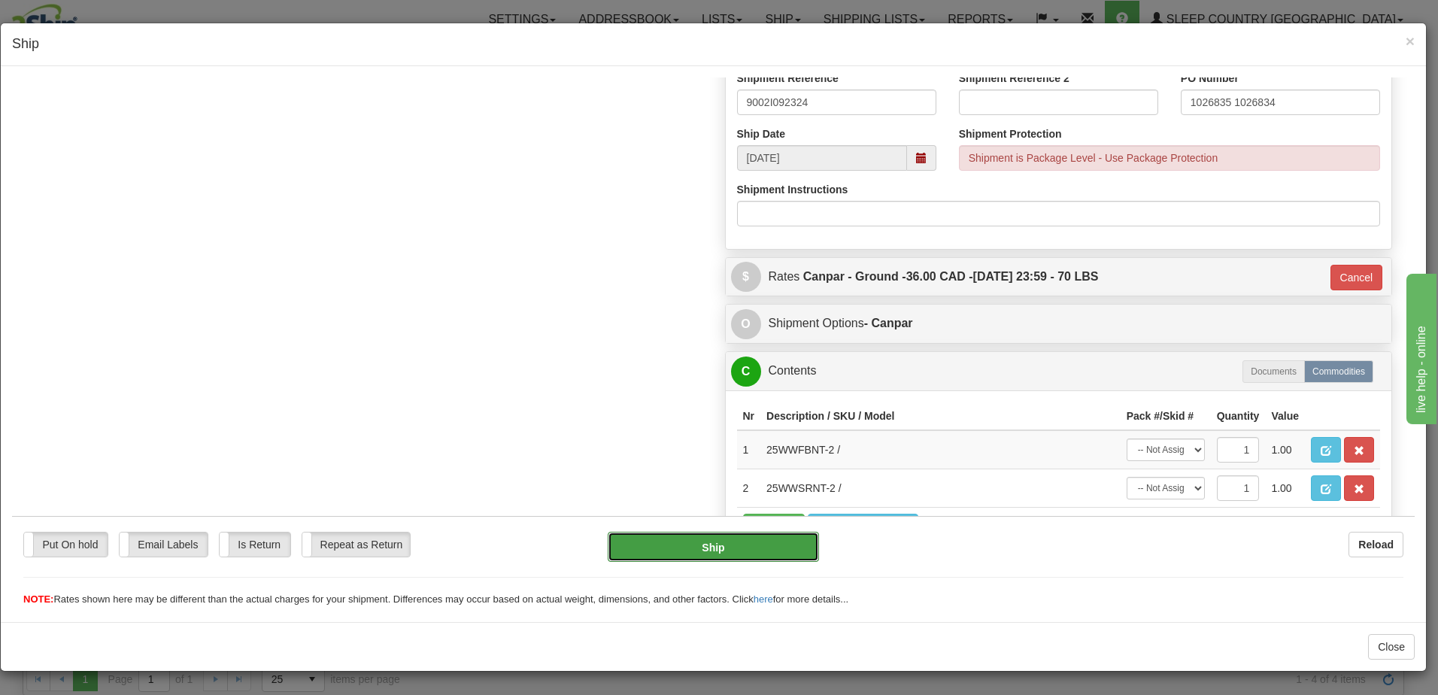
click at [729, 538] on button "Ship" at bounding box center [713, 546] width 211 height 30
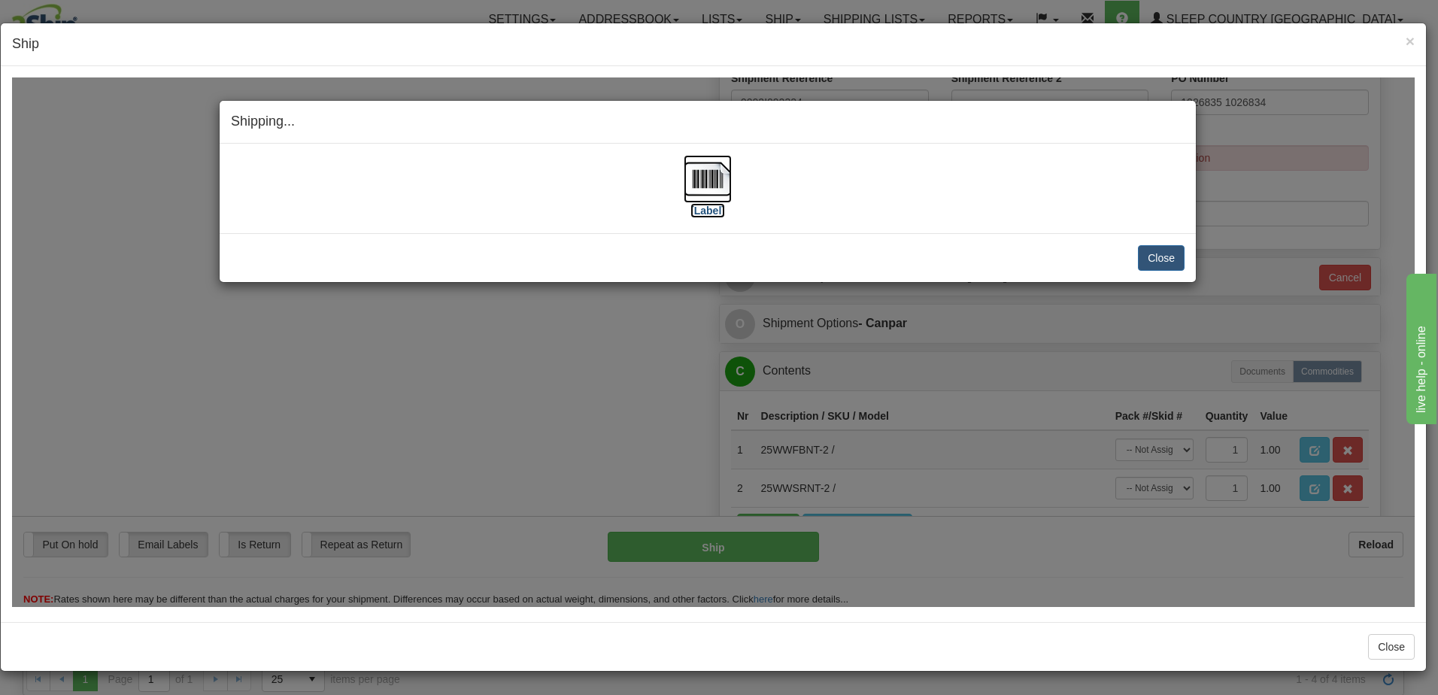
click at [709, 211] on label "[Label]" at bounding box center [707, 209] width 35 height 15
click at [1158, 260] on button "Close" at bounding box center [1161, 257] width 47 height 26
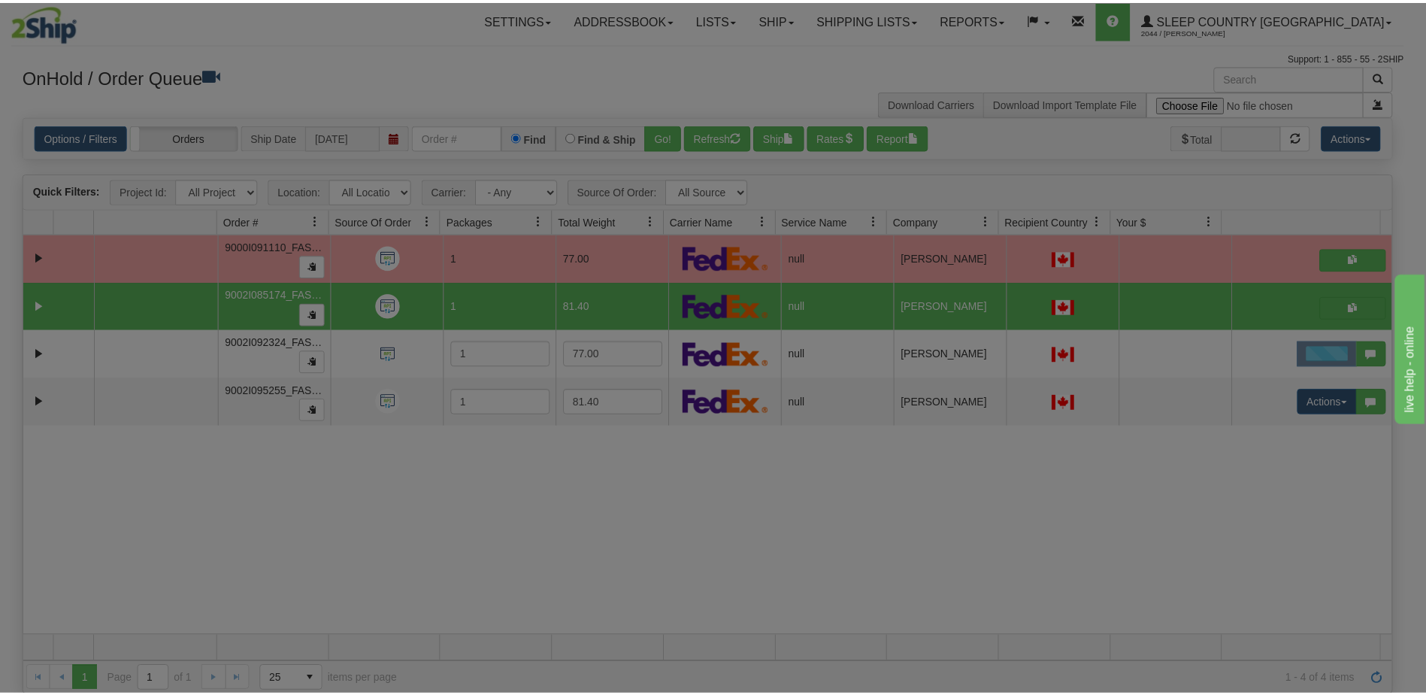
scroll to position [0, 0]
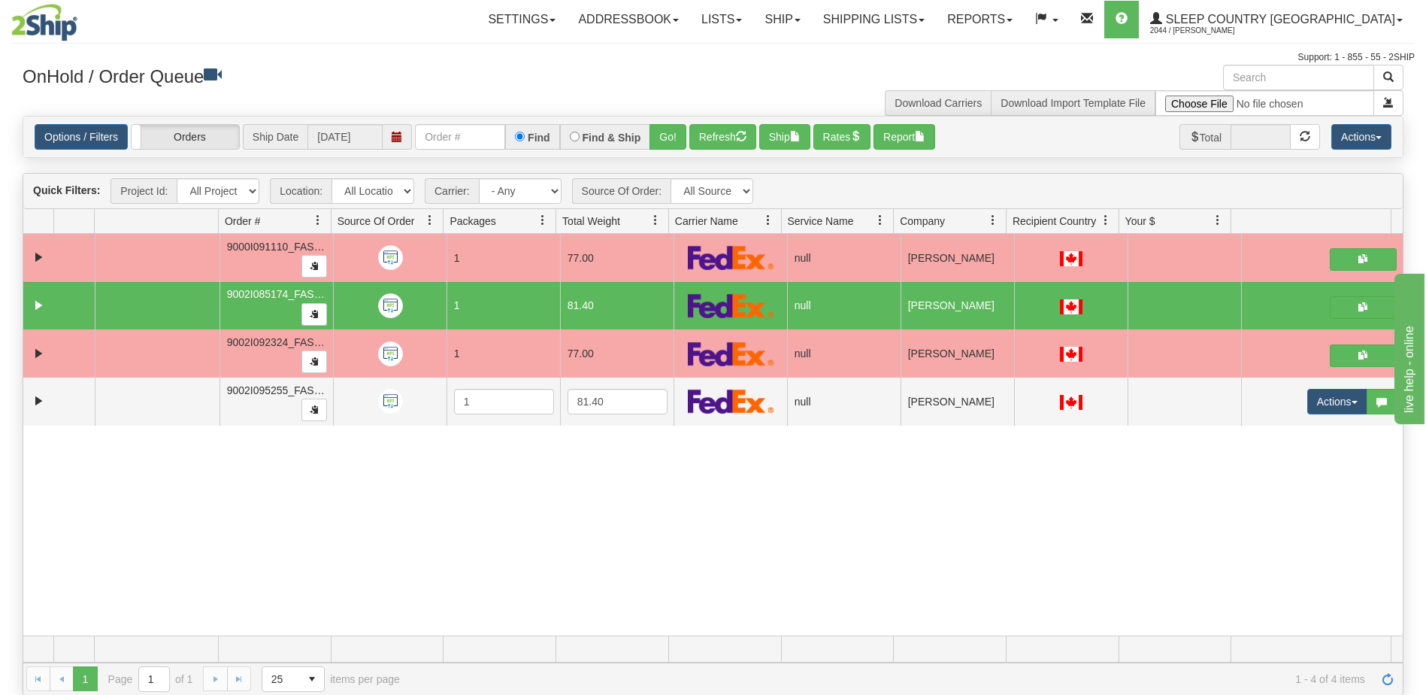
click at [880, 487] on div "31619345 FASUS 91132061 0 9000I091110_FASUS 1 77.00 null Shipping department Fa…" at bounding box center [713, 435] width 1380 height 402
click at [733, 132] on button "Refresh" at bounding box center [723, 137] width 67 height 26
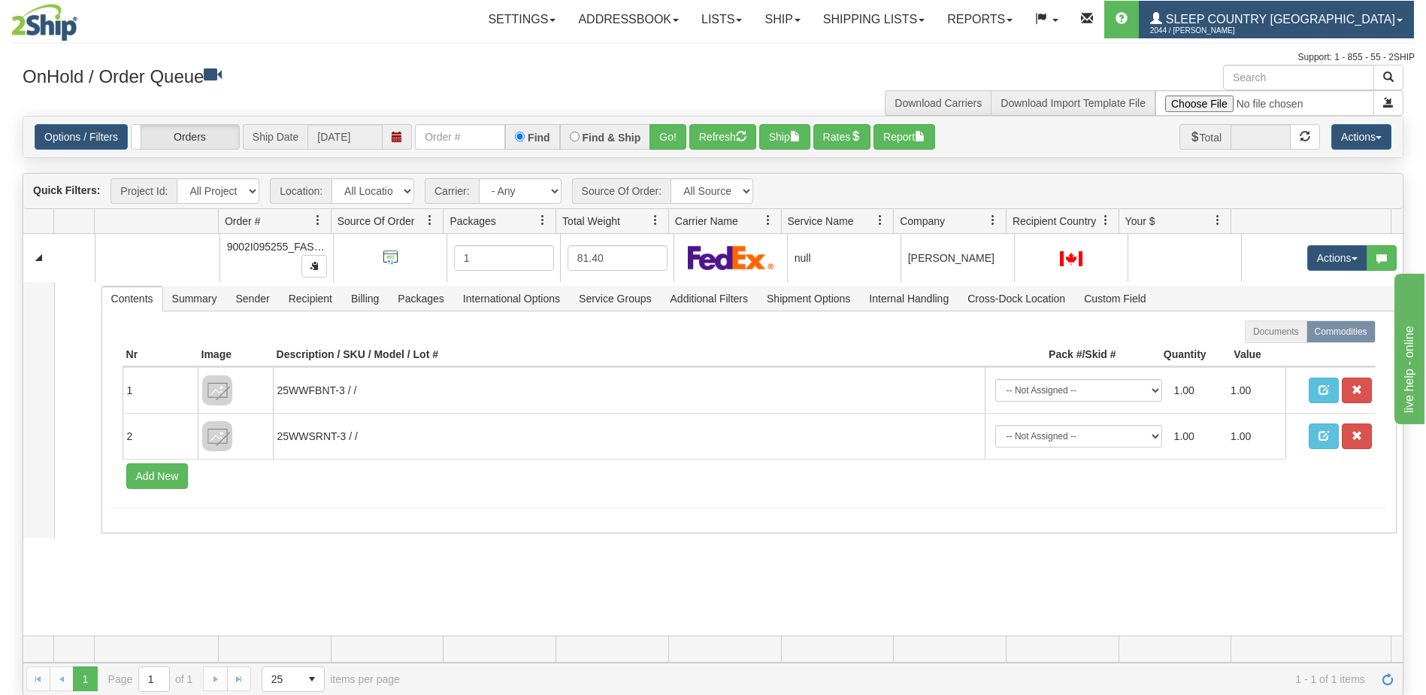
click at [1300, 17] on span "Sleep Country [GEOGRAPHIC_DATA]" at bounding box center [1279, 19] width 233 height 13
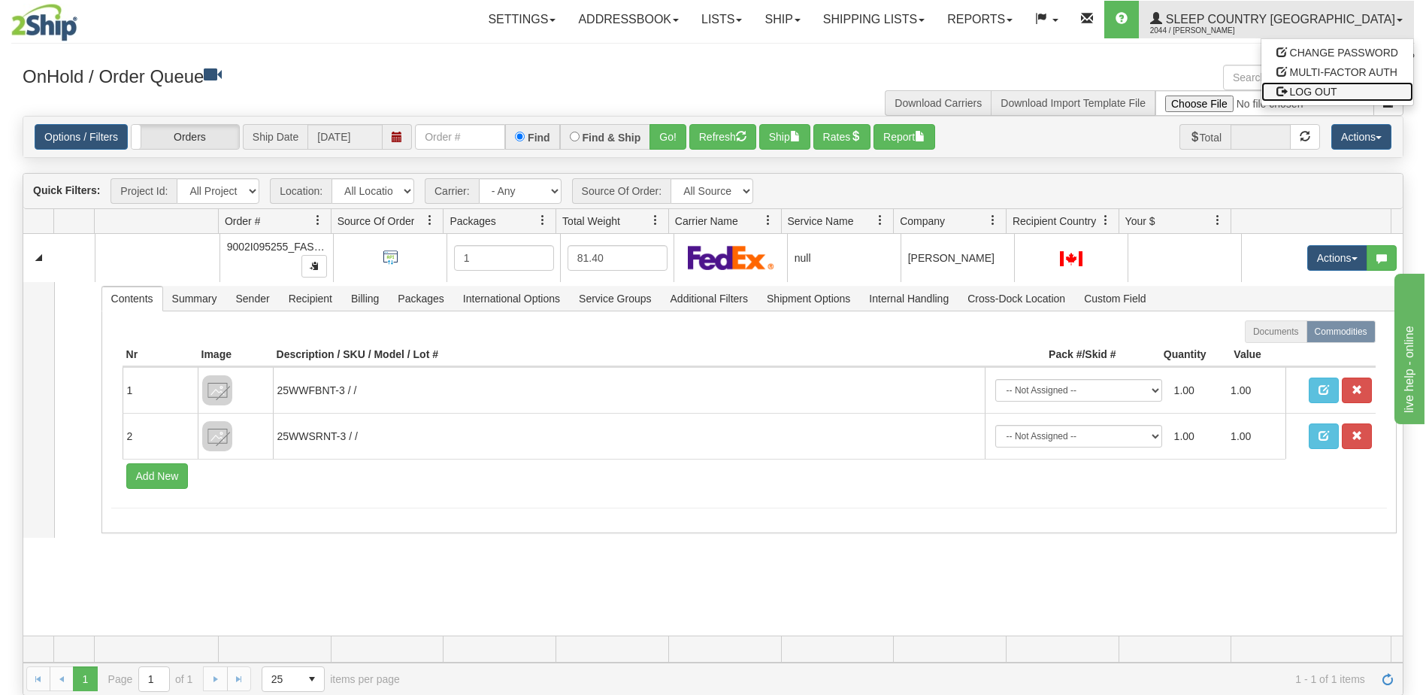
click at [1323, 89] on span "LOG OUT" at bounding box center [1313, 92] width 47 height 12
